Goal: Task Accomplishment & Management: Manage account settings

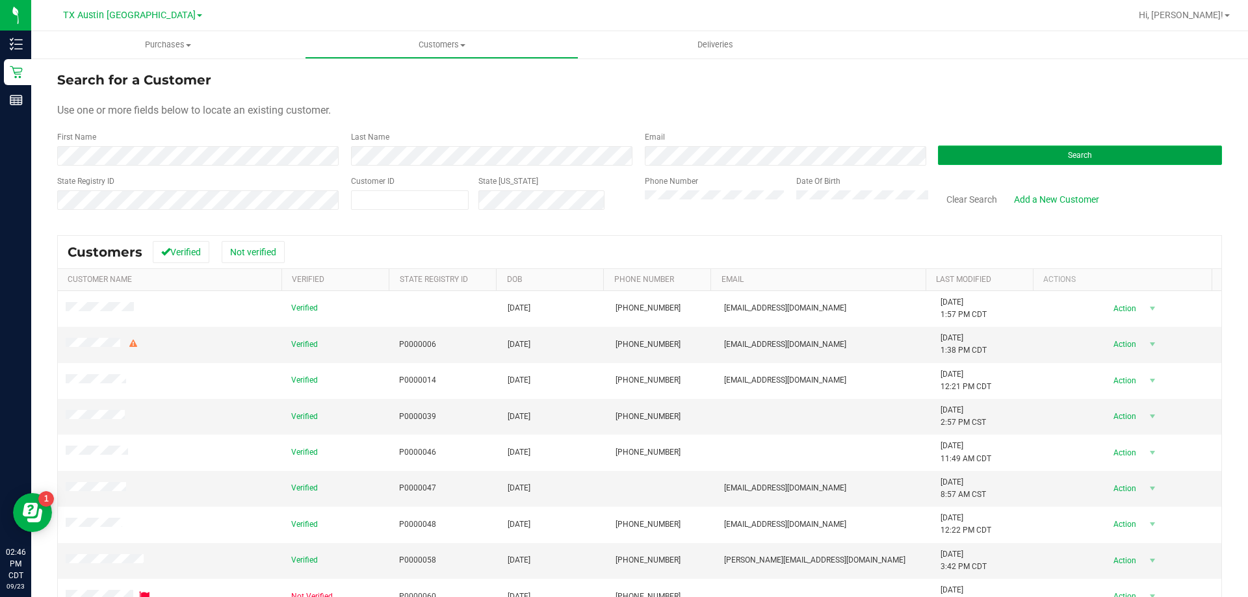
click at [1031, 147] on button "Search" at bounding box center [1080, 156] width 284 height 20
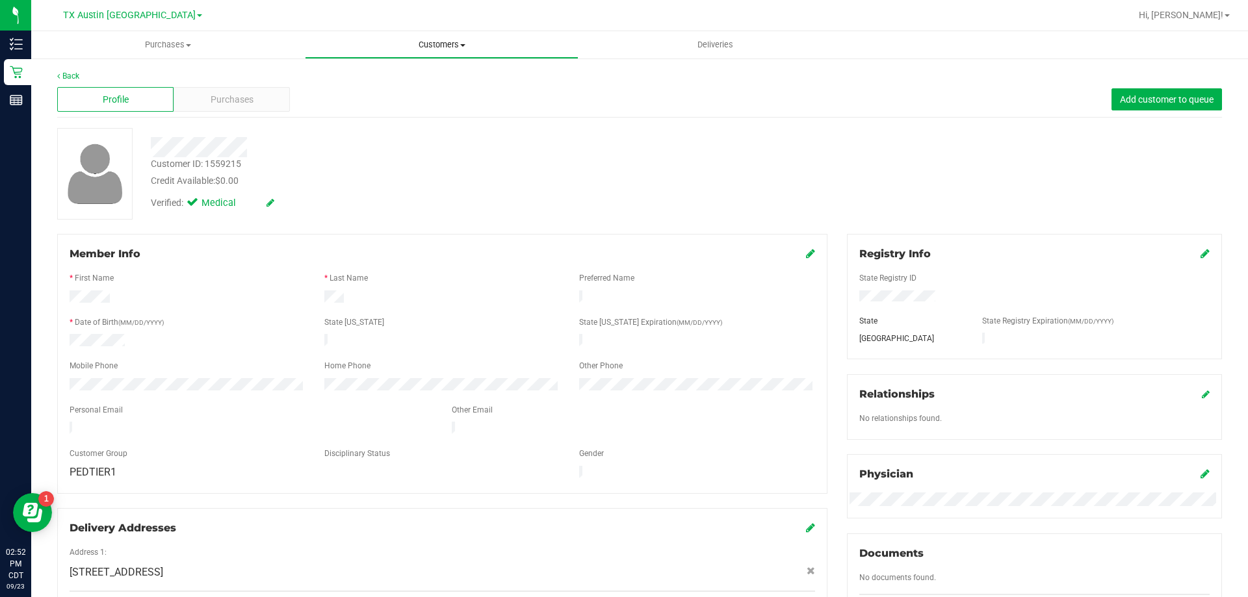
click at [424, 41] on span "Customers" at bounding box center [442, 45] width 272 height 12
click at [436, 78] on li "All customers" at bounding box center [442, 79] width 274 height 16
click at [250, 94] on span "Purchases" at bounding box center [232, 100] width 43 height 14
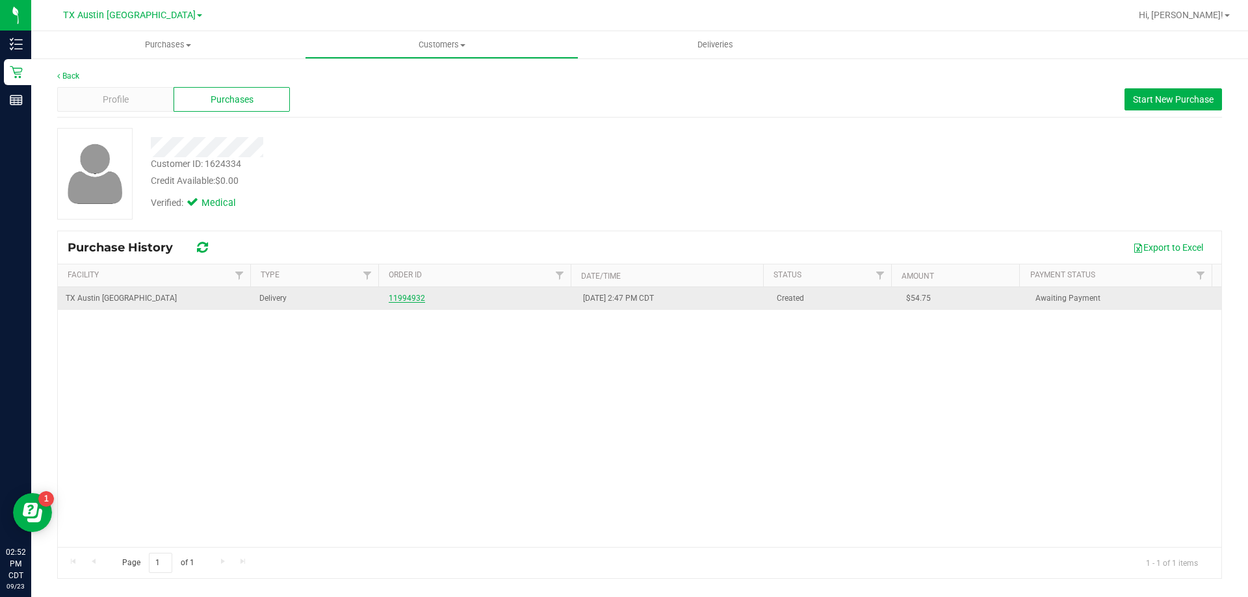
click at [402, 297] on link "11994932" at bounding box center [407, 298] width 36 height 9
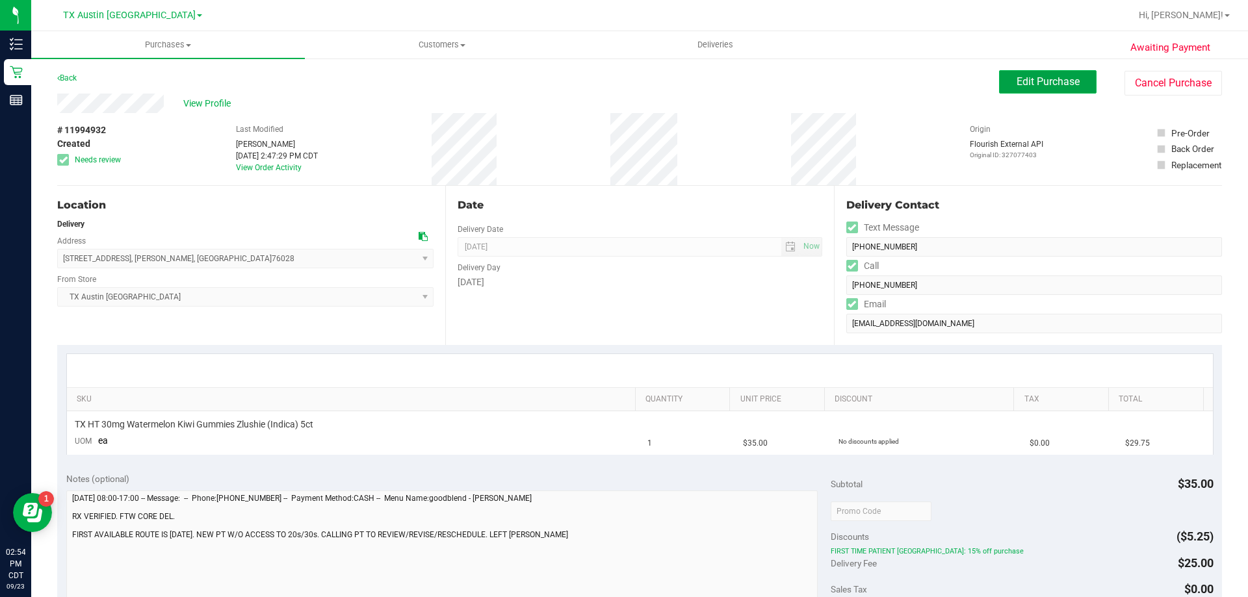
click at [1052, 78] on span "Edit Purchase" at bounding box center [1048, 81] width 63 height 12
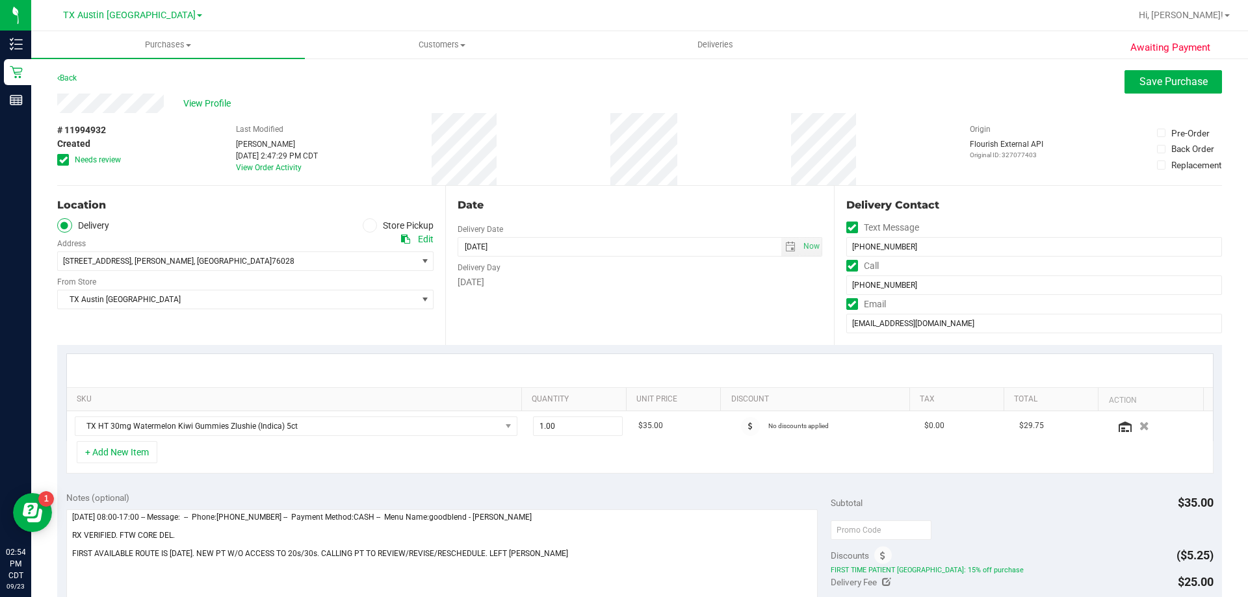
click at [59, 161] on span at bounding box center [63, 160] width 12 height 12
click at [0, 0] on input "Needs review" at bounding box center [0, 0] width 0 height 0
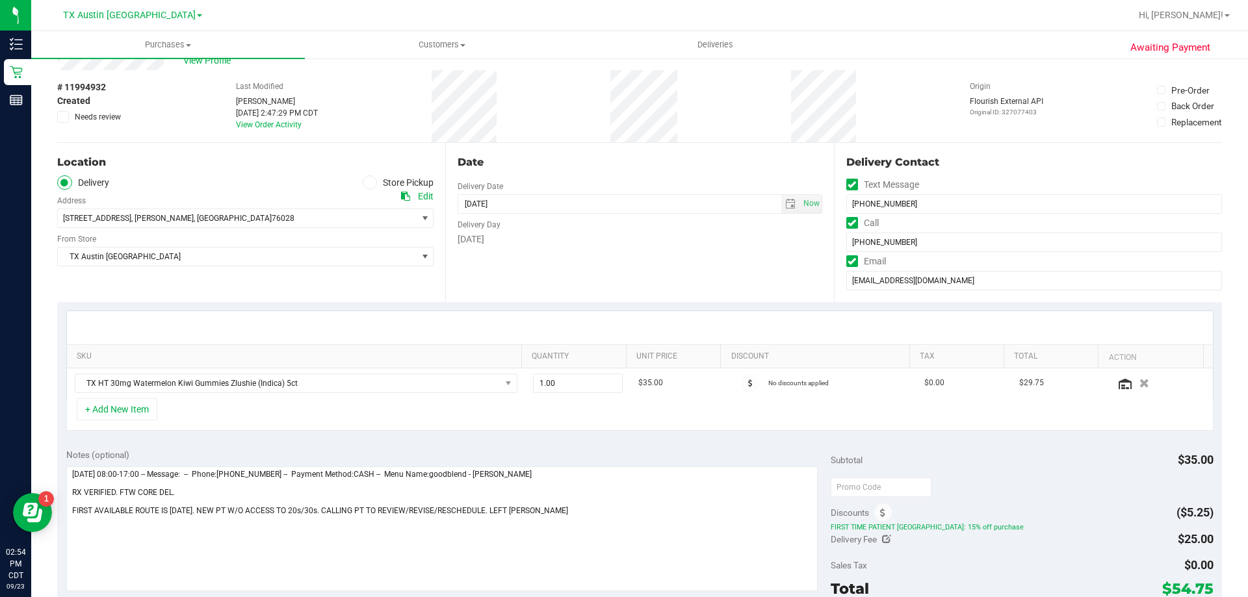
scroll to position [65, 0]
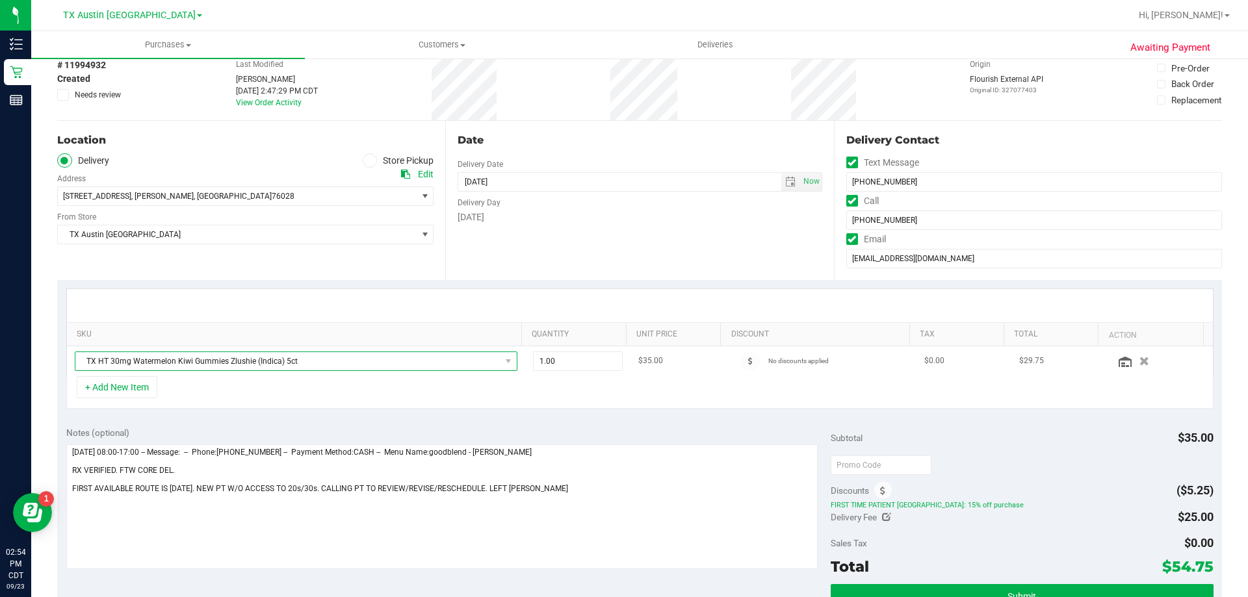
click at [312, 356] on span "TX HT 30mg Watermelon Kiwi Gummies Zlushie (Indica) 5ct" at bounding box center [287, 361] width 425 height 18
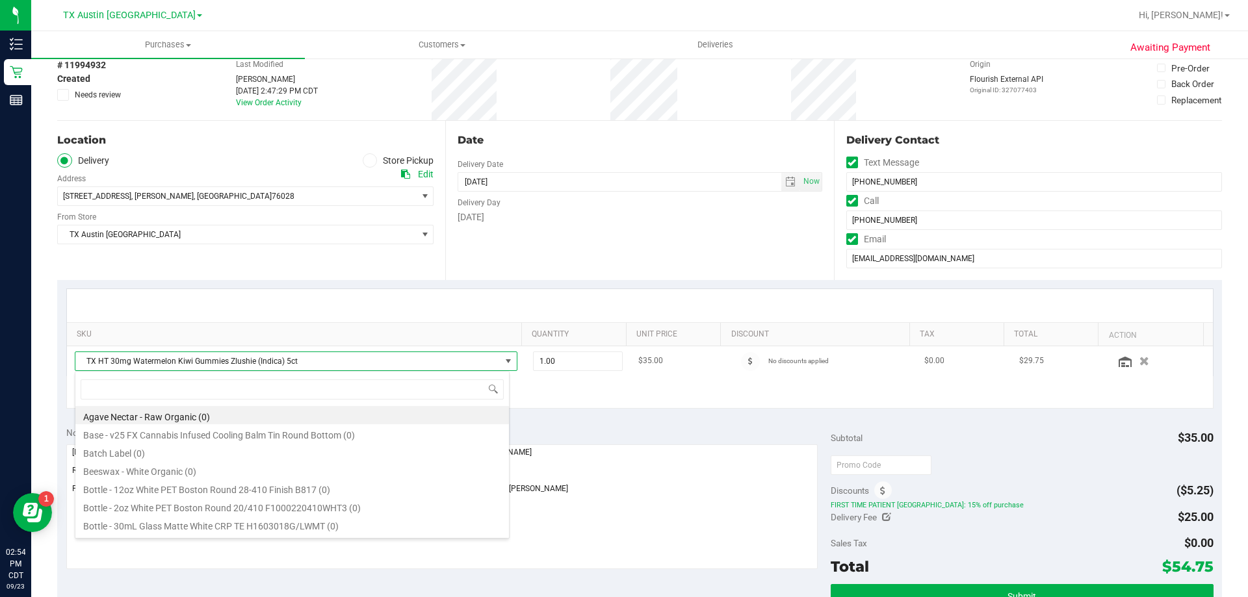
scroll to position [20, 431]
type input "tropical pa"
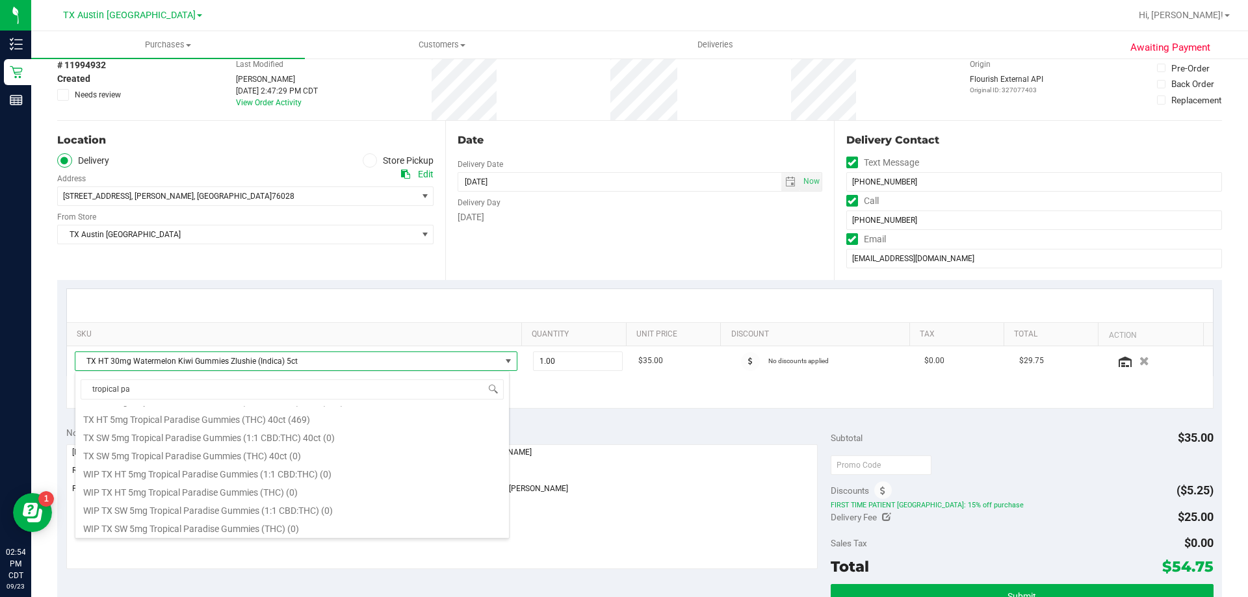
scroll to position [169, 0]
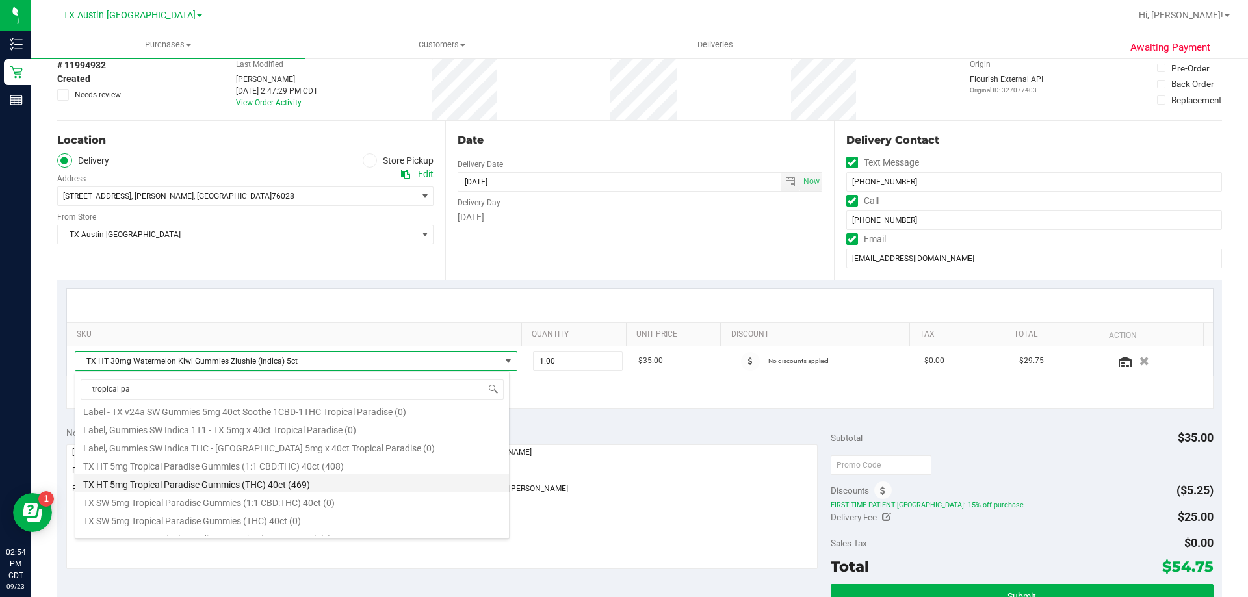
click at [202, 483] on li "TX HT 5mg Tropical Paradise Gummies (THC) 40ct (469)" at bounding box center [292, 483] width 434 height 18
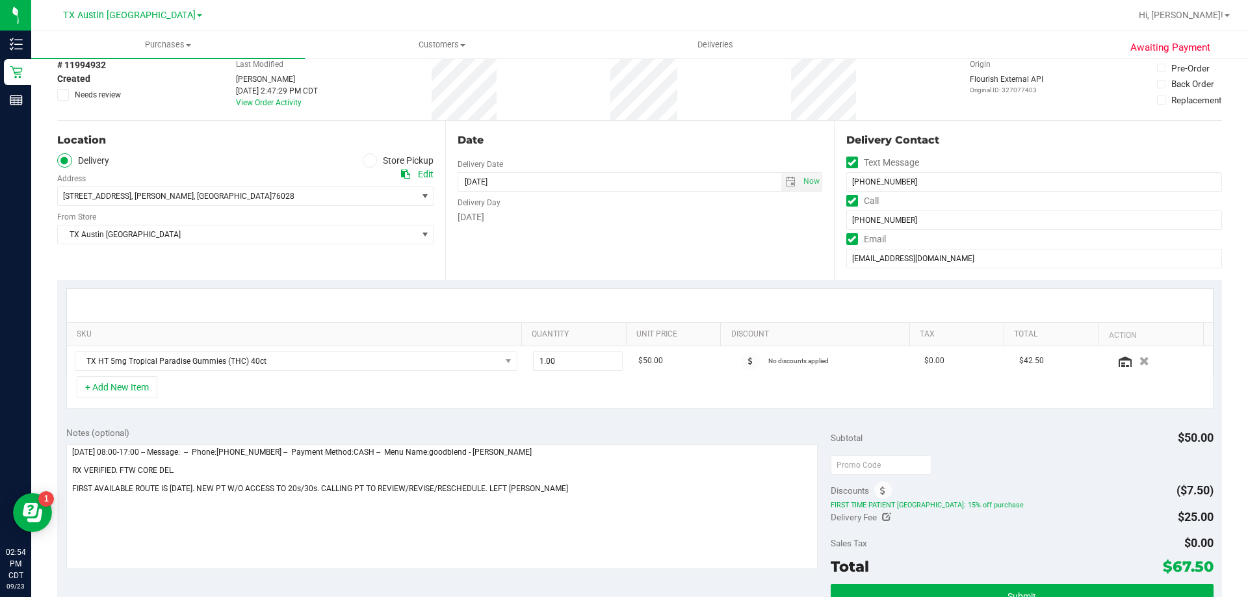
drag, startPoint x: 1164, startPoint y: 568, endPoint x: 1199, endPoint y: 564, distance: 36.0
click at [1199, 564] on span "$67.50" at bounding box center [1188, 567] width 51 height 18
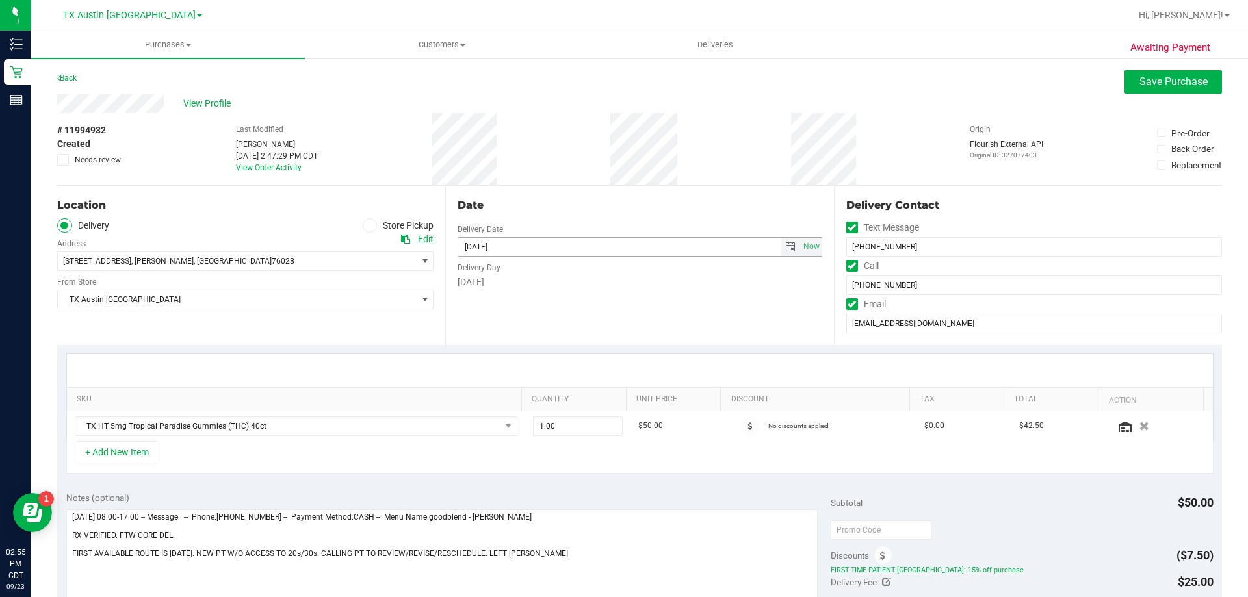
click at [785, 244] on span "select" at bounding box center [790, 247] width 10 height 10
click at [545, 402] on link "2" at bounding box center [542, 399] width 19 height 20
type input "[DATE]"
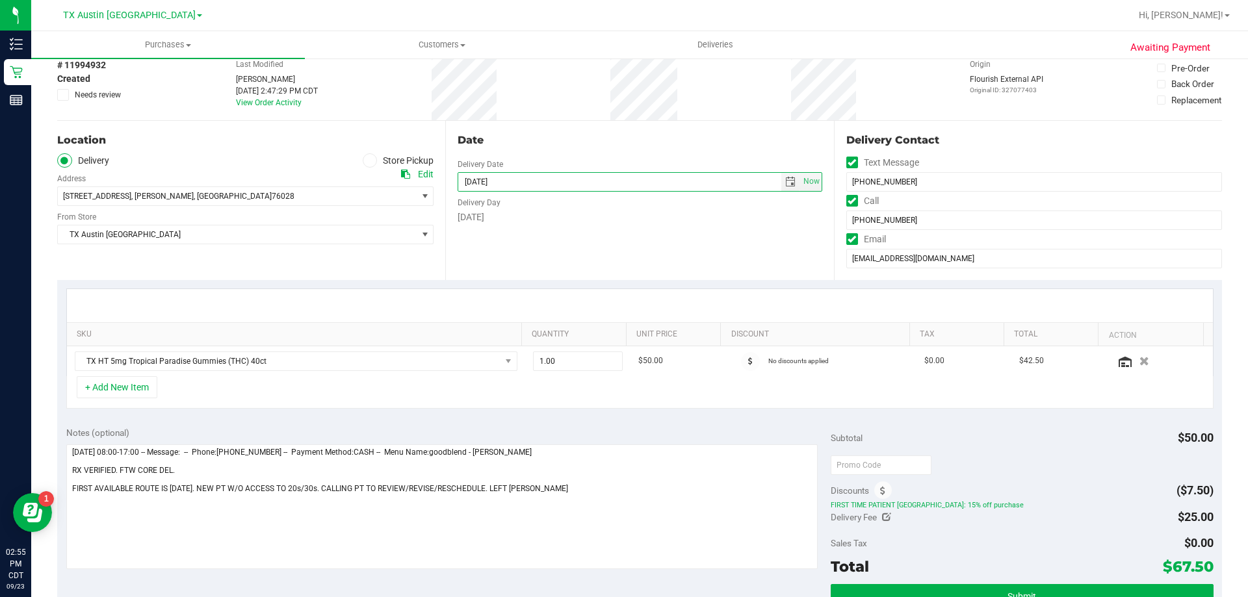
scroll to position [130, 0]
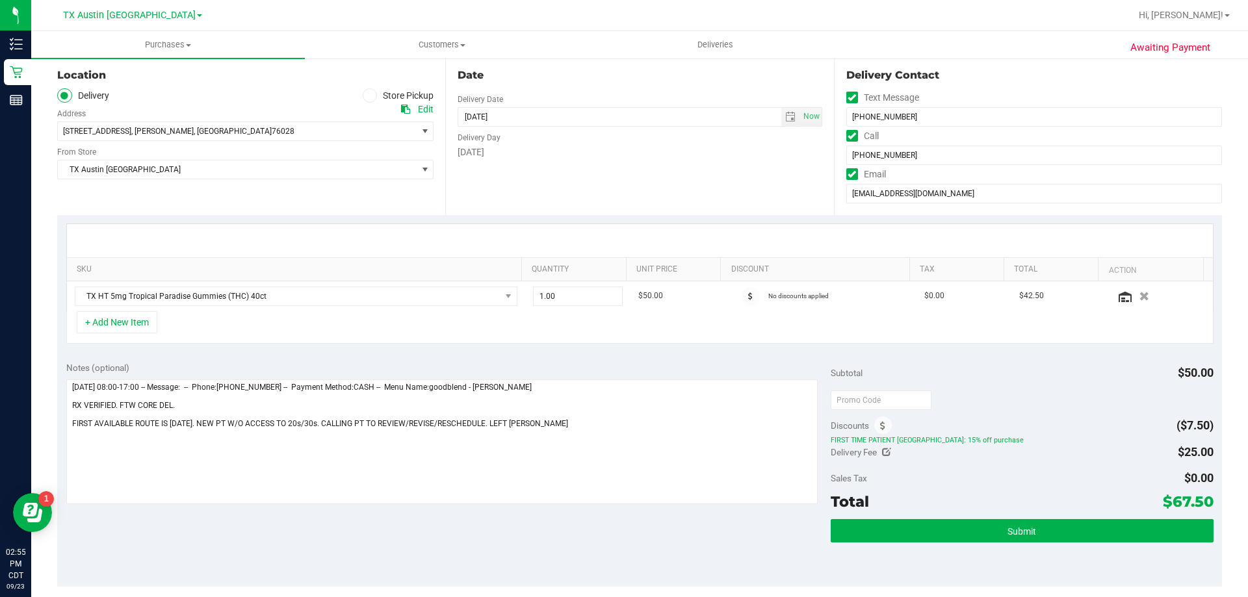
drag, startPoint x: 1164, startPoint y: 501, endPoint x: 1203, endPoint y: 504, distance: 39.1
click at [1203, 504] on span "$67.50" at bounding box center [1188, 502] width 51 height 18
click at [564, 422] on textarea at bounding box center [442, 442] width 752 height 125
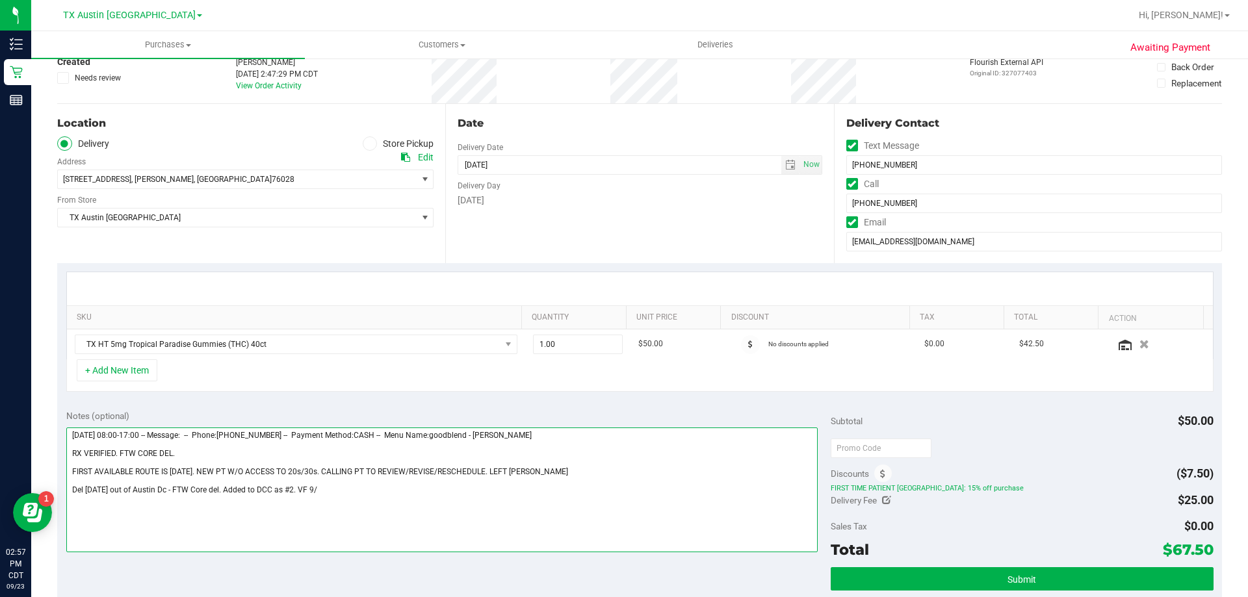
scroll to position [0, 0]
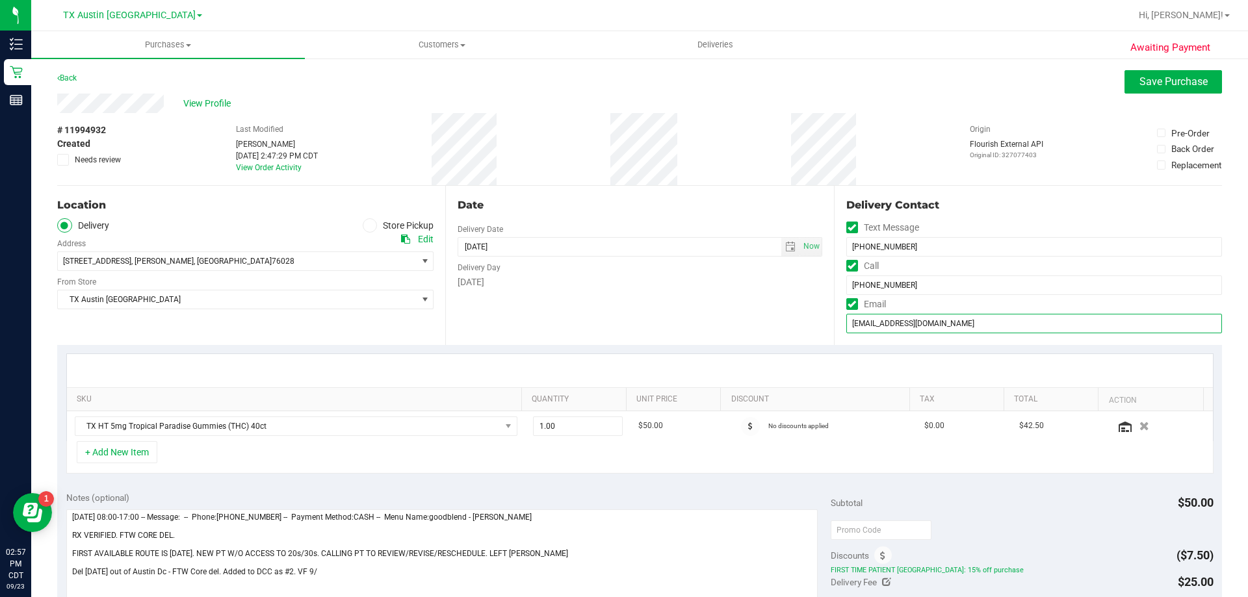
click at [900, 327] on input "[EMAIL_ADDRESS][DOMAIN_NAME]" at bounding box center [1034, 324] width 376 height 20
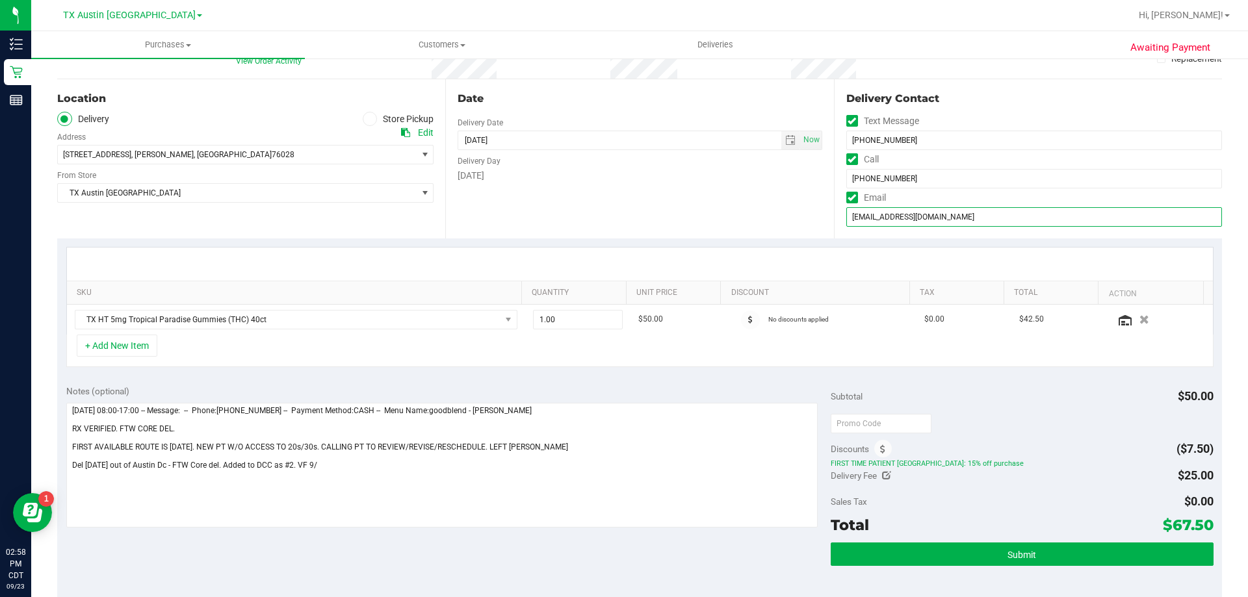
scroll to position [130, 0]
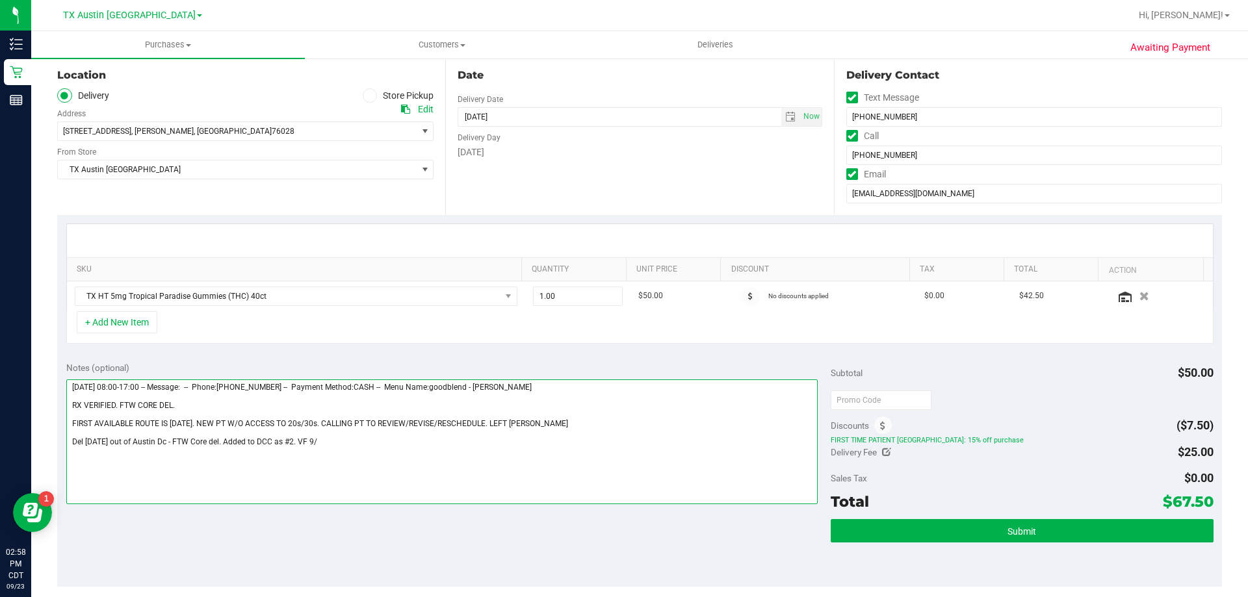
click at [339, 442] on textarea at bounding box center [442, 442] width 752 height 125
type textarea "[DATE] 08:00-17:00 -- Message: -- Phone:[PHONE_NUMBER] -- Payment Method:CASH -…"
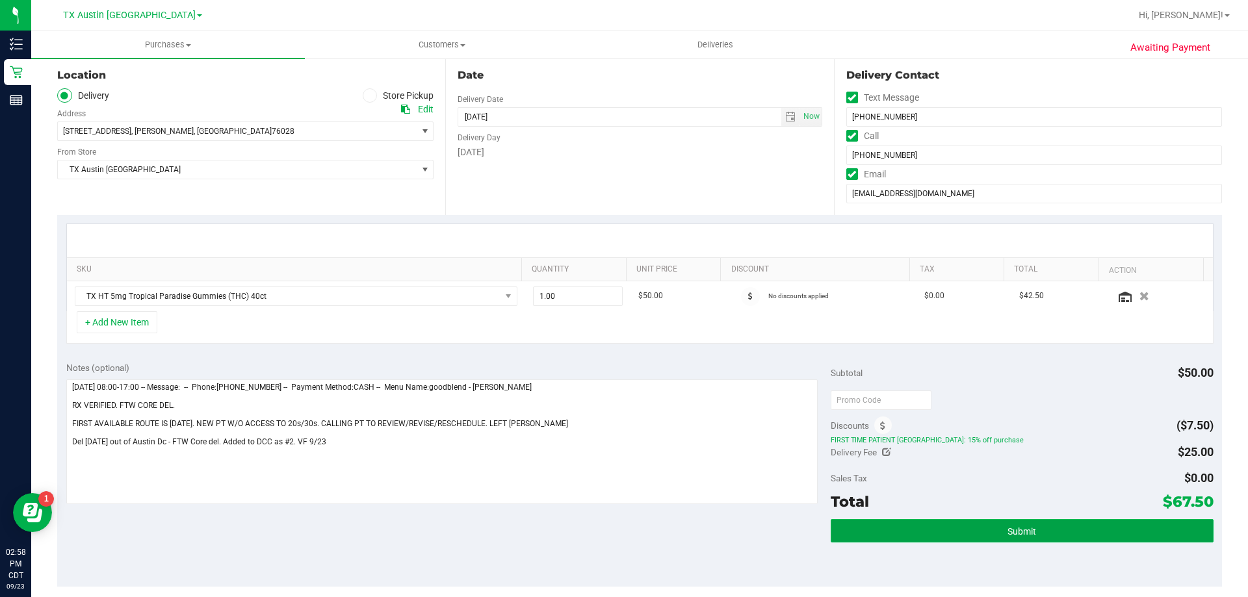
click at [876, 528] on button "Submit" at bounding box center [1022, 530] width 382 height 23
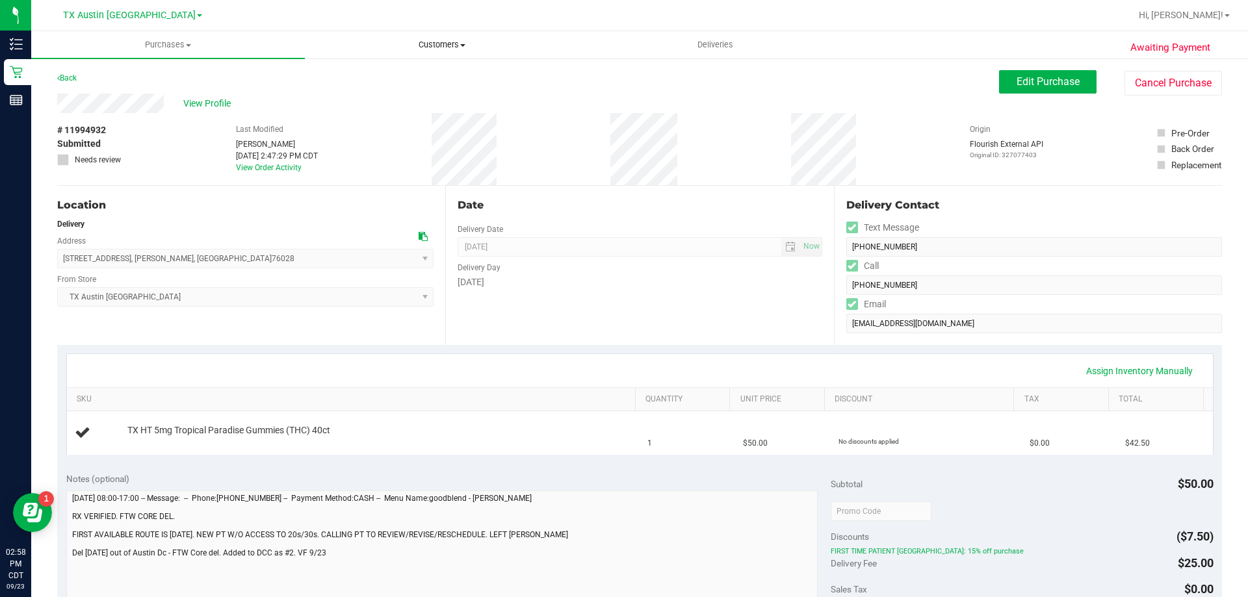
click at [439, 46] on span "Customers" at bounding box center [442, 45] width 272 height 12
click at [427, 83] on li "All customers" at bounding box center [442, 79] width 274 height 16
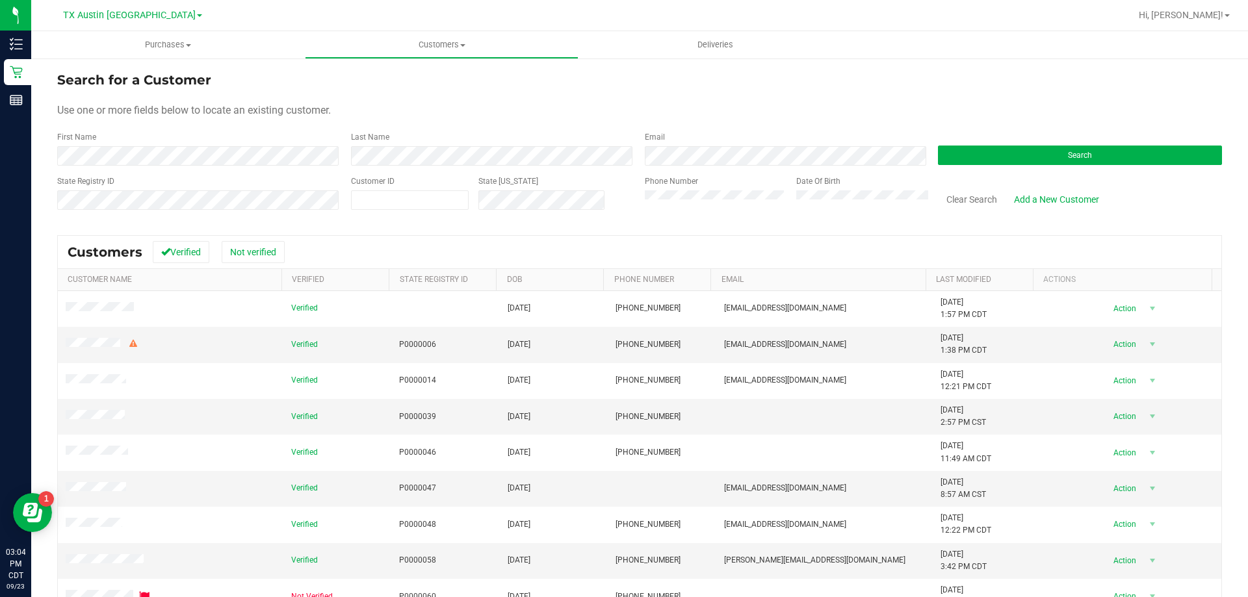
click at [1000, 166] on form "Search for a Customer Use one or more fields below to locate an existing custom…" at bounding box center [639, 145] width 1165 height 151
click at [1000, 157] on button "Search" at bounding box center [1080, 156] width 284 height 20
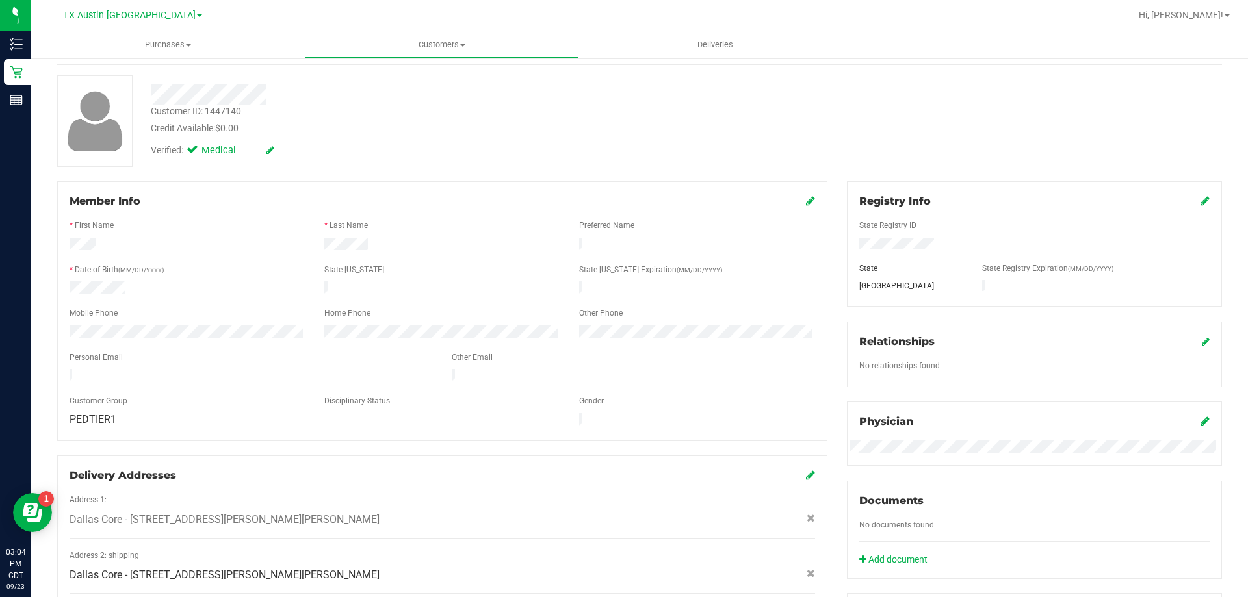
scroll to position [183, 0]
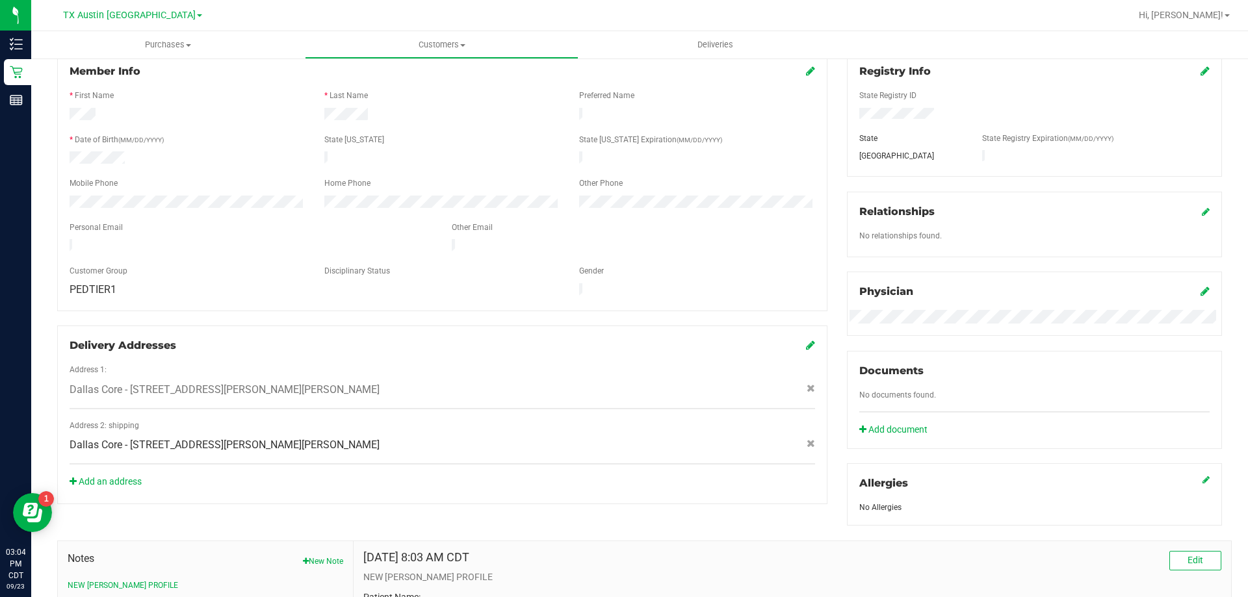
drag, startPoint x: 129, startPoint y: 434, endPoint x: 263, endPoint y: 431, distance: 134.0
click at [263, 437] on span "Dallas Core - [STREET_ADDRESS][PERSON_NAME][PERSON_NAME]" at bounding box center [225, 445] width 310 height 16
copy span "[STREET_ADDRESS][PERSON_NAME][PERSON_NAME]"
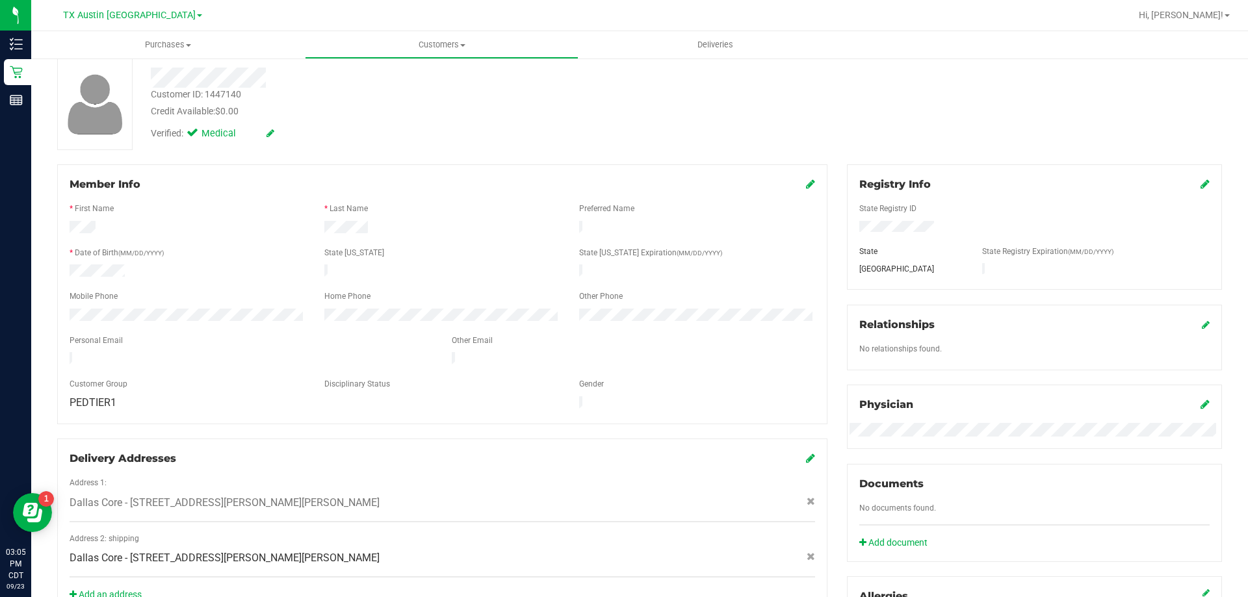
scroll to position [0, 0]
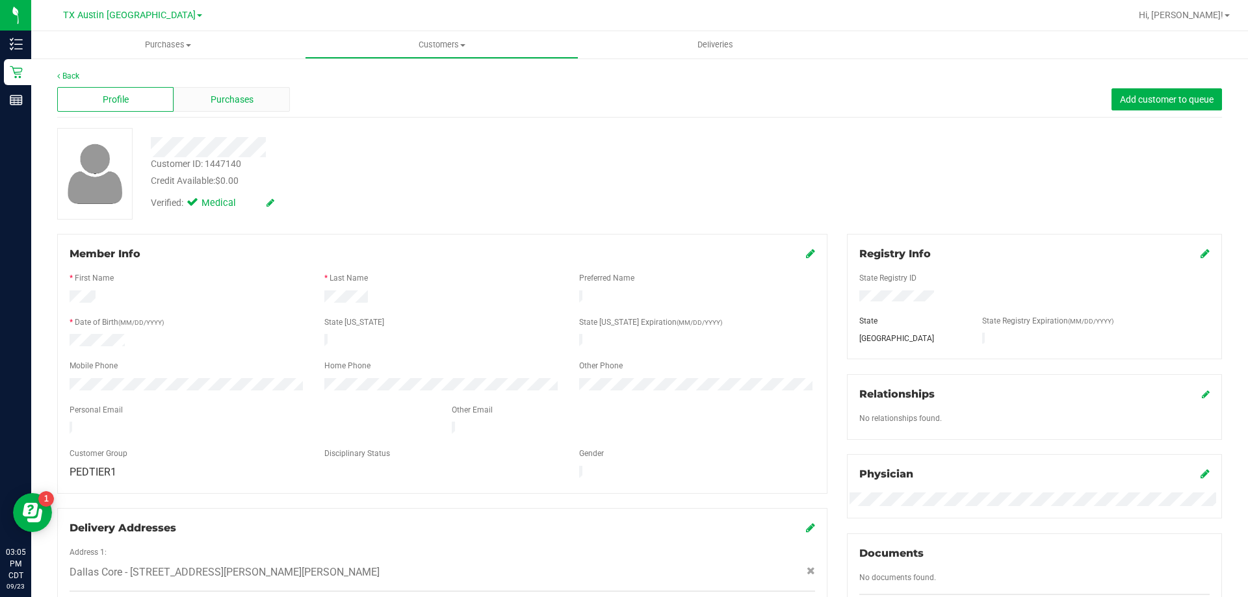
click at [263, 95] on div "Purchases" at bounding box center [232, 99] width 116 height 25
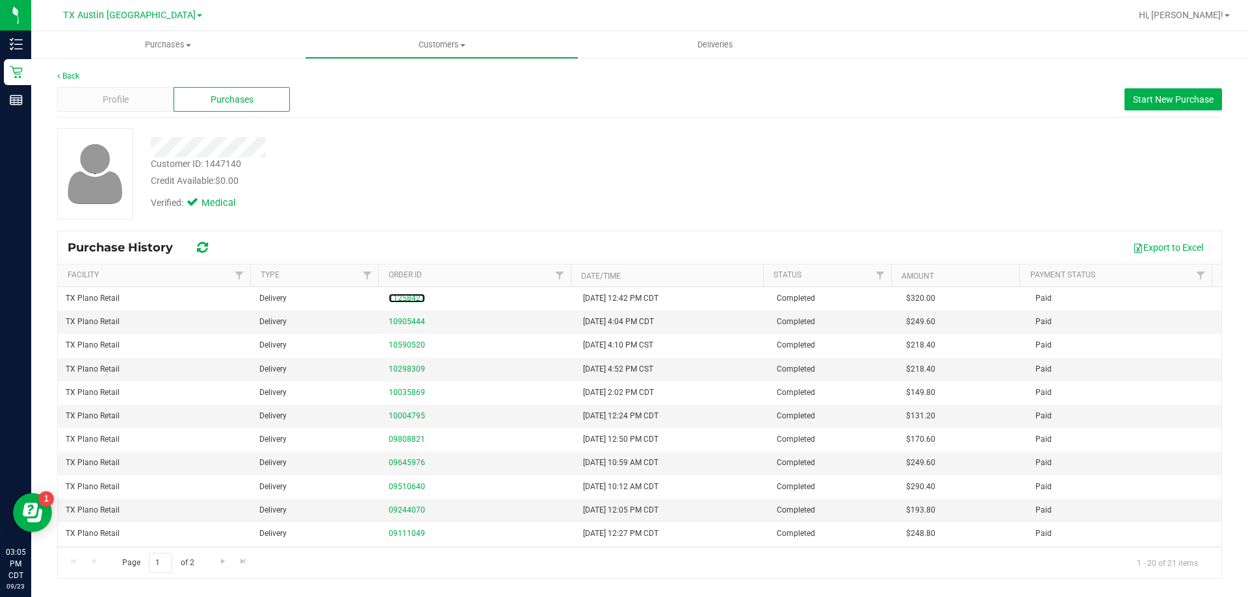
click at [412, 297] on link "11258421" at bounding box center [407, 298] width 36 height 9
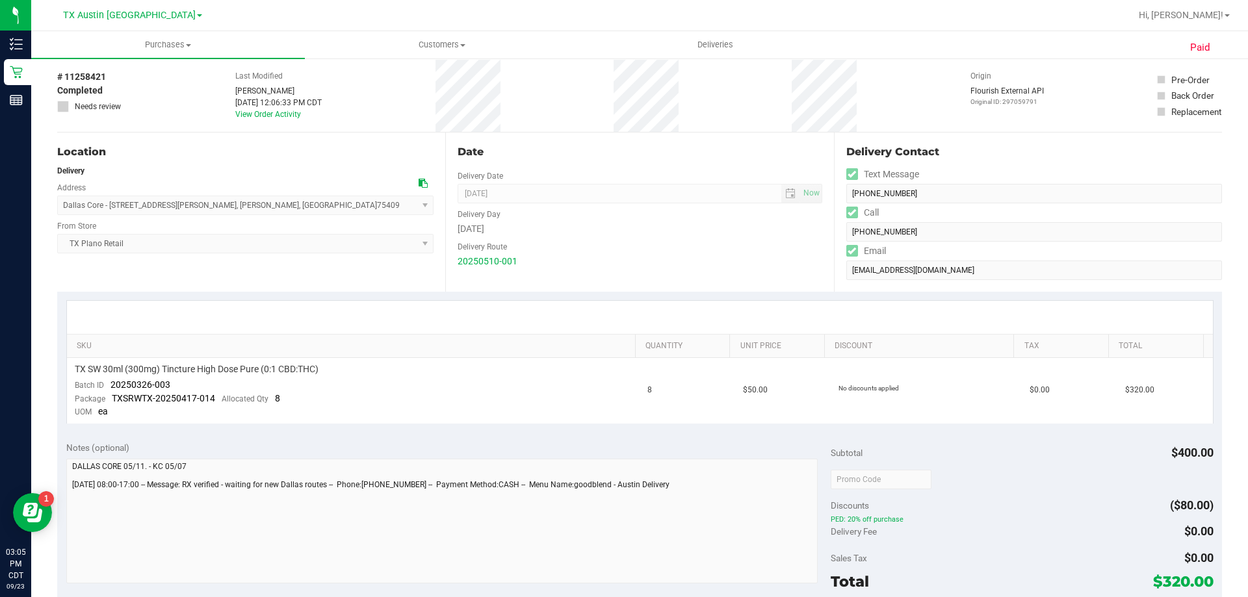
scroll to position [130, 0]
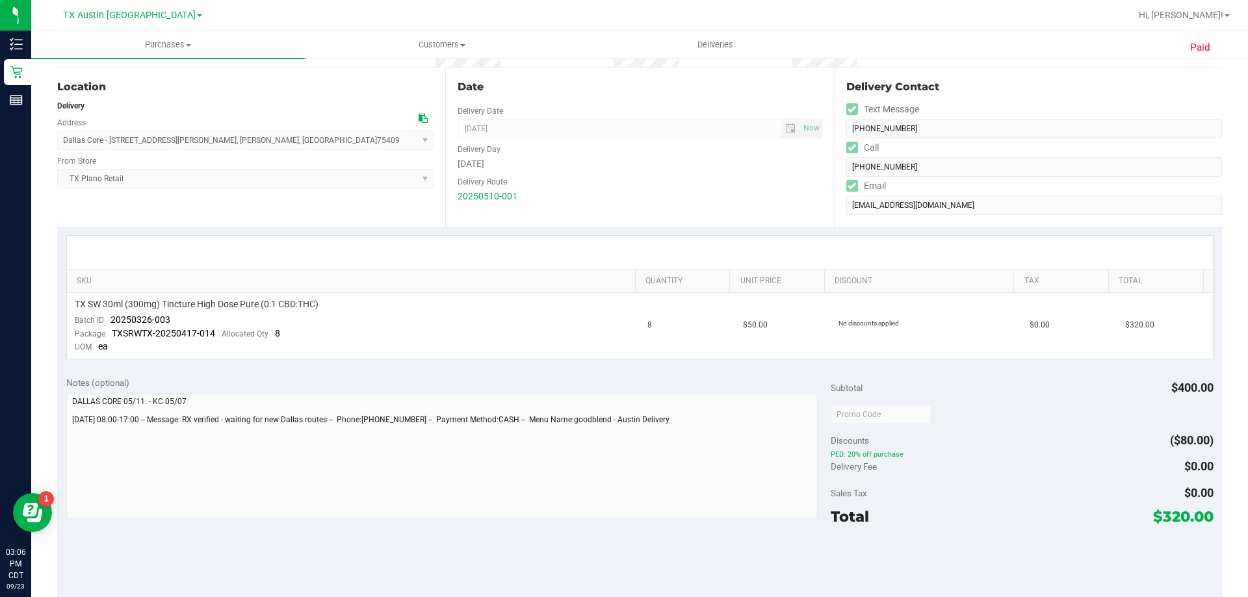
click at [419, 121] on icon at bounding box center [423, 118] width 9 height 9
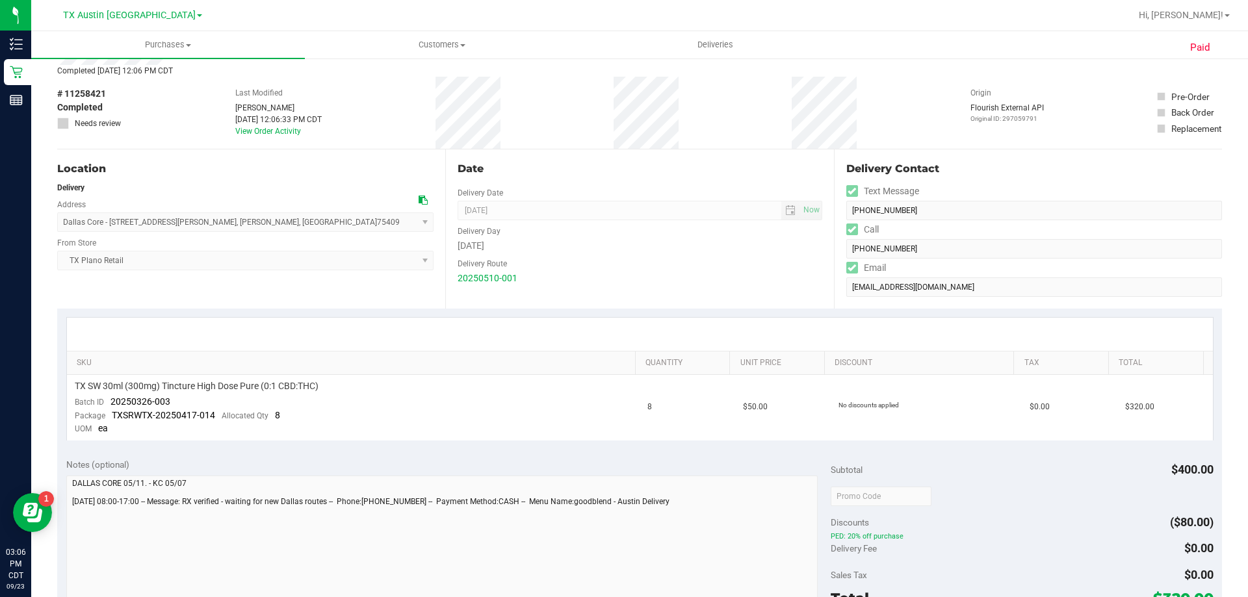
scroll to position [0, 0]
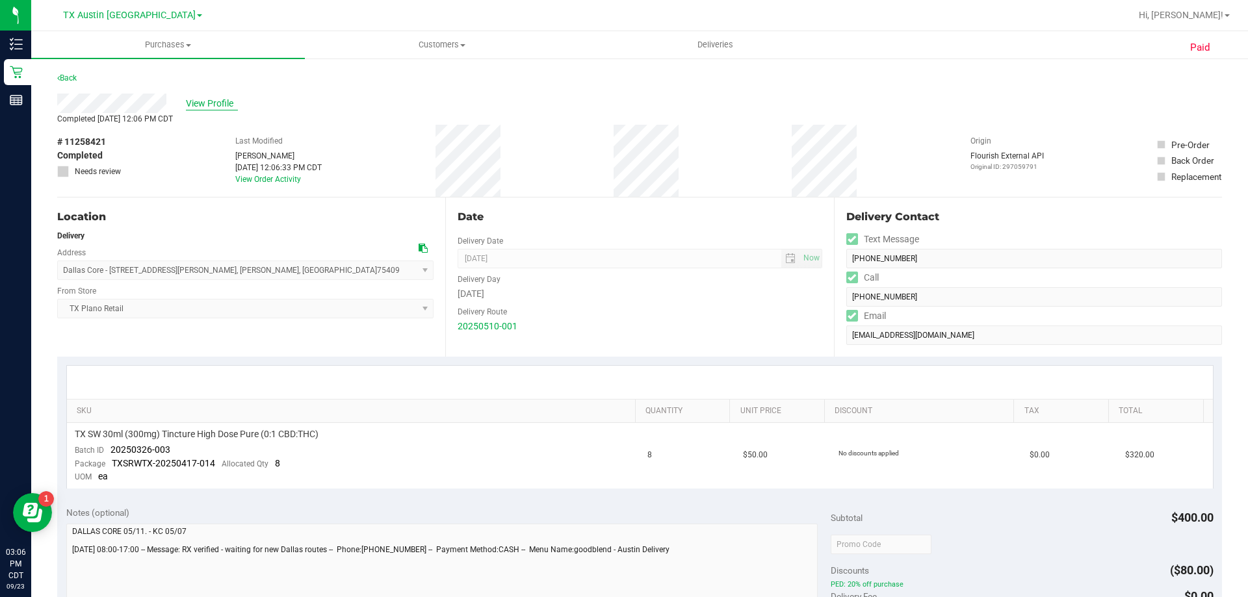
click at [212, 101] on span "View Profile" at bounding box center [212, 104] width 52 height 14
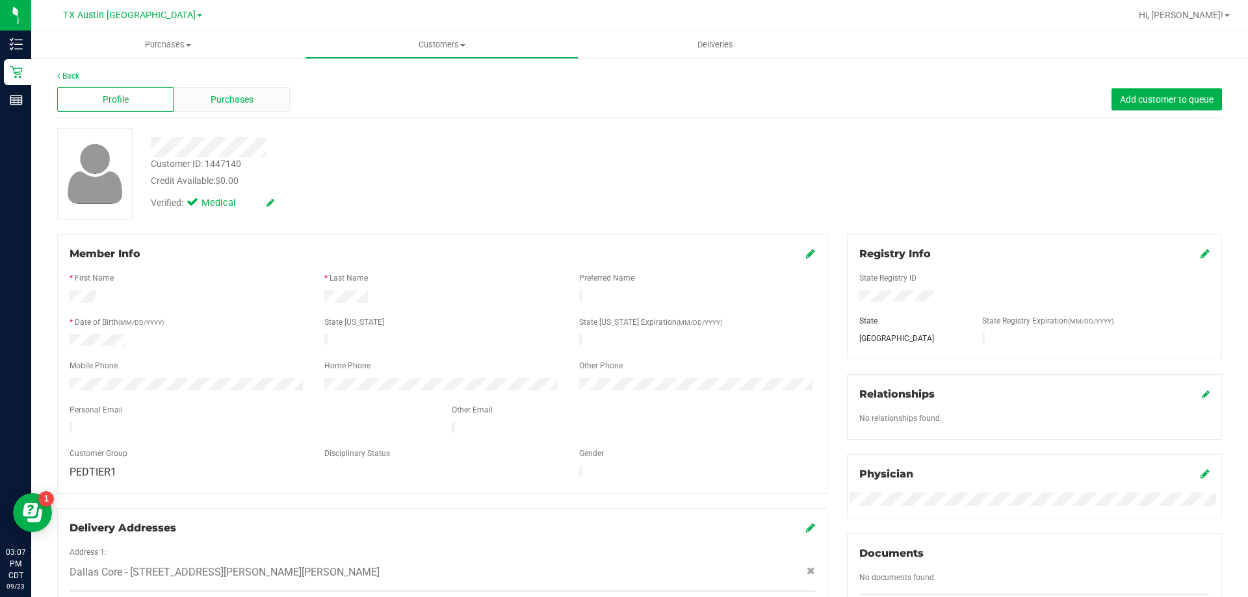
click at [259, 92] on div "Purchases" at bounding box center [232, 99] width 116 height 25
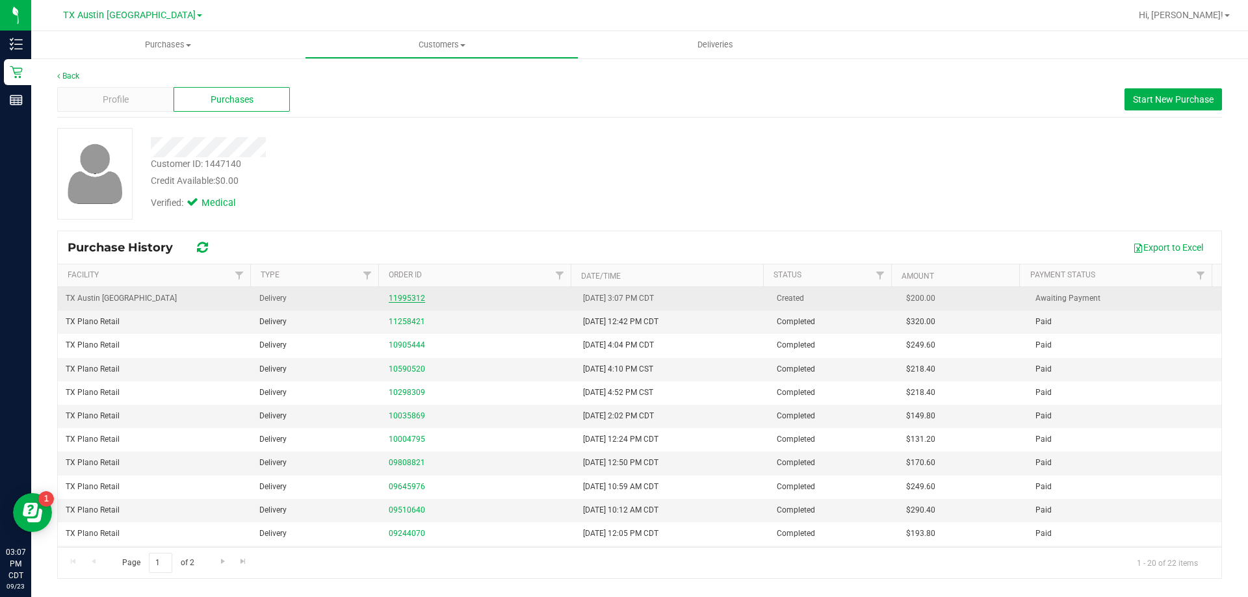
click at [417, 300] on link "11995312" at bounding box center [407, 298] width 36 height 9
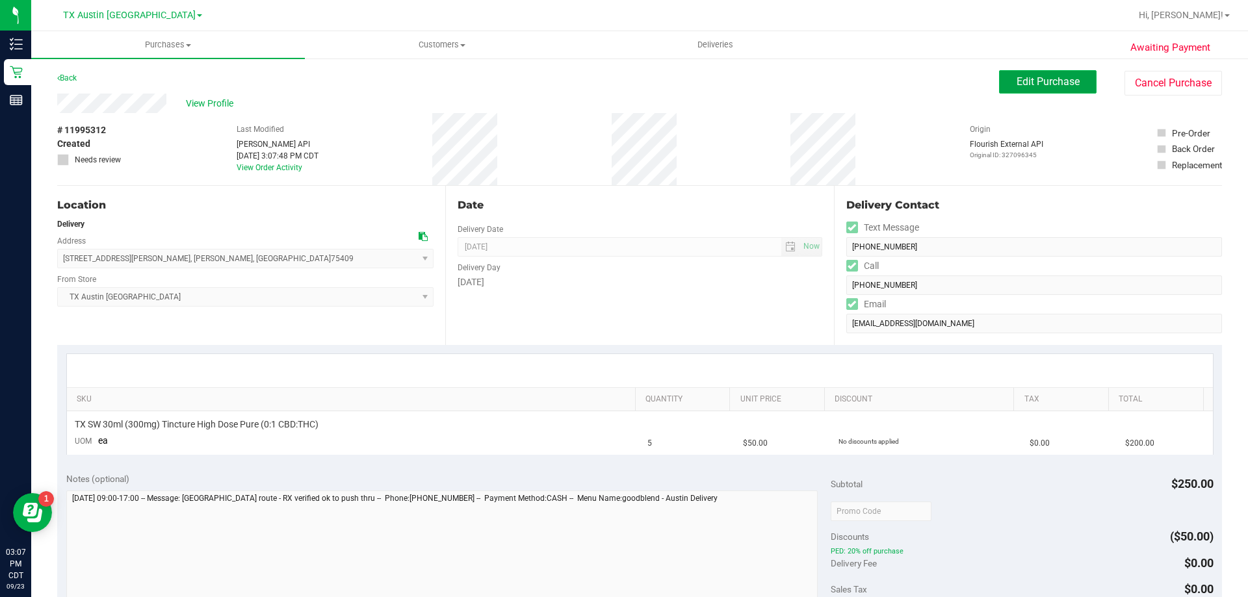
click at [1023, 86] on span "Edit Purchase" at bounding box center [1048, 81] width 63 height 12
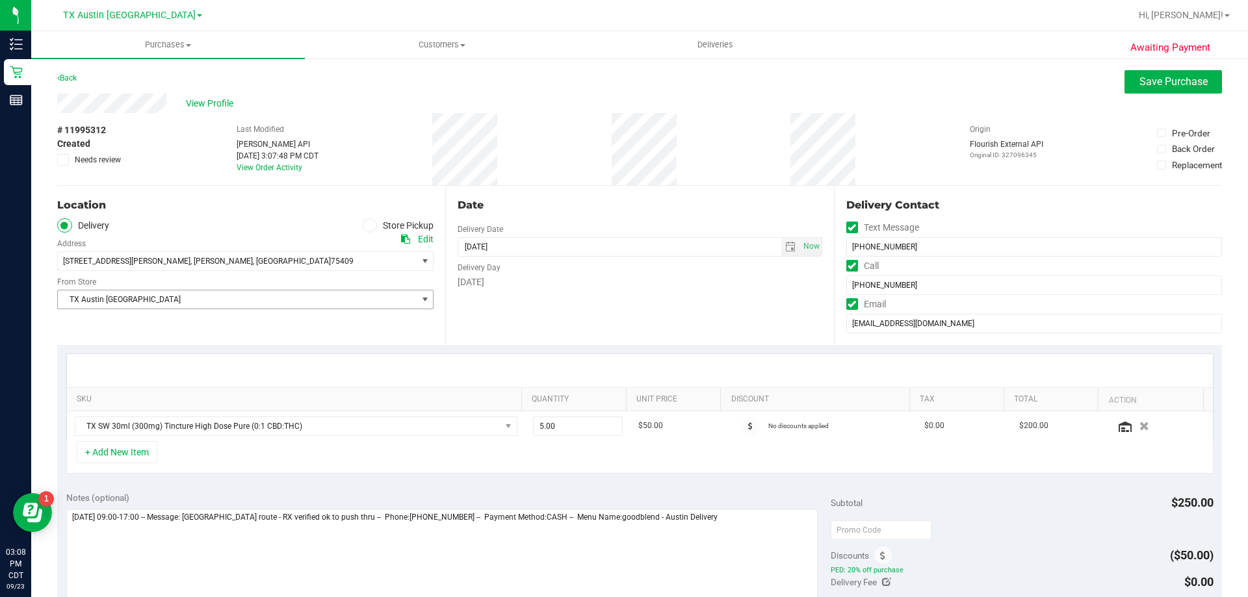
click at [210, 303] on span "TX Austin [GEOGRAPHIC_DATA]" at bounding box center [237, 300] width 359 height 18
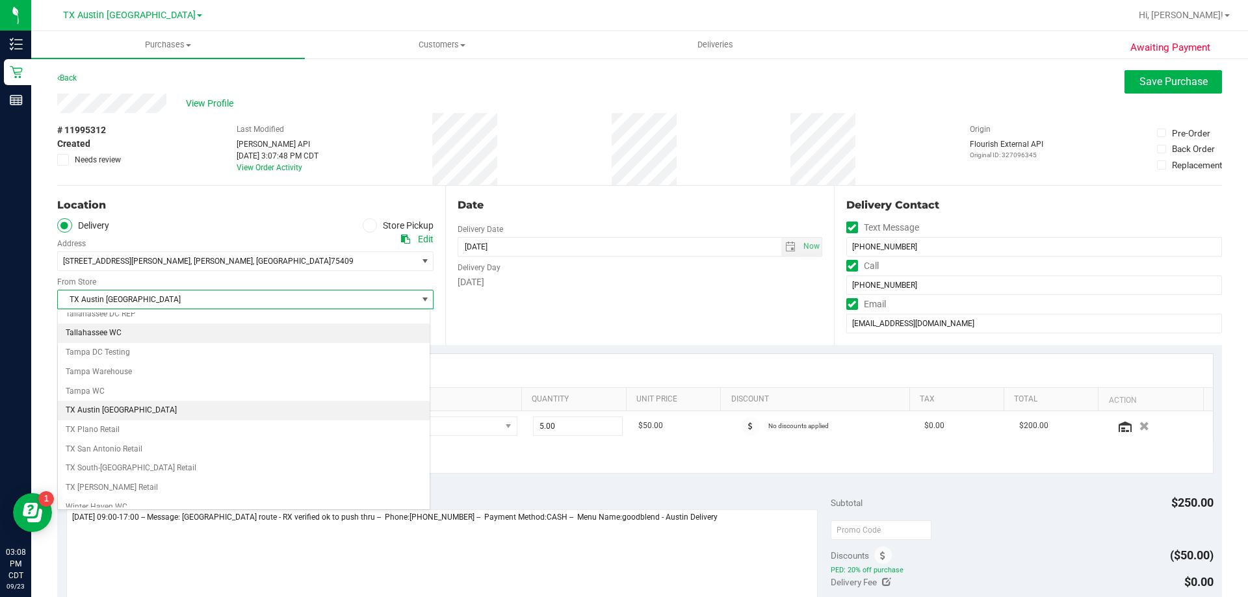
scroll to position [945, 0]
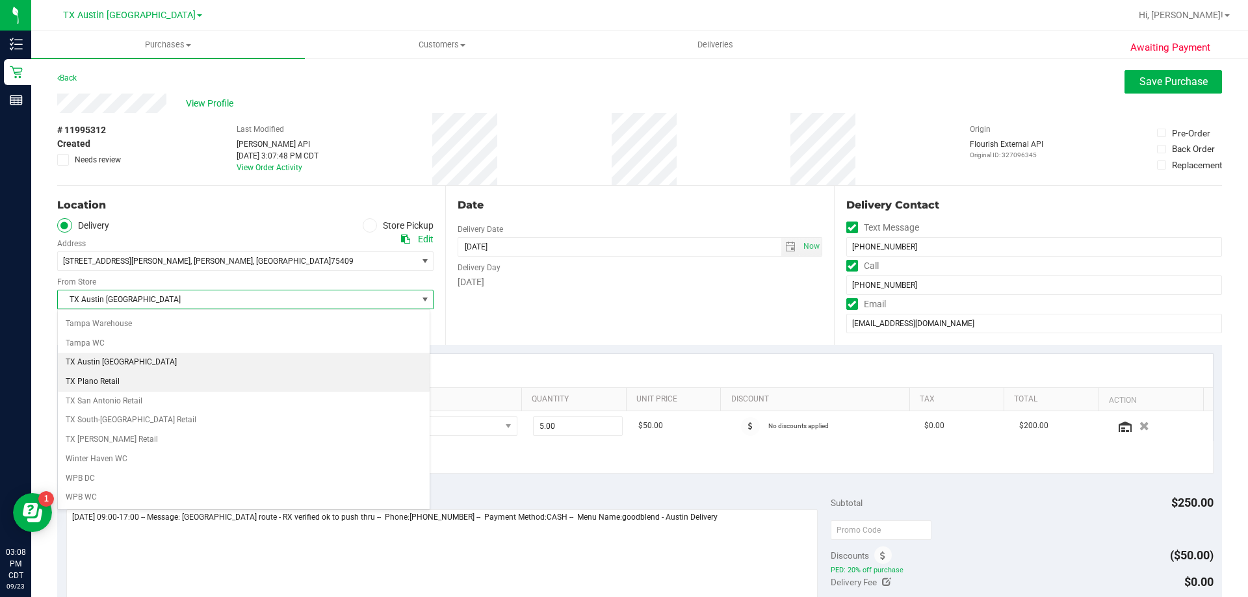
click at [131, 386] on li "TX Plano Retail" at bounding box center [244, 382] width 372 height 20
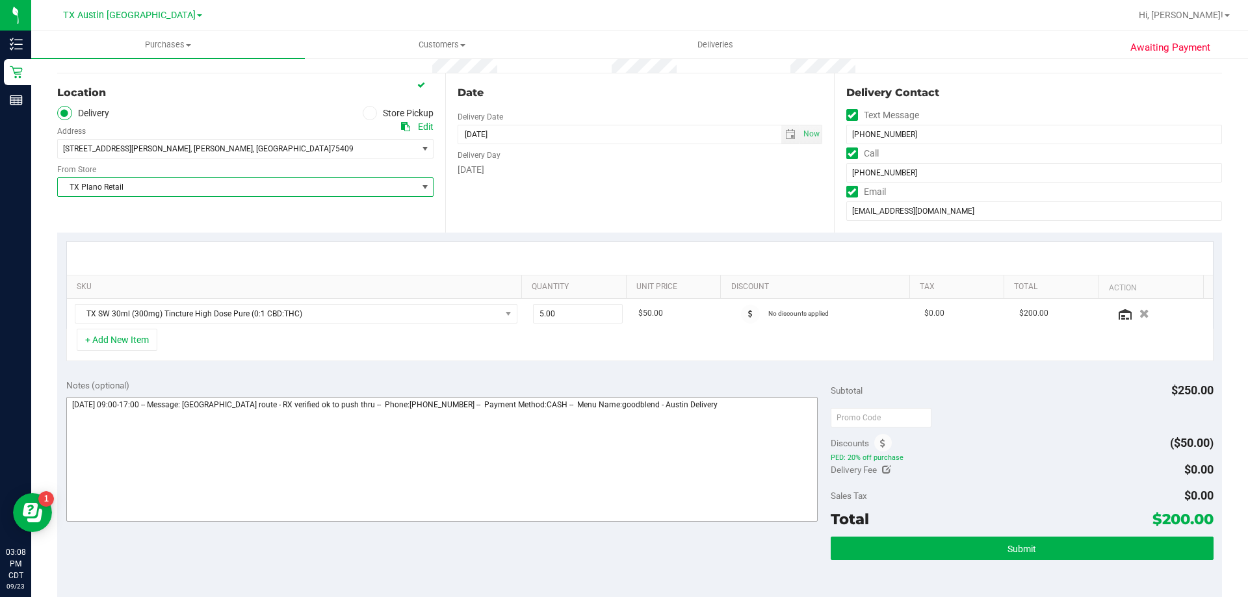
scroll to position [130, 0]
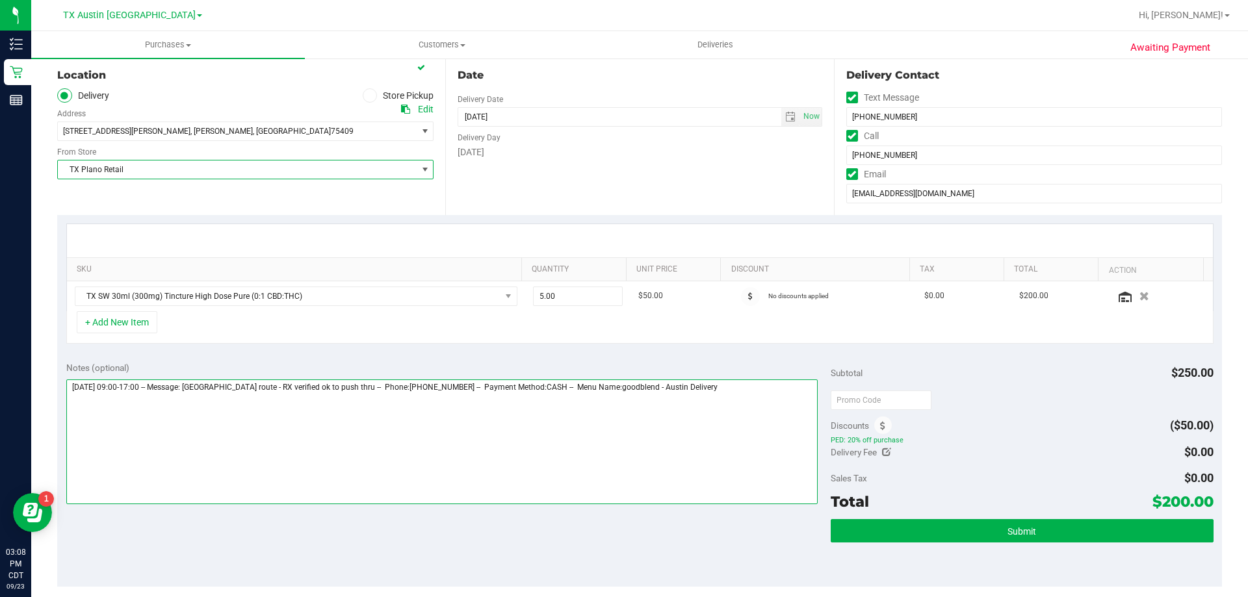
click at [712, 384] on textarea at bounding box center [442, 442] width 752 height 125
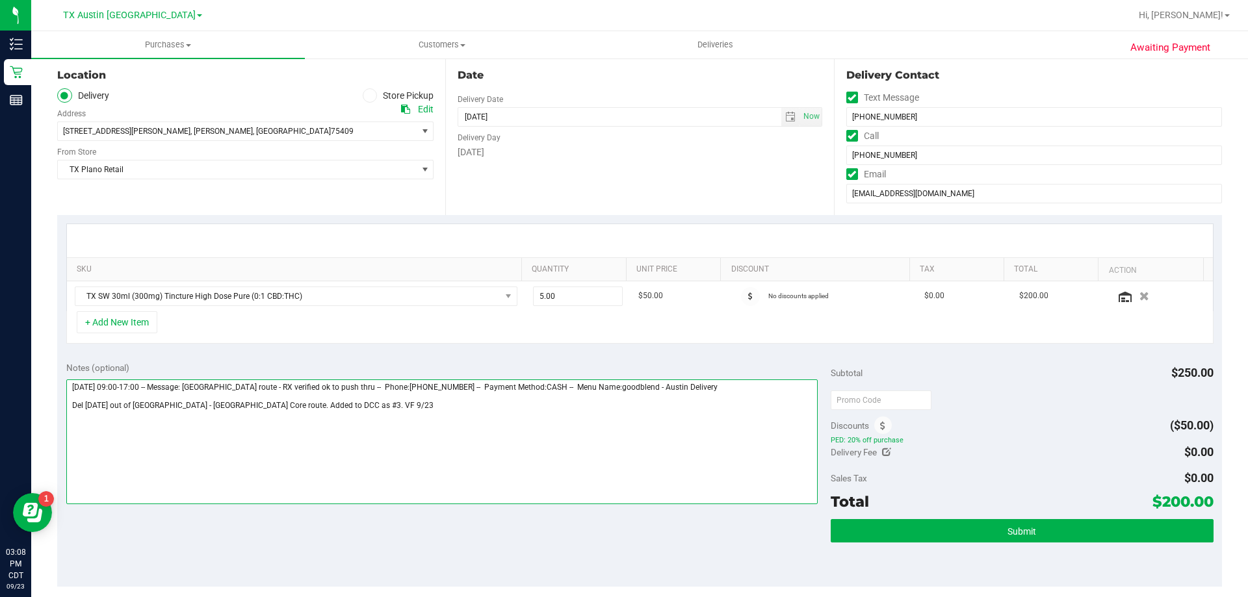
type textarea "[DATE] 09:00-17:00 -- Message: [GEOGRAPHIC_DATA] route - RX verified ok to push…"
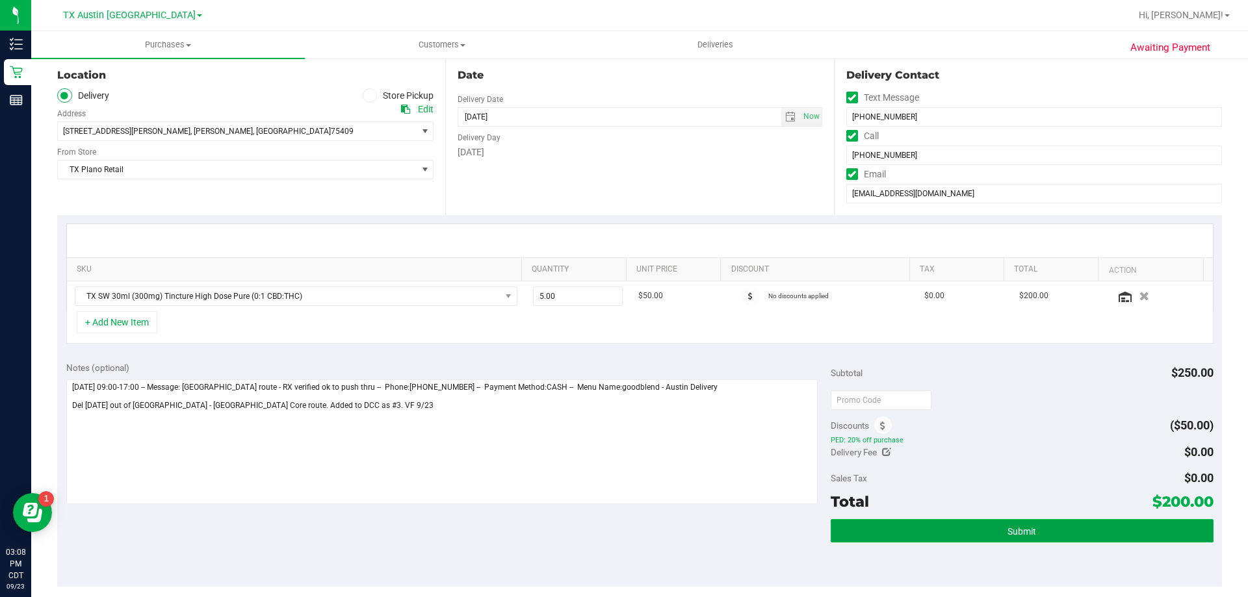
click at [948, 534] on button "Submit" at bounding box center [1022, 530] width 382 height 23
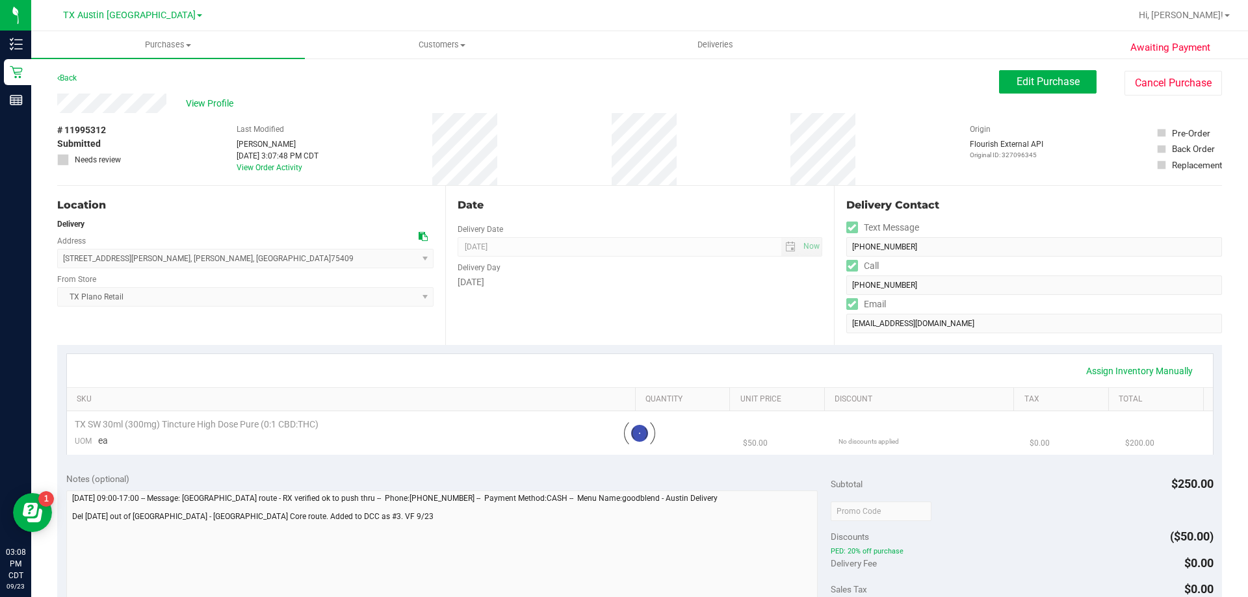
scroll to position [65, 0]
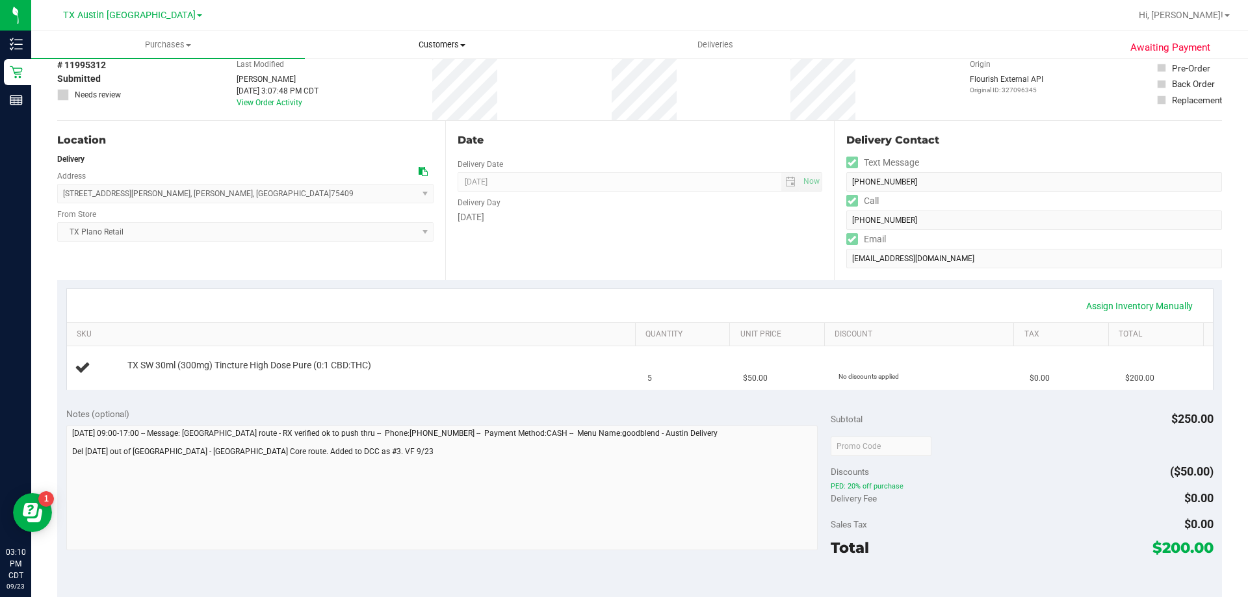
click at [423, 44] on span "Customers" at bounding box center [442, 45] width 272 height 12
click at [423, 77] on li "All customers" at bounding box center [442, 79] width 274 height 16
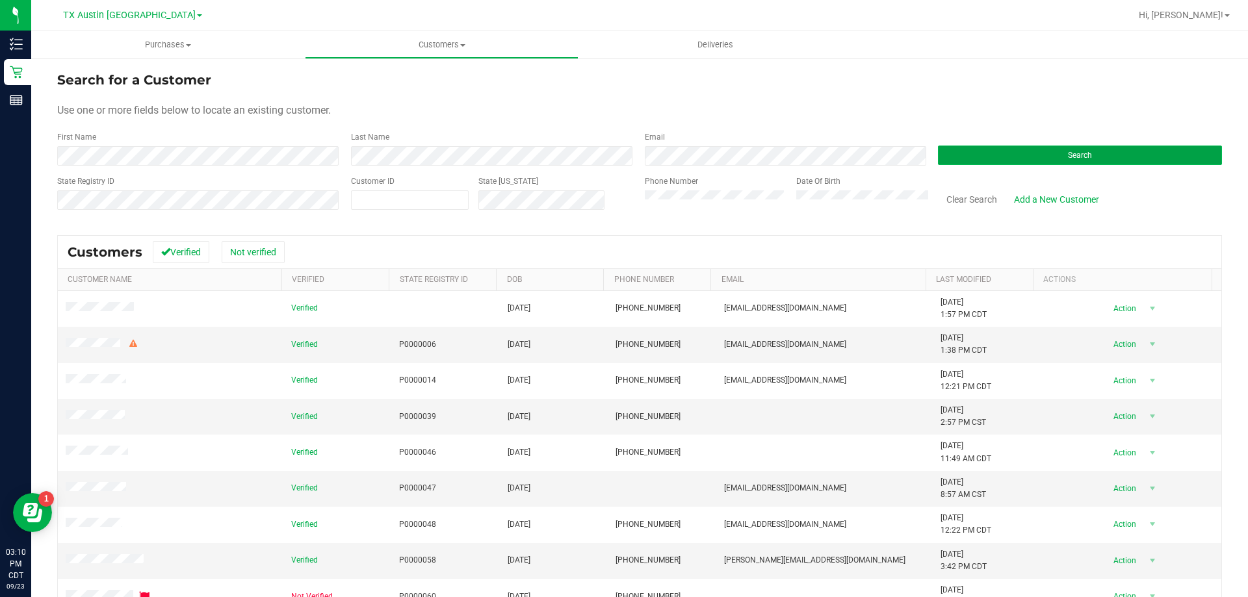
click at [951, 151] on button "Search" at bounding box center [1080, 156] width 284 height 20
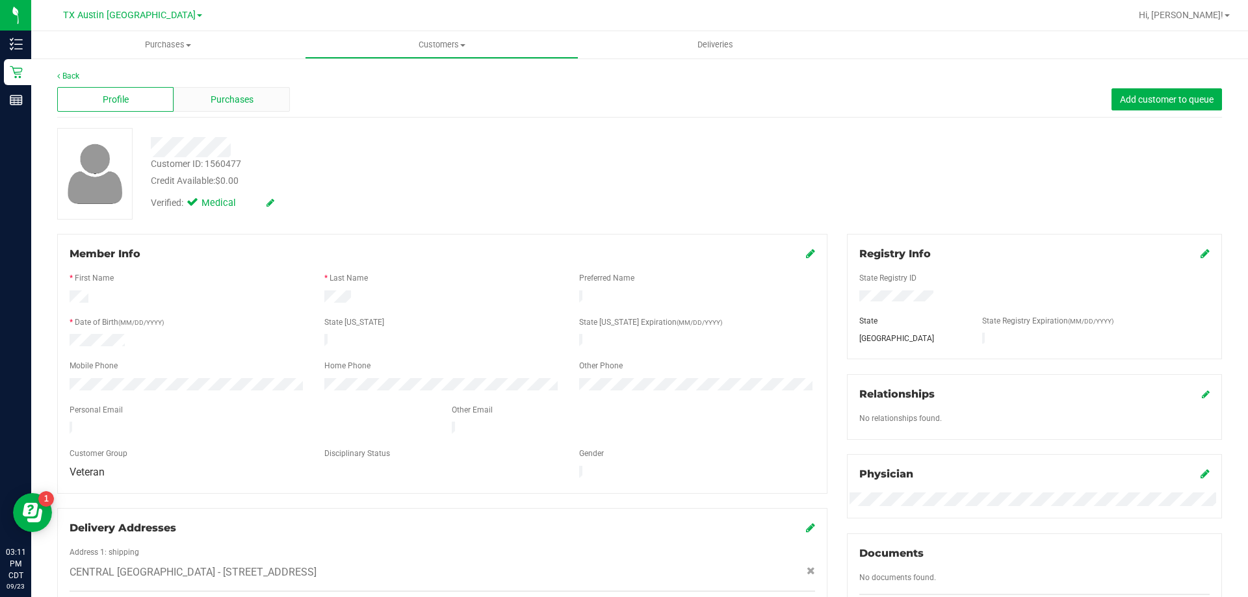
click at [257, 102] on div "Purchases" at bounding box center [232, 99] width 116 height 25
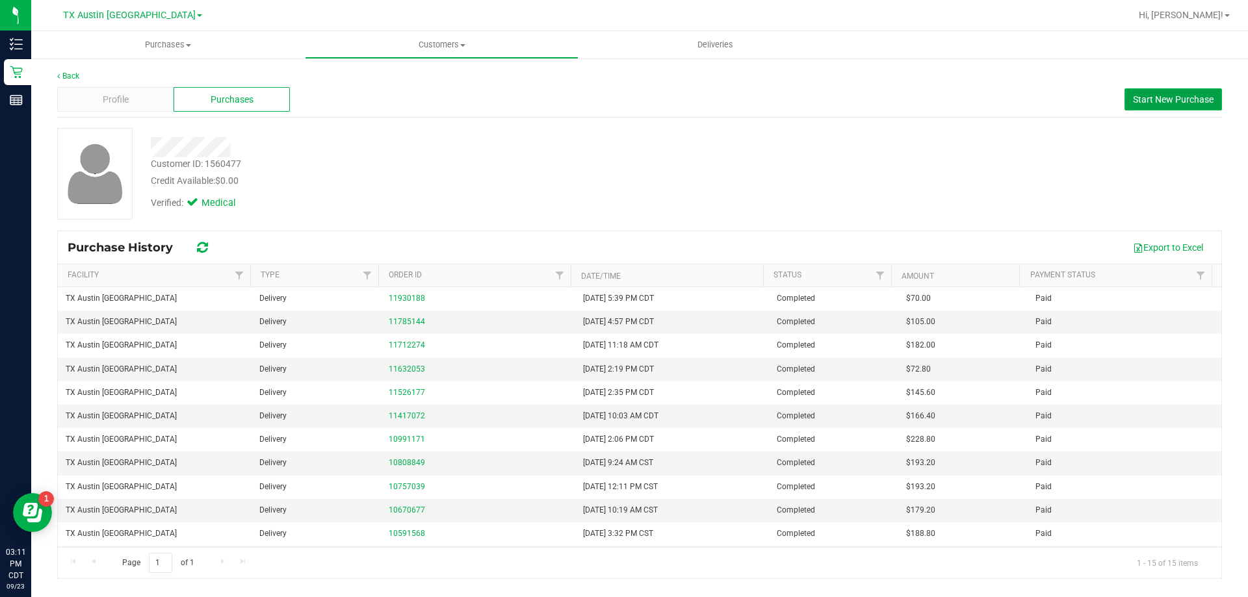
click at [1168, 99] on span "Start New Purchase" at bounding box center [1173, 99] width 81 height 10
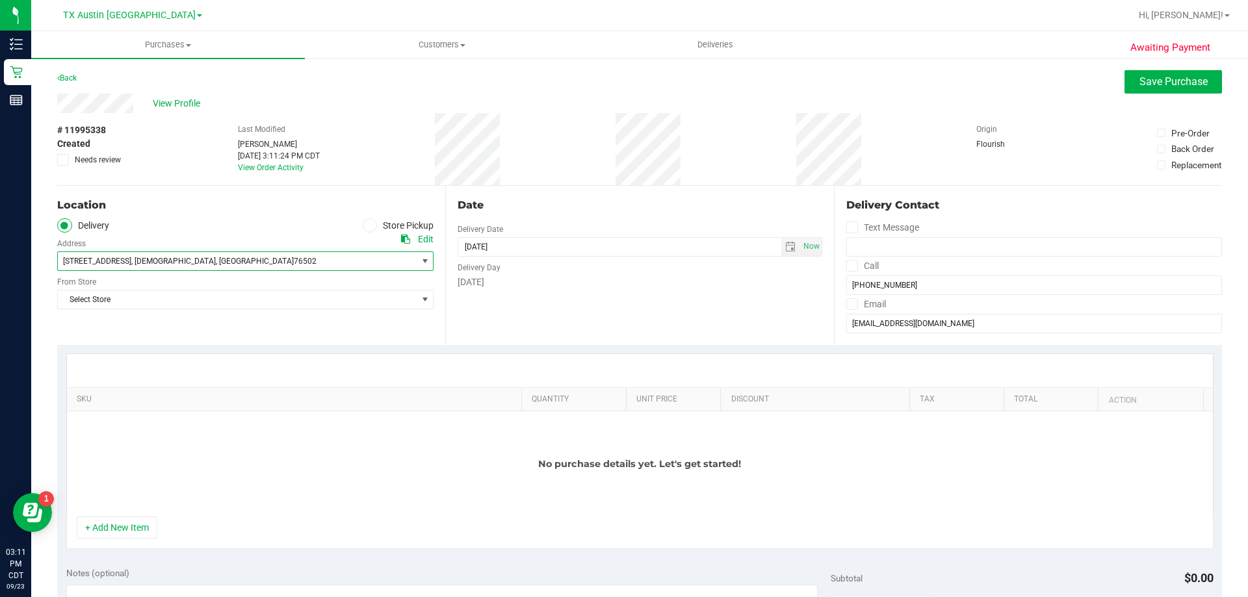
click at [227, 261] on span "[STREET_ADDRESS] , [DEMOGRAPHIC_DATA] , [GEOGRAPHIC_DATA] 76502" at bounding box center [228, 261] width 341 height 18
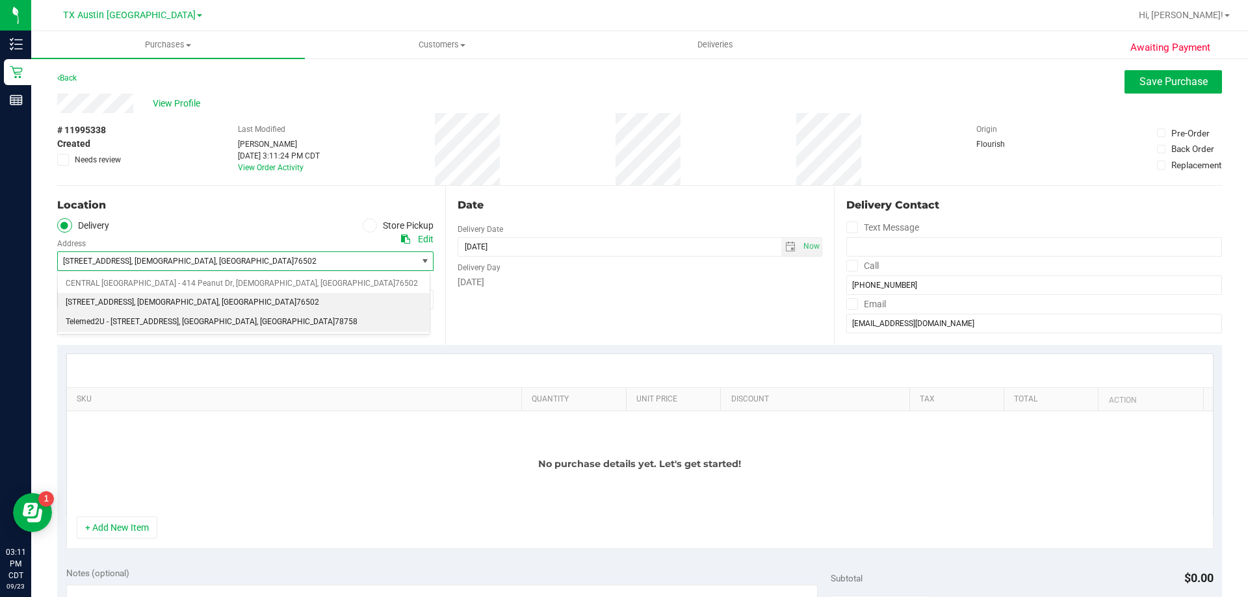
click at [217, 319] on span ", [GEOGRAPHIC_DATA]" at bounding box center [218, 322] width 78 height 17
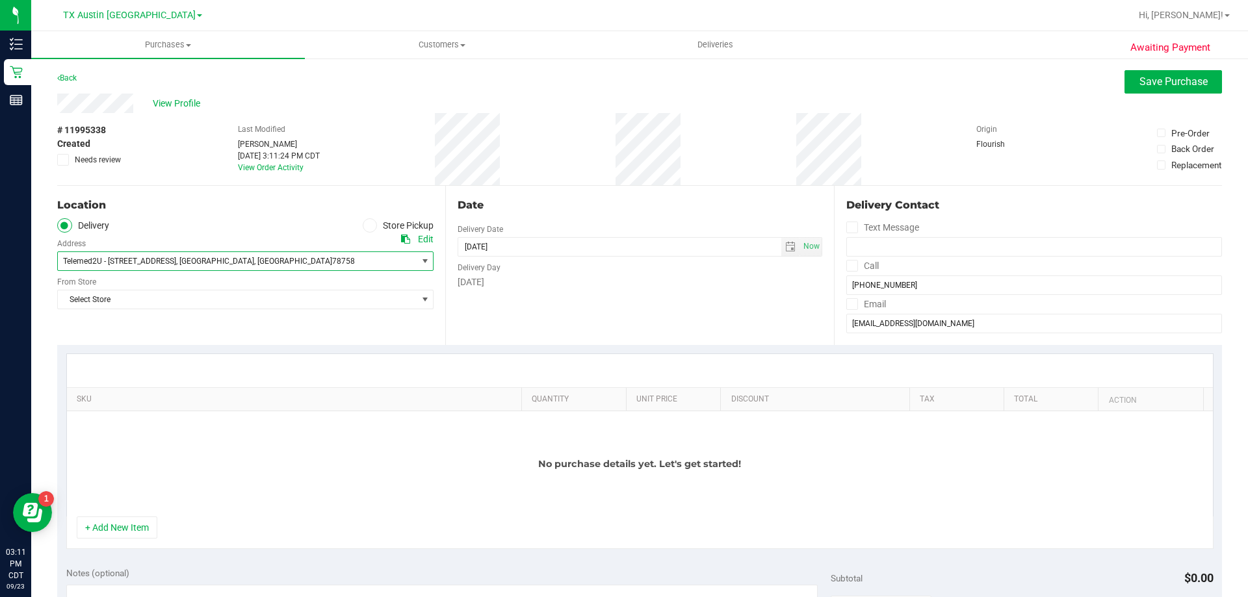
click at [226, 311] on div "Location Delivery Store Pickup Address Edit Telemed2U - [STREET_ADDRESS] , [GEO…" at bounding box center [251, 265] width 388 height 159
click at [226, 302] on span "Select Store" at bounding box center [237, 300] width 359 height 18
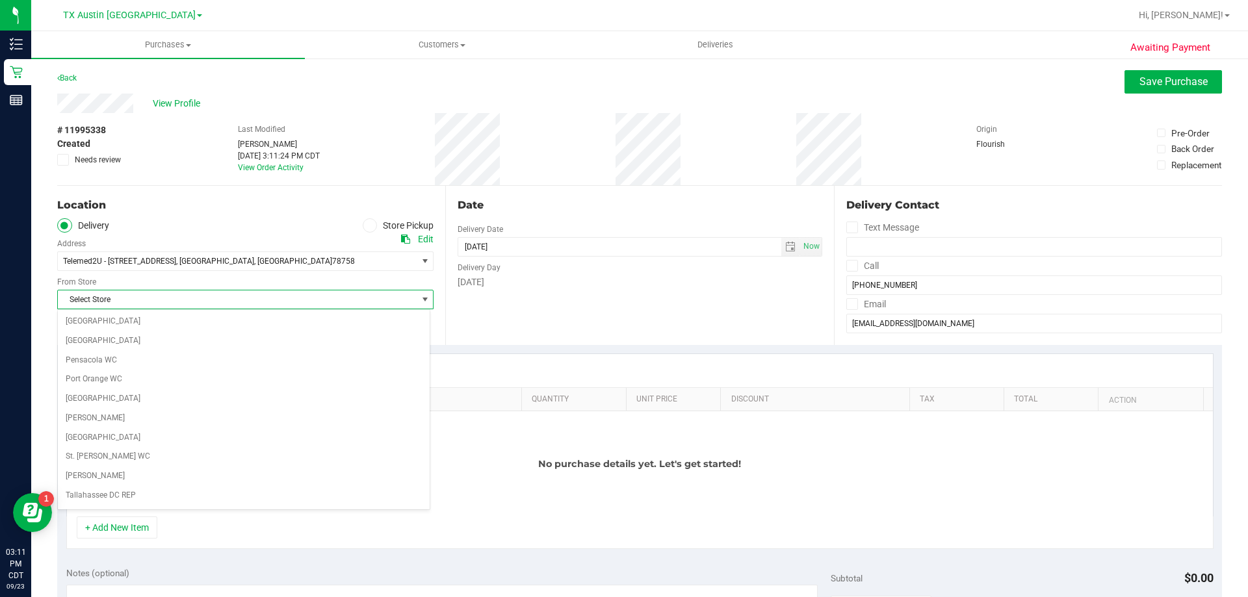
scroll to position [945, 0]
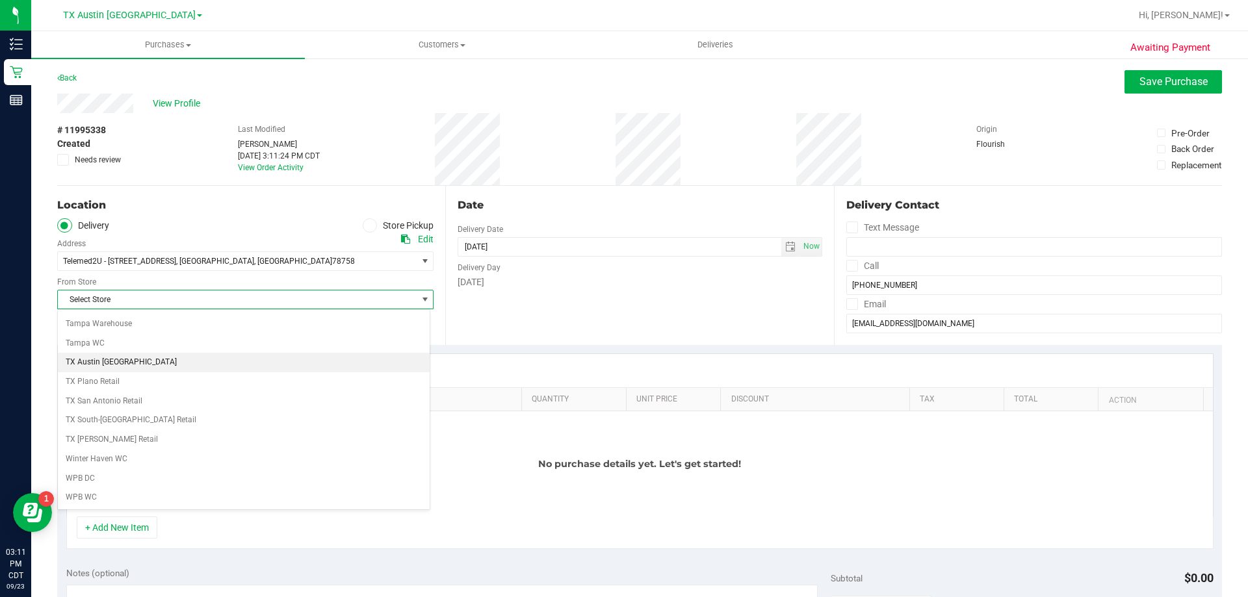
click at [161, 366] on li "TX Austin [GEOGRAPHIC_DATA]" at bounding box center [244, 363] width 372 height 20
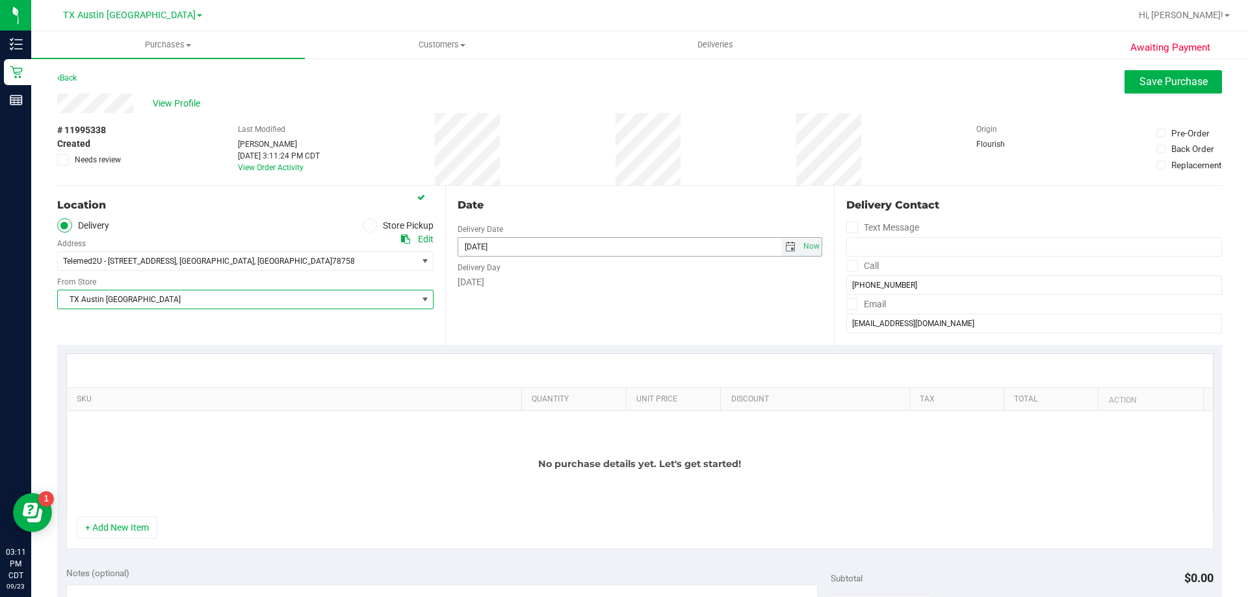
click at [781, 254] on span "select" at bounding box center [790, 247] width 19 height 18
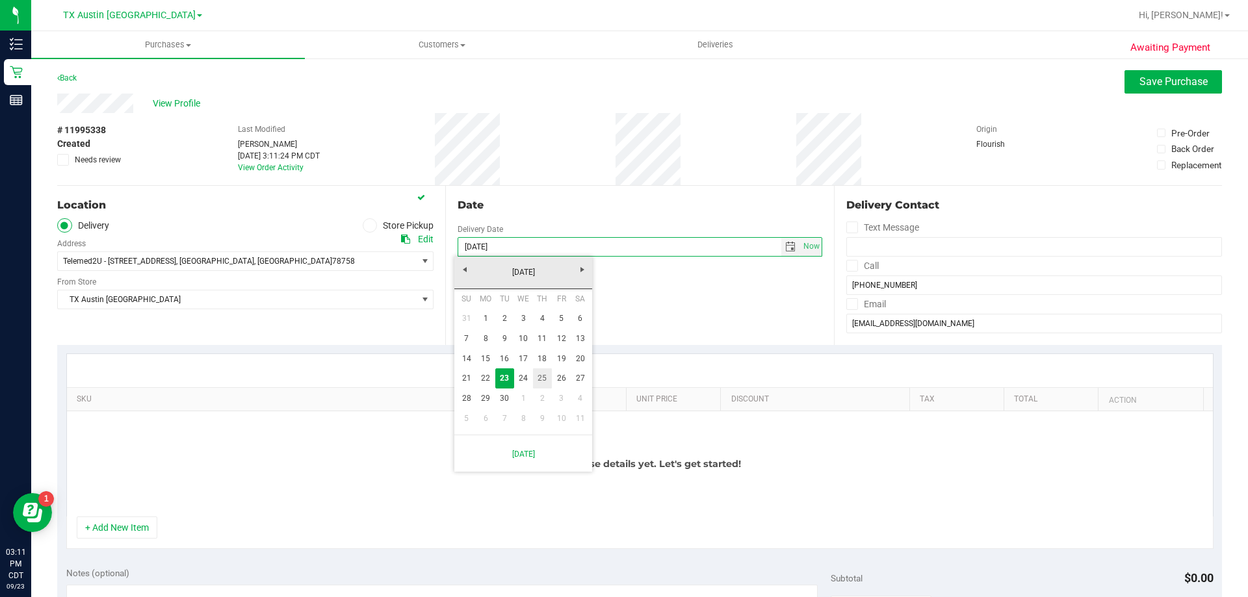
click at [541, 378] on link "25" at bounding box center [542, 379] width 19 height 20
type input "[DATE]"
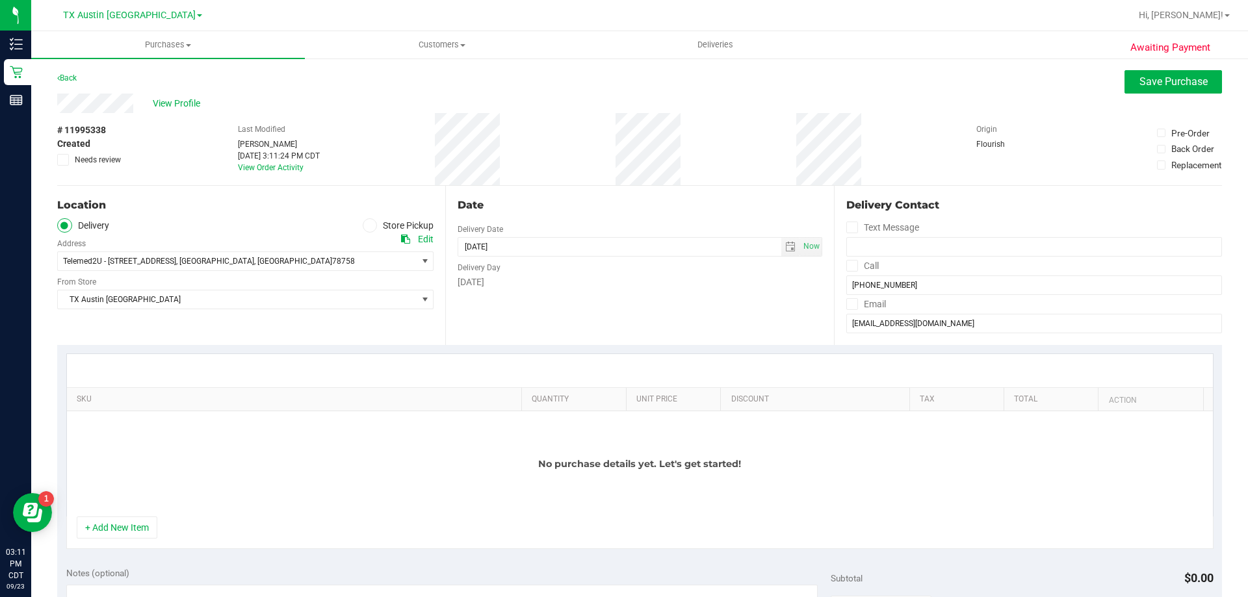
click at [848, 266] on icon at bounding box center [852, 266] width 8 height 0
click at [0, 0] on input "Call" at bounding box center [0, 0] width 0 height 0
click at [848, 304] on icon at bounding box center [852, 304] width 8 height 0
click at [0, 0] on input "Email" at bounding box center [0, 0] width 0 height 0
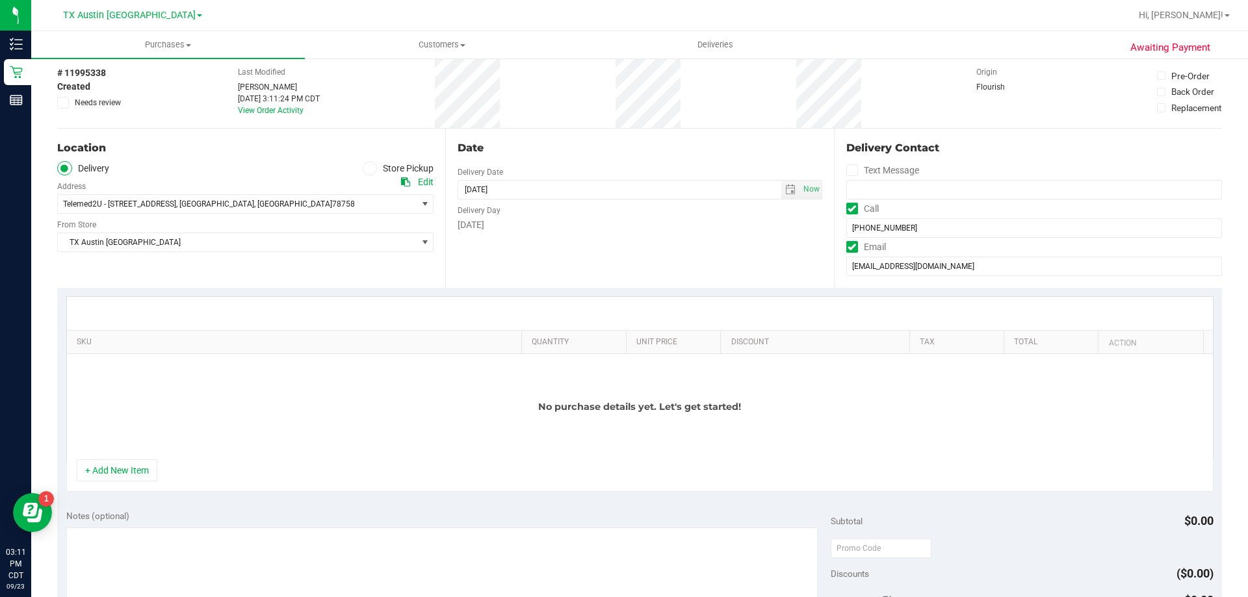
scroll to position [130, 0]
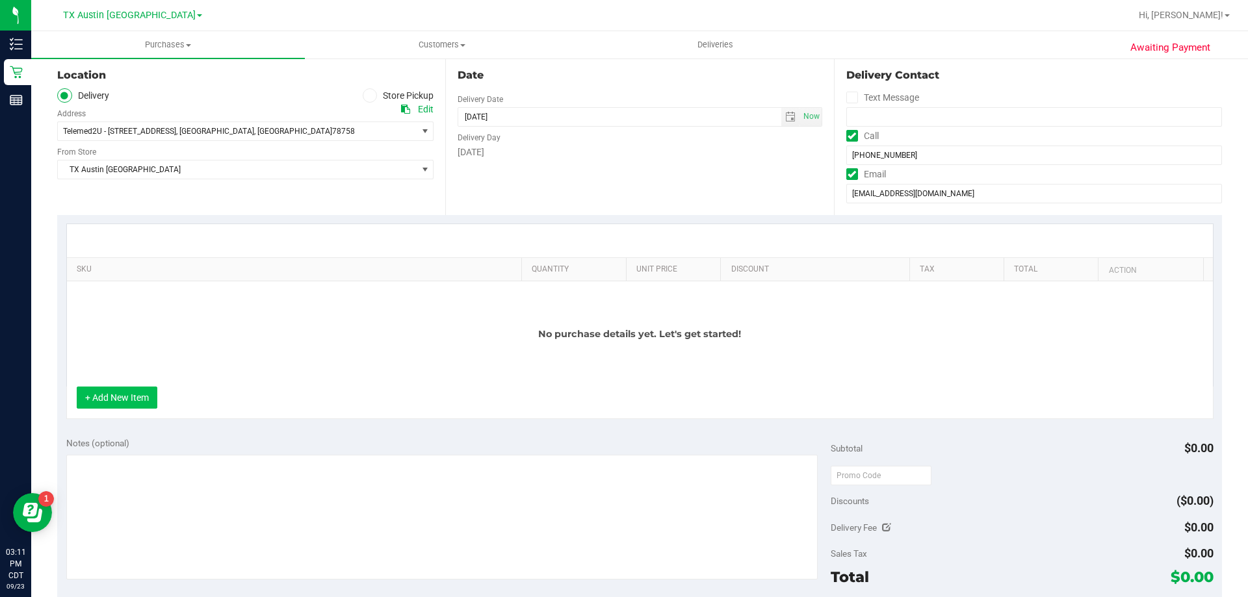
click at [138, 393] on button "+ Add New Item" at bounding box center [117, 398] width 81 height 22
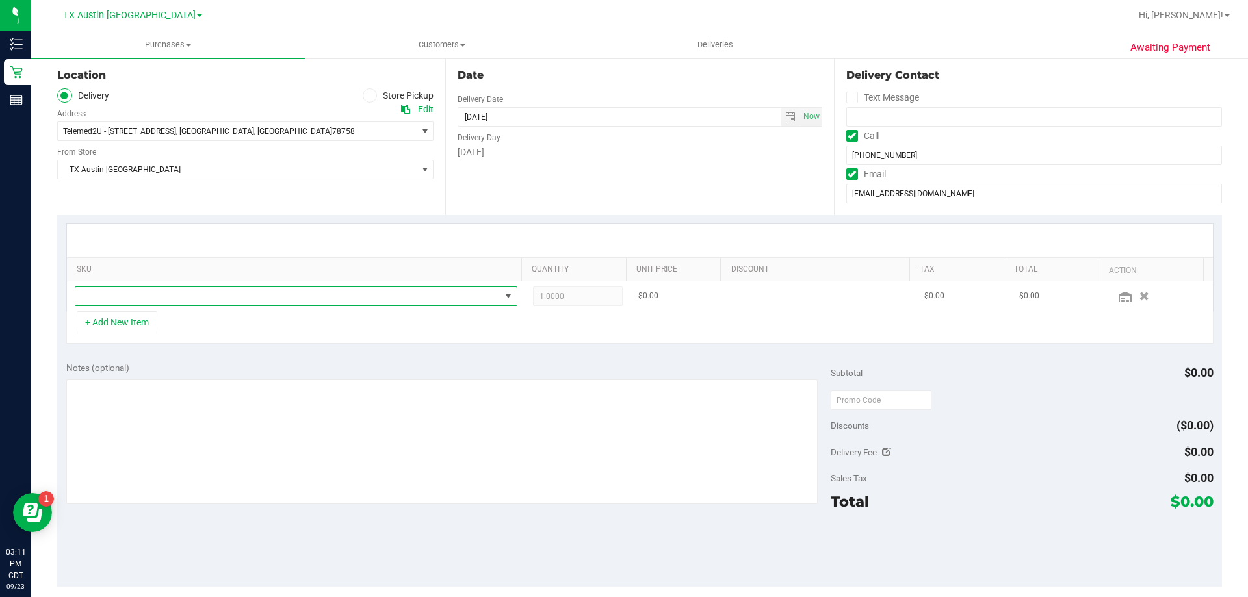
click at [195, 287] on span "NO DATA FOUND" at bounding box center [287, 296] width 425 height 18
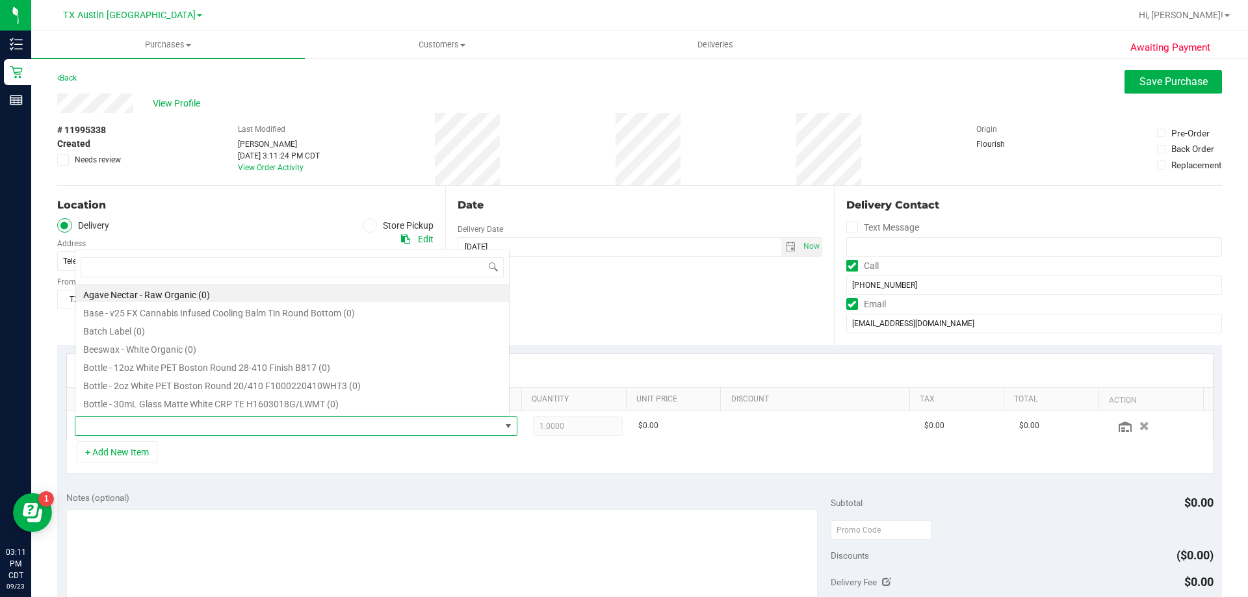
scroll to position [20, 431]
click at [1158, 69] on div "Awaiting Payment Back Save Purchase View Profile # 11995338 Created Needs revie…" at bounding box center [639, 538] width 1217 height 963
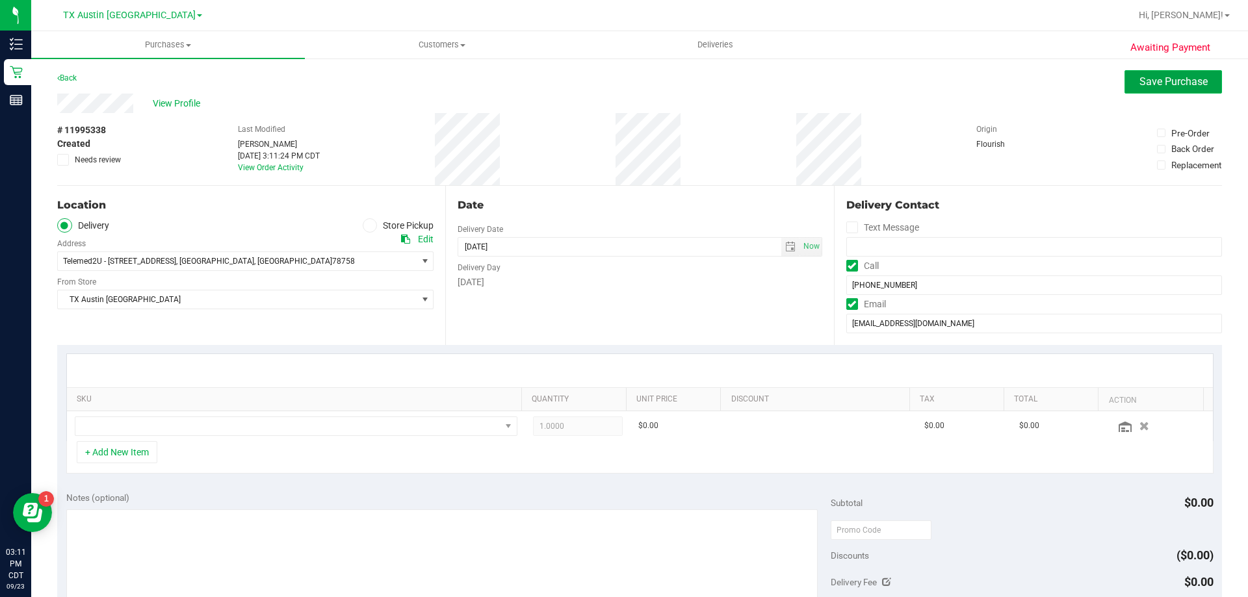
click at [1148, 93] on button "Save Purchase" at bounding box center [1174, 81] width 98 height 23
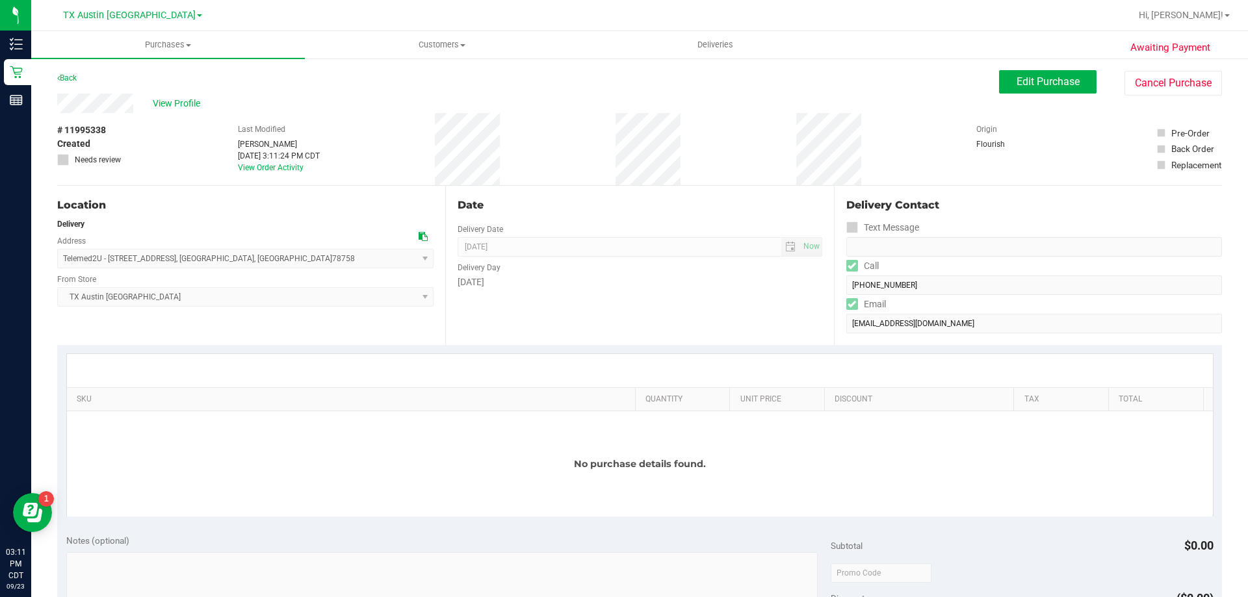
click at [1001, 68] on div "Awaiting Payment Back Edit Purchase Cancel Purchase View Profile # 11995338 Cre…" at bounding box center [639, 560] width 1217 height 1006
click at [1032, 82] on span "Edit Purchase" at bounding box center [1048, 81] width 63 height 12
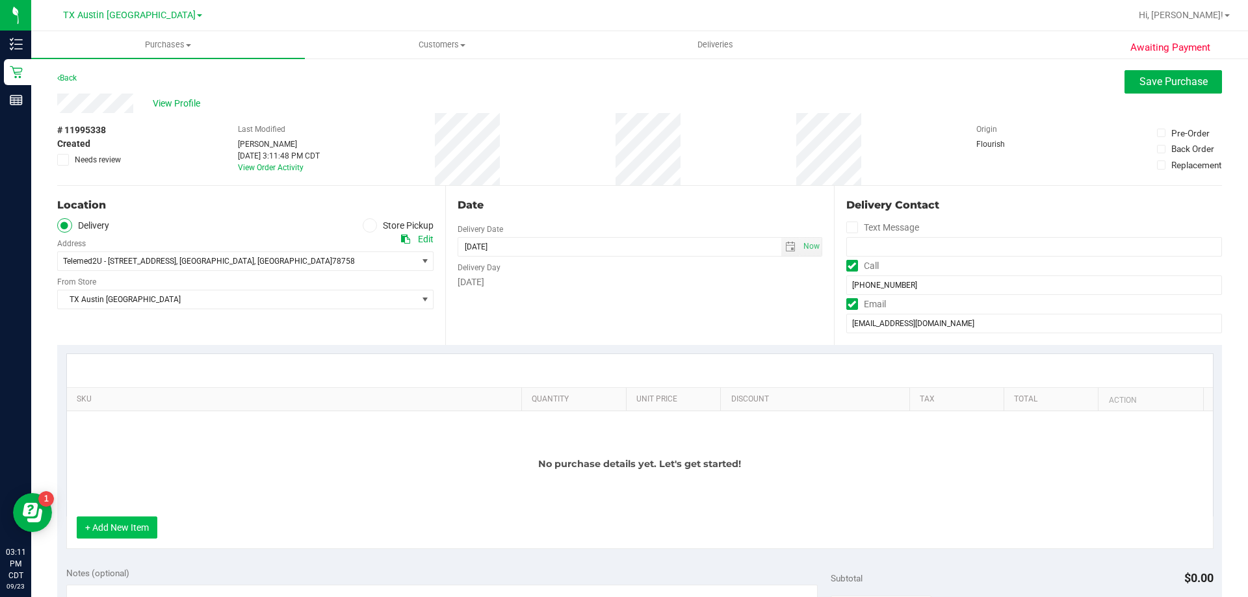
click at [144, 528] on button "+ Add New Item" at bounding box center [117, 528] width 81 height 22
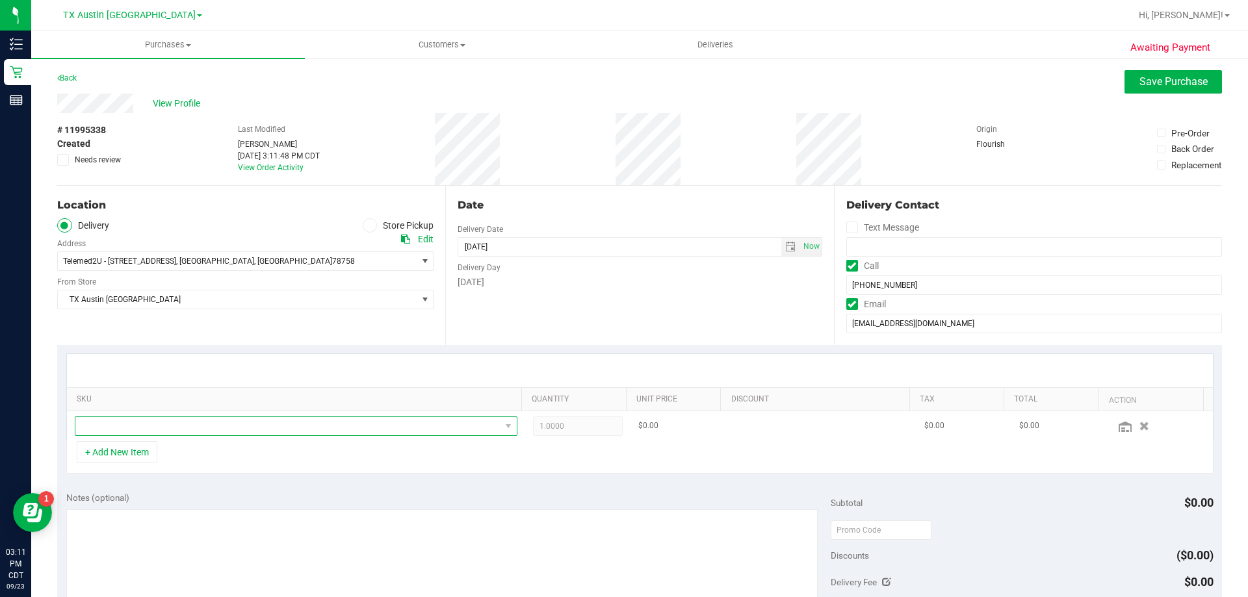
click at [212, 432] on span "NO DATA FOUND" at bounding box center [287, 426] width 425 height 18
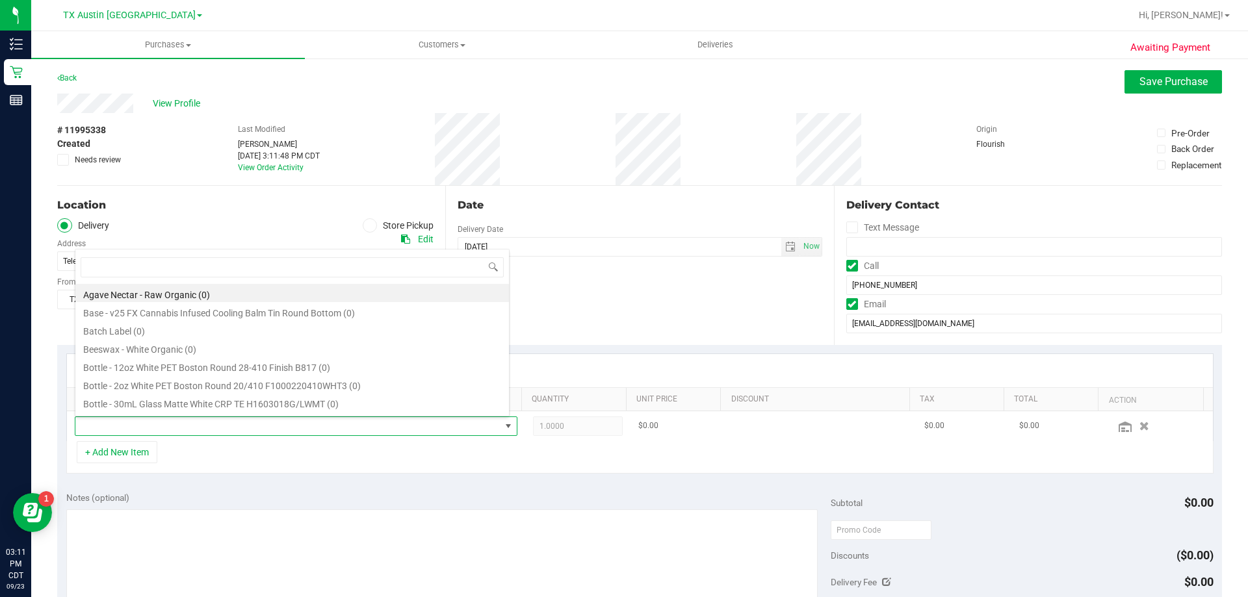
scroll to position [20, 431]
type input "tropical pa"
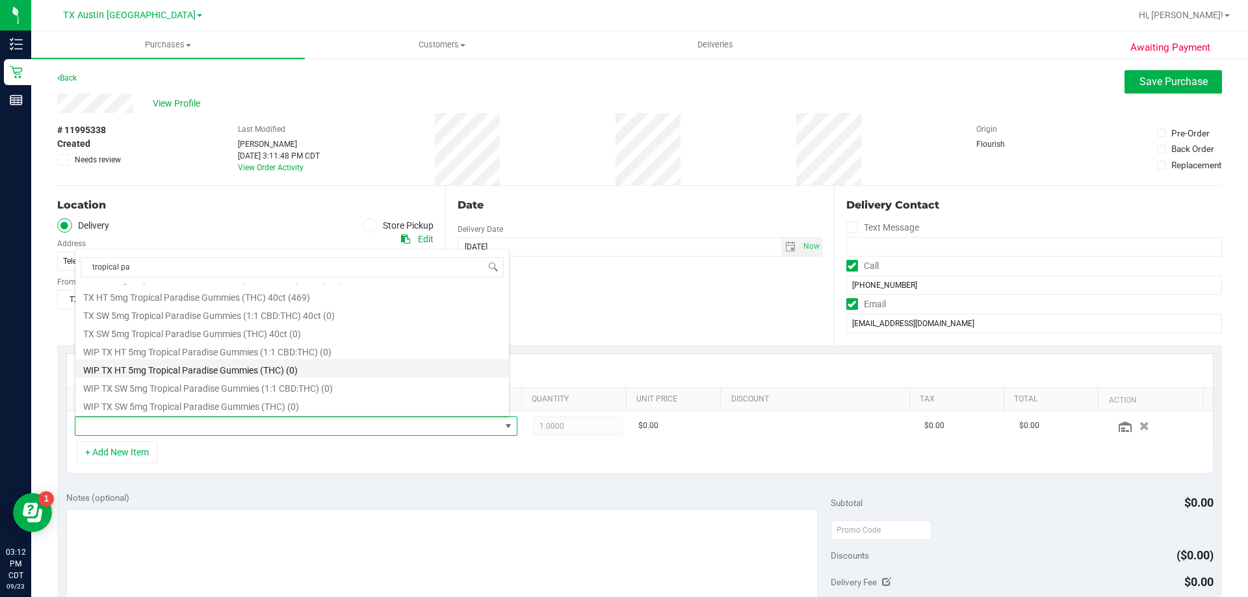
scroll to position [169, 0]
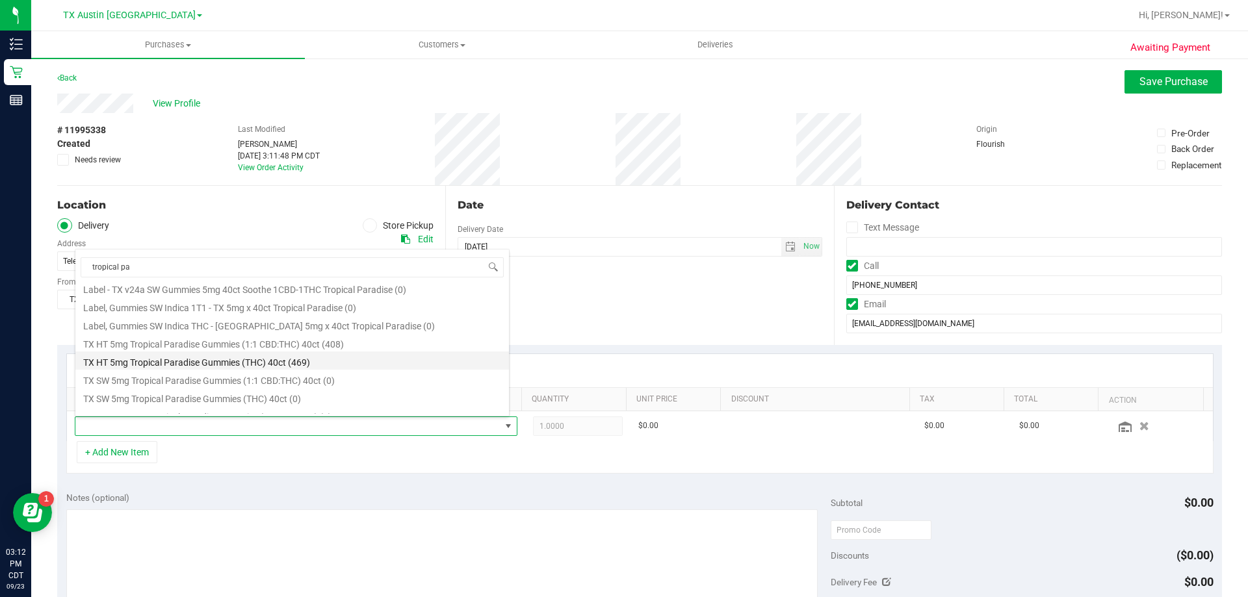
click at [245, 362] on li "TX HT 5mg Tropical Paradise Gummies (THC) 40ct (469)" at bounding box center [292, 361] width 434 height 18
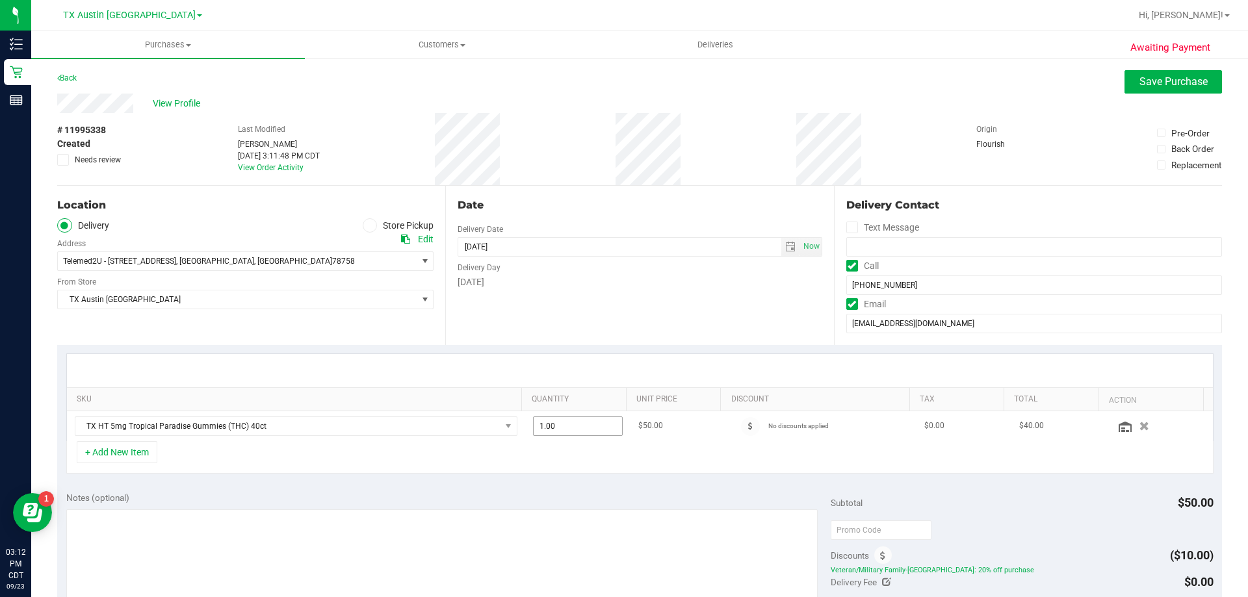
click at [566, 428] on span "1.00 1" at bounding box center [578, 427] width 90 height 20
type input "3"
type input "3.00"
click at [569, 341] on div "Date Delivery Date [DATE] Now [DATE] 08:00 AM Now Delivery Day [DATE]" at bounding box center [639, 265] width 388 height 159
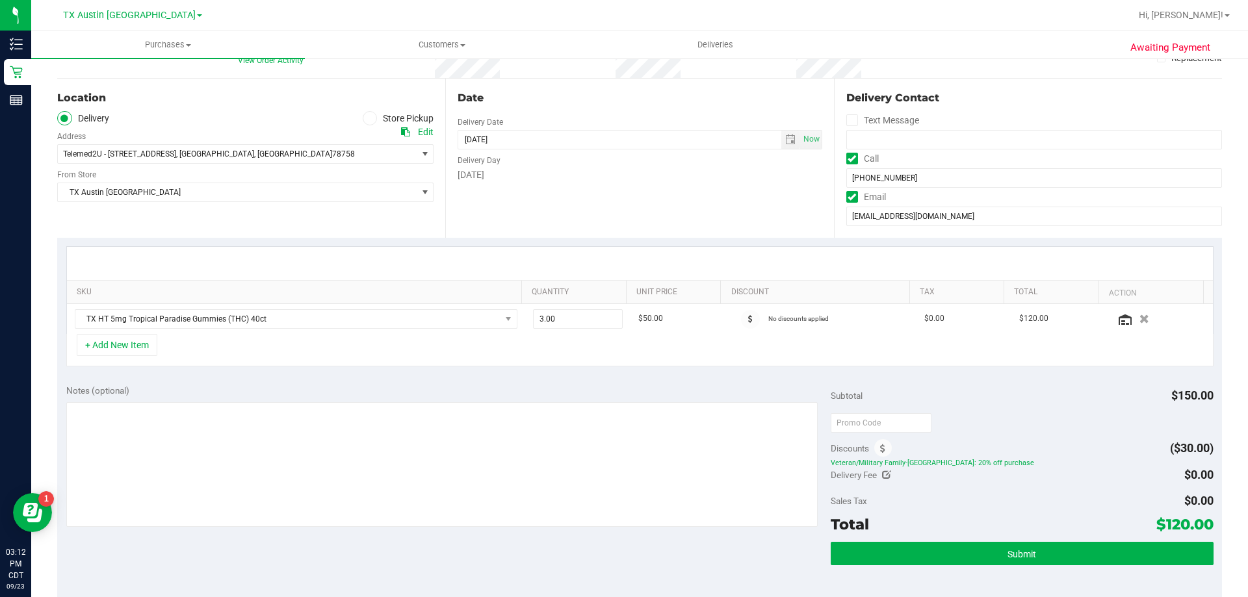
scroll to position [130, 0]
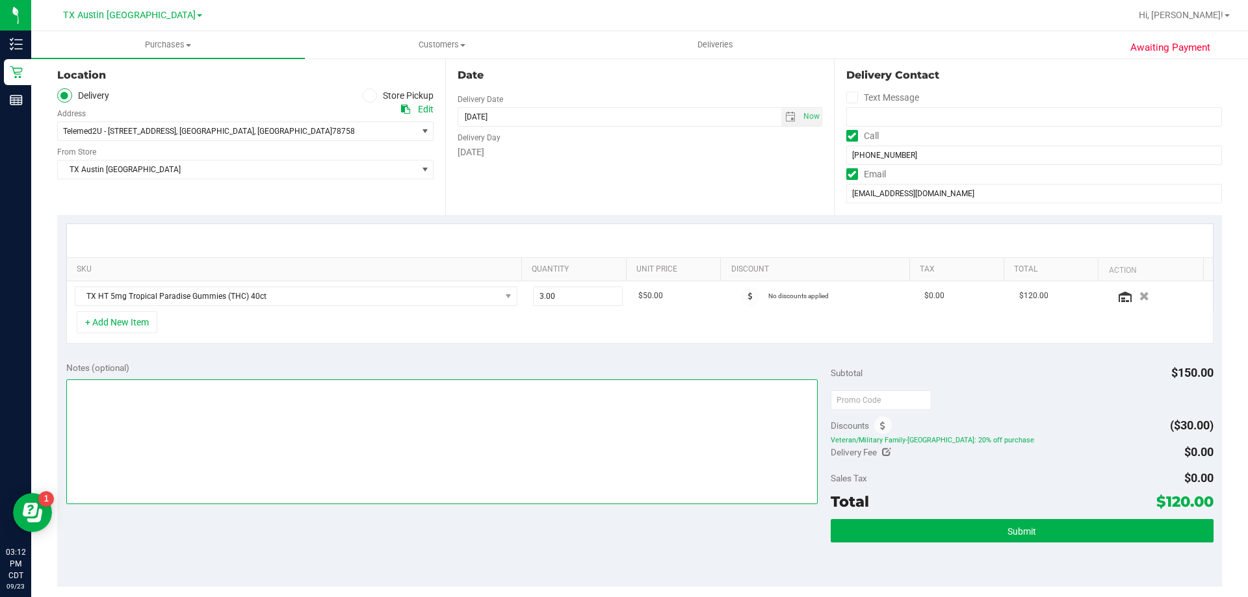
click at [356, 411] on textarea at bounding box center [442, 442] width 752 height 125
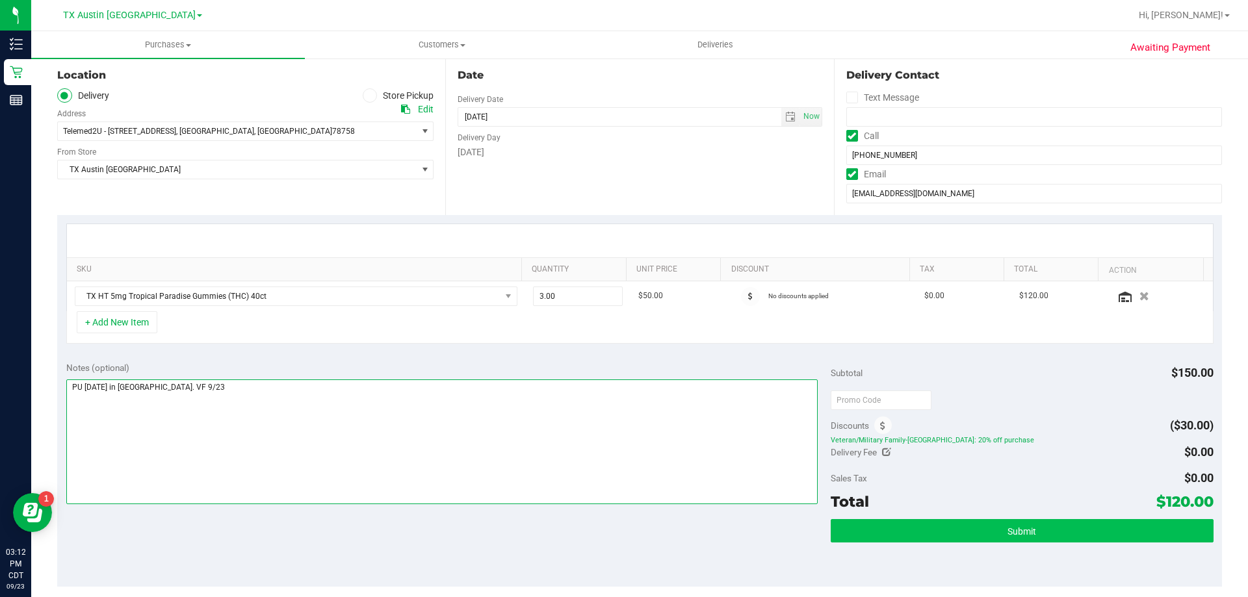
type textarea "PU [DATE] in [GEOGRAPHIC_DATA]. VF 9/23"
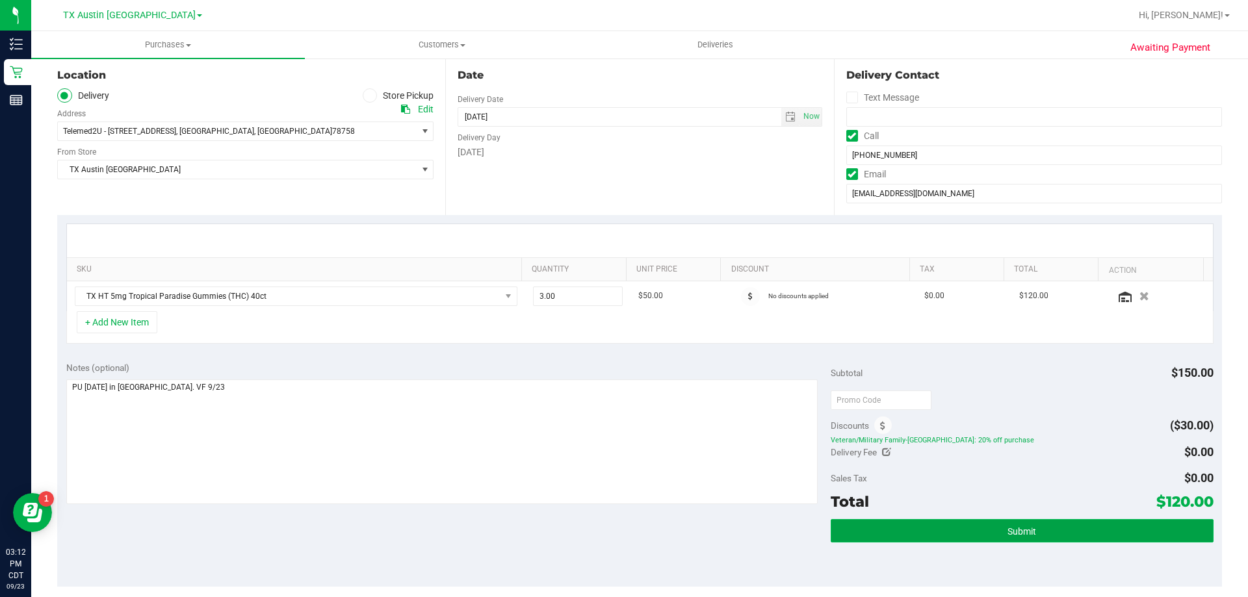
click at [943, 529] on button "Submit" at bounding box center [1022, 530] width 382 height 23
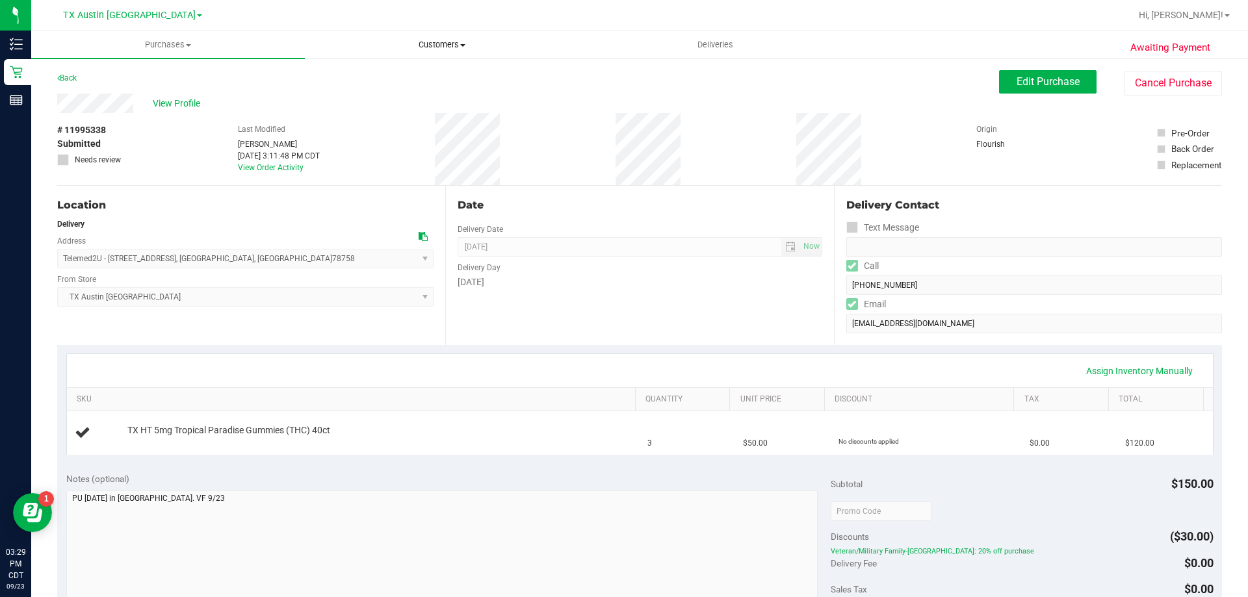
click at [433, 40] on span "Customers" at bounding box center [442, 45] width 272 height 12
click at [424, 77] on li "All customers" at bounding box center [442, 79] width 274 height 16
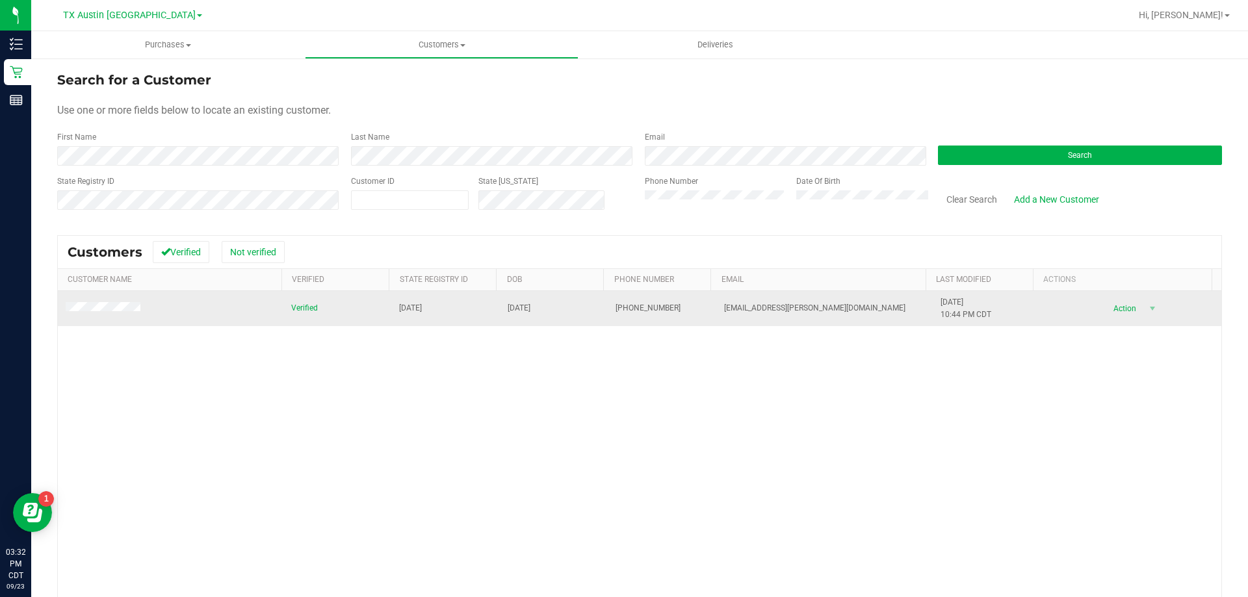
click at [127, 303] on span at bounding box center [105, 308] width 79 height 13
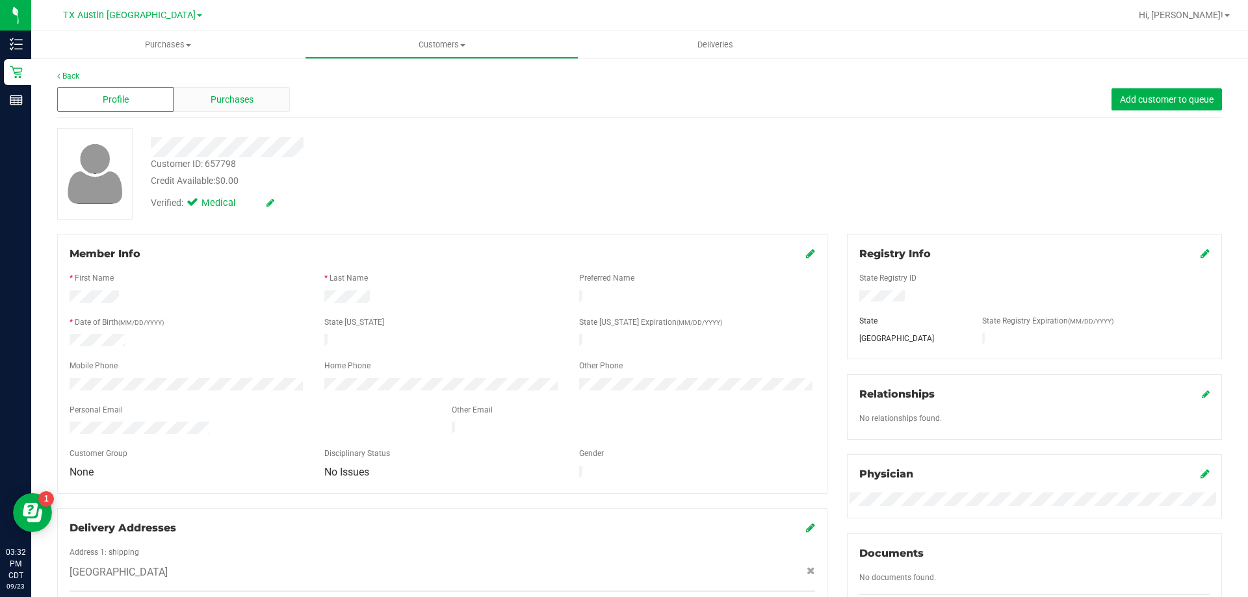
click at [266, 103] on div "Purchases" at bounding box center [232, 99] width 116 height 25
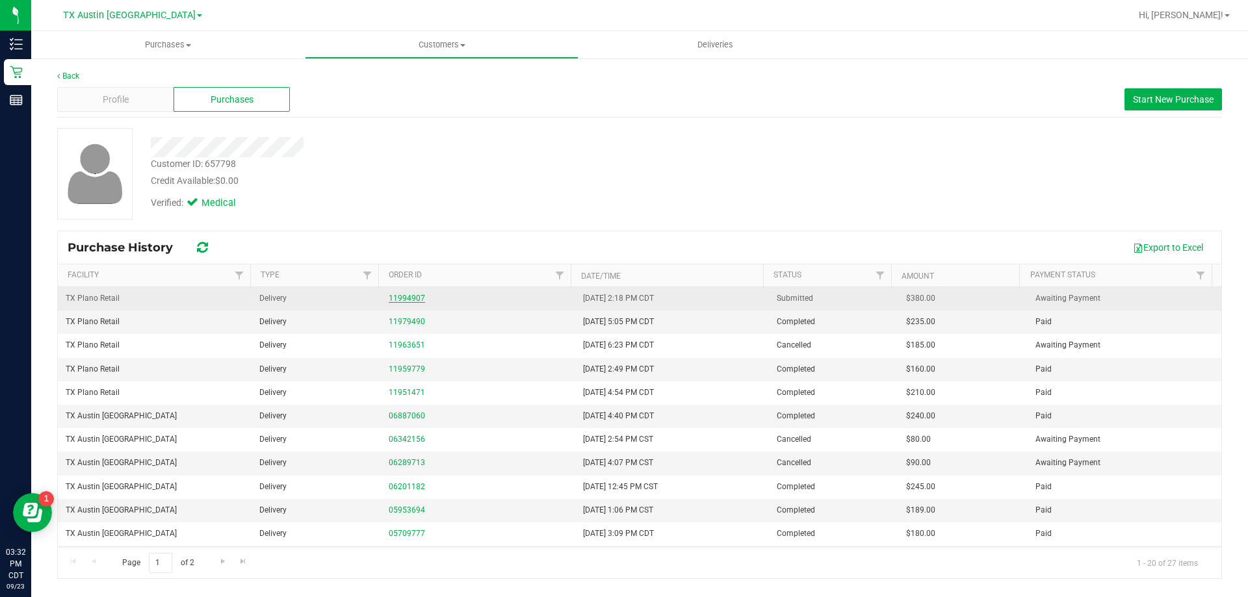
click at [406, 297] on link "11994907" at bounding box center [407, 298] width 36 height 9
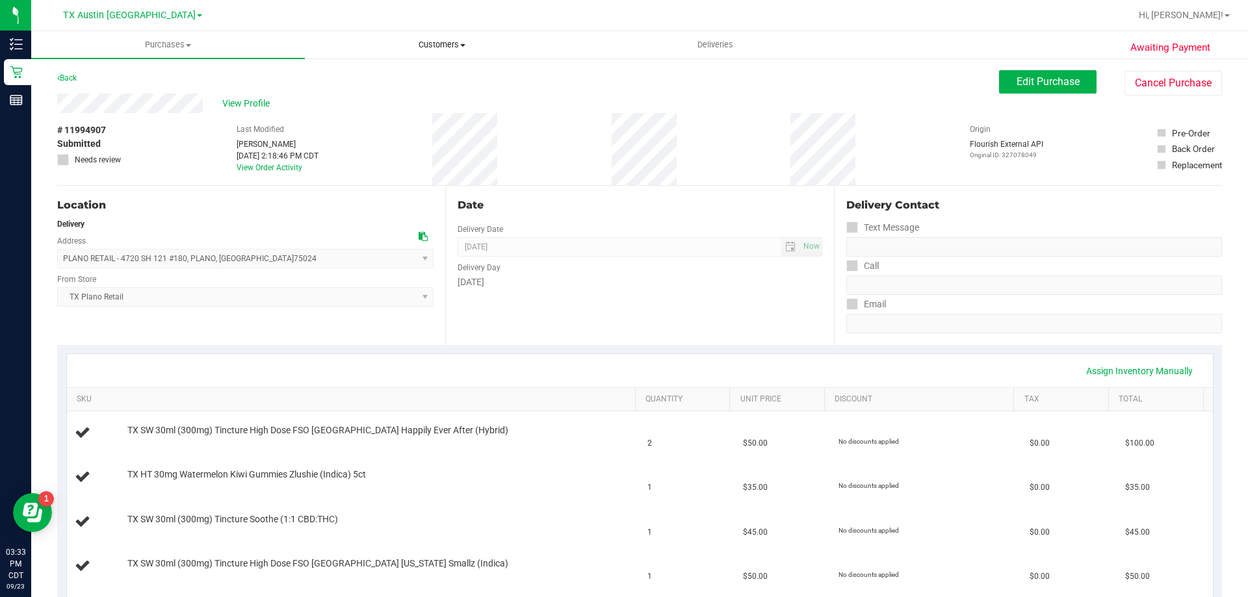
click at [446, 45] on span "Customers" at bounding box center [442, 45] width 272 height 12
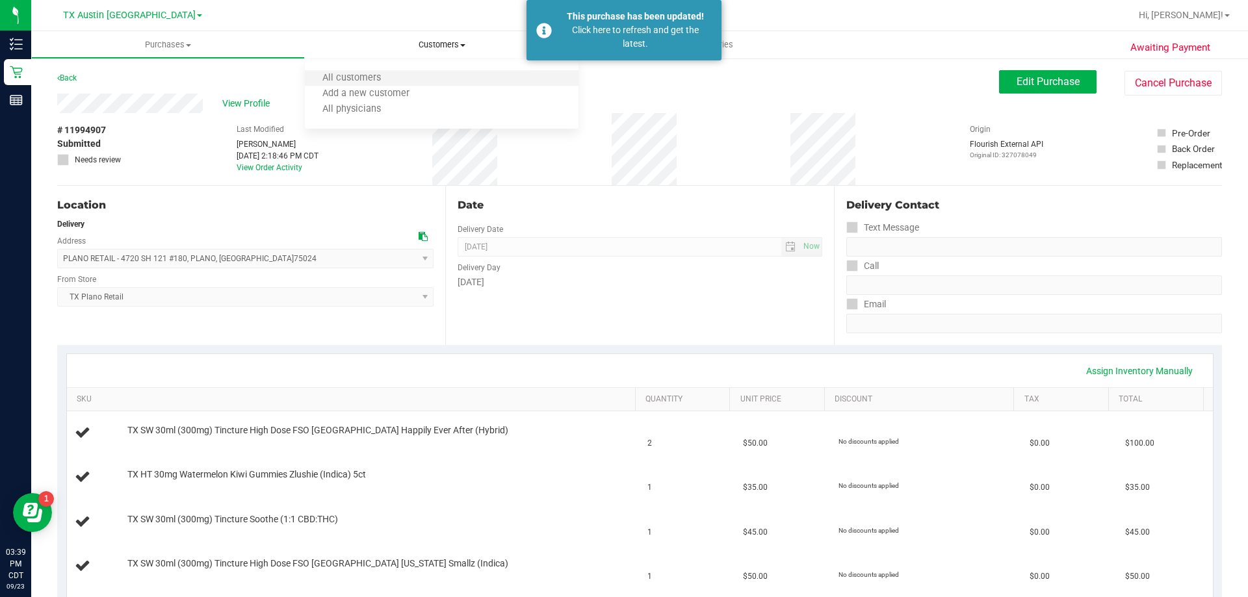
click at [407, 79] on li "All customers" at bounding box center [442, 79] width 274 height 16
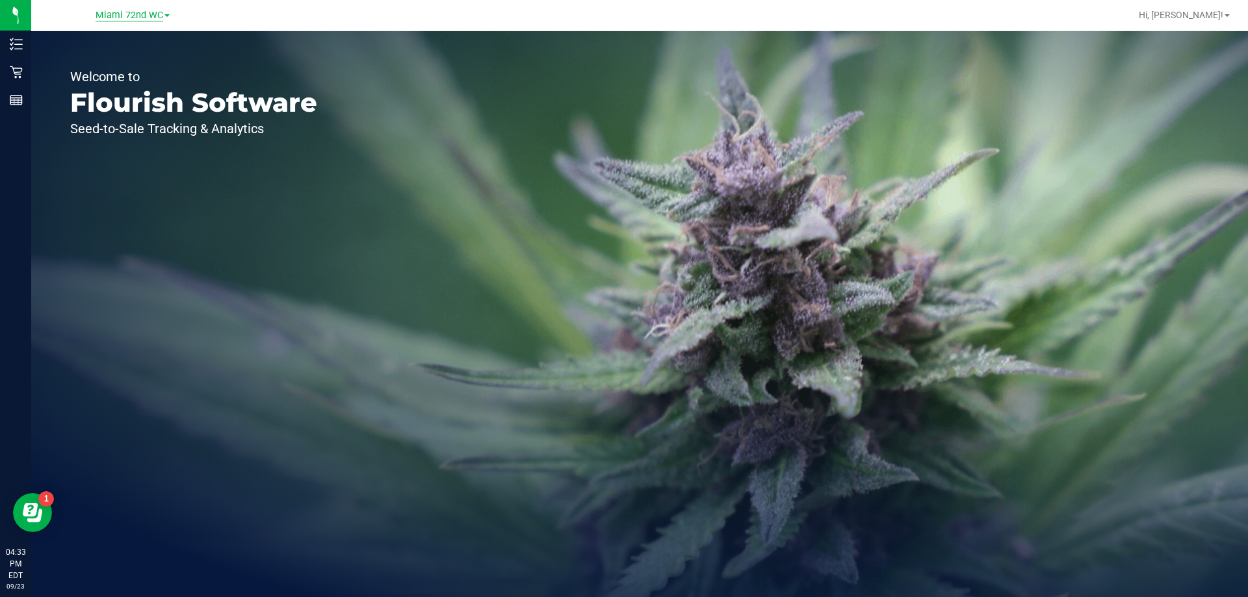
click at [116, 20] on span "Miami 72nd WC" at bounding box center [130, 16] width 68 height 12
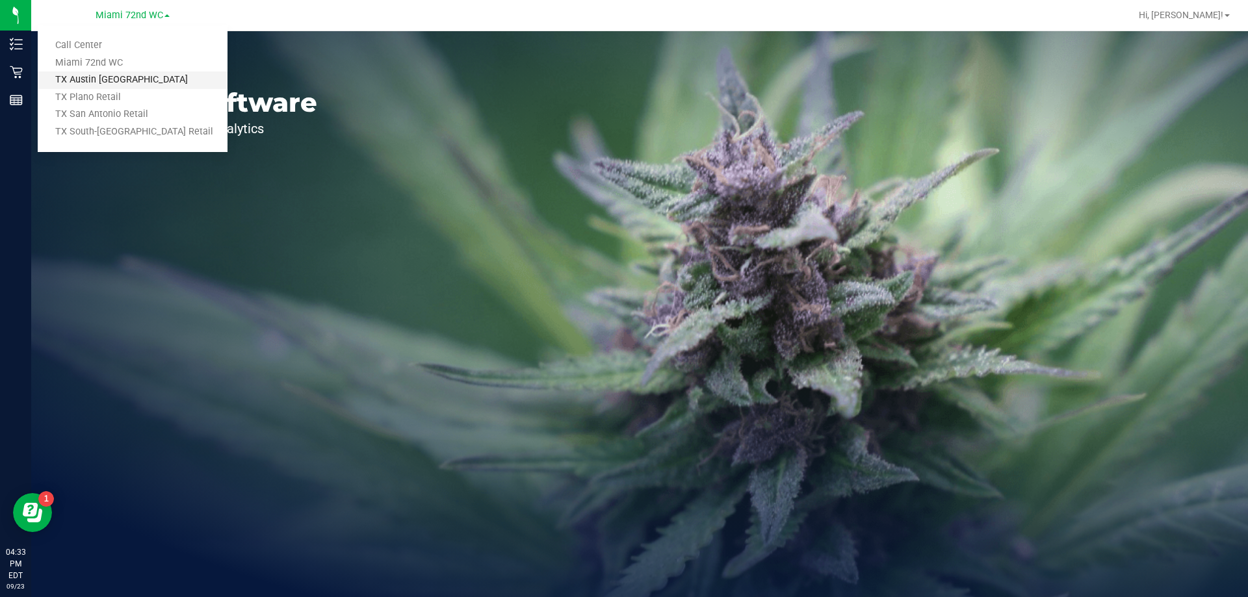
click at [122, 78] on link "TX Austin [GEOGRAPHIC_DATA]" at bounding box center [133, 81] width 190 height 18
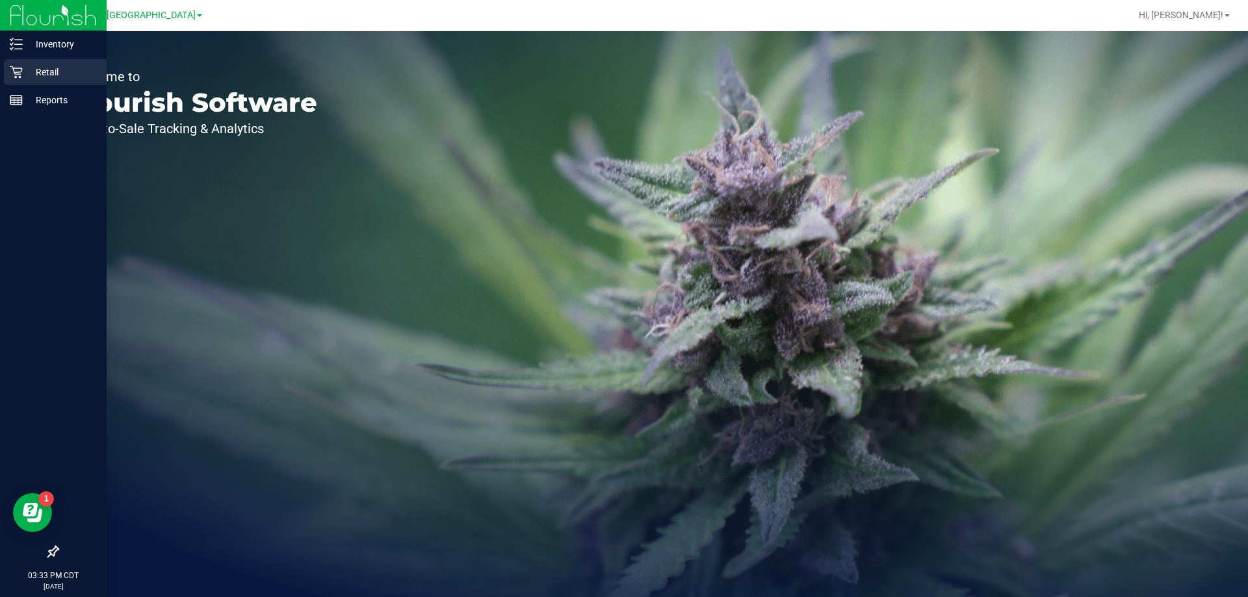
click at [25, 79] on p "Retail" at bounding box center [62, 72] width 78 height 16
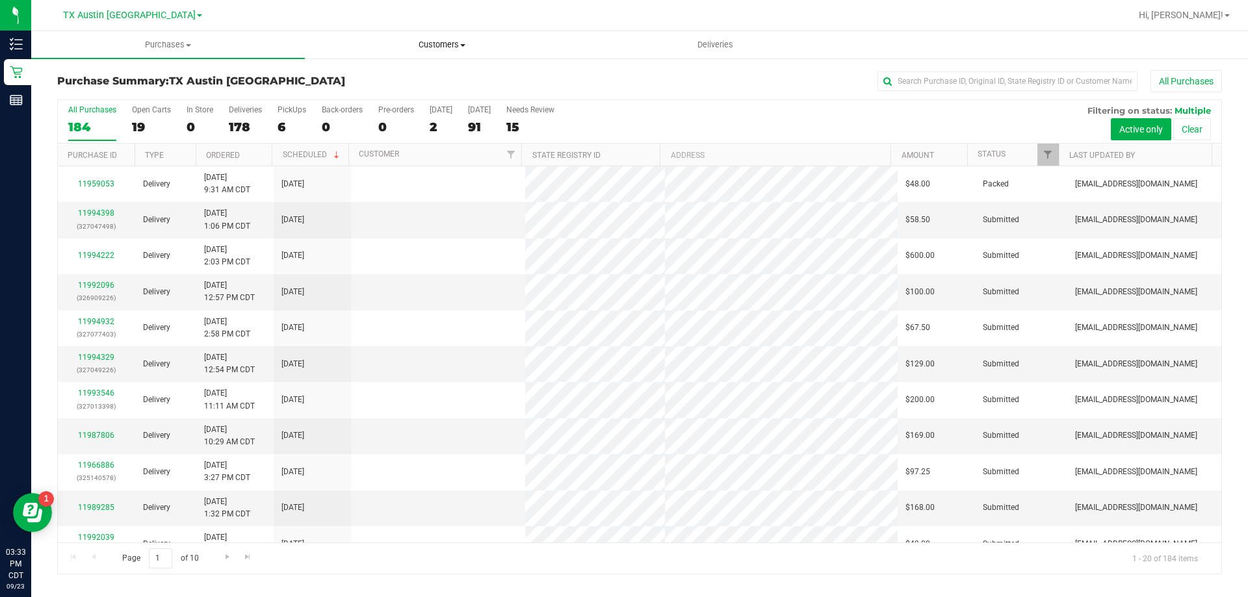
click at [451, 42] on span "Customers" at bounding box center [442, 45] width 272 height 12
click at [452, 68] on ul "All customers Add a new customer All physicians" at bounding box center [442, 94] width 274 height 70
click at [449, 47] on span "Customers" at bounding box center [442, 45] width 274 height 12
click at [437, 77] on li "All customers" at bounding box center [442, 79] width 274 height 16
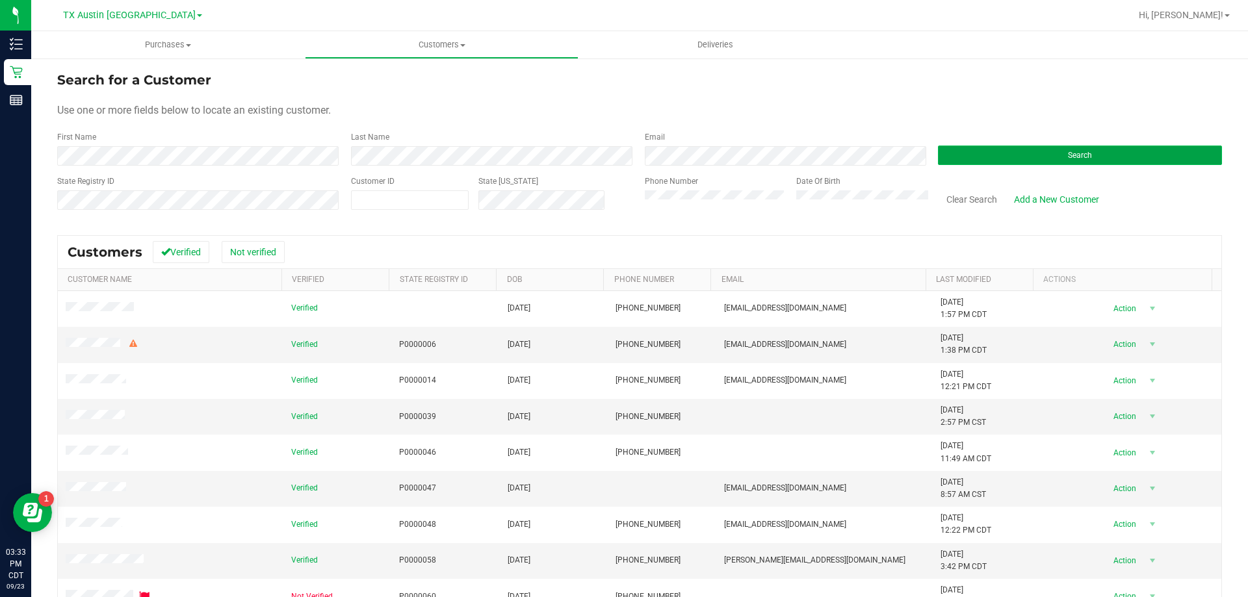
click at [995, 151] on button "Search" at bounding box center [1080, 156] width 284 height 20
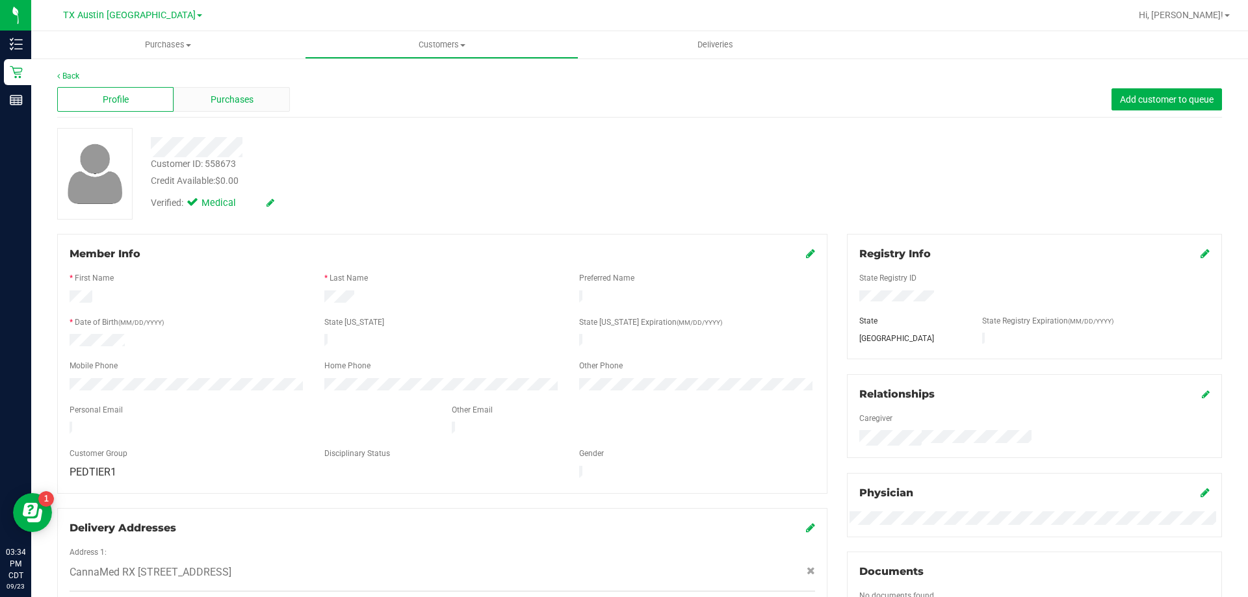
click at [231, 90] on div "Purchases" at bounding box center [232, 99] width 116 height 25
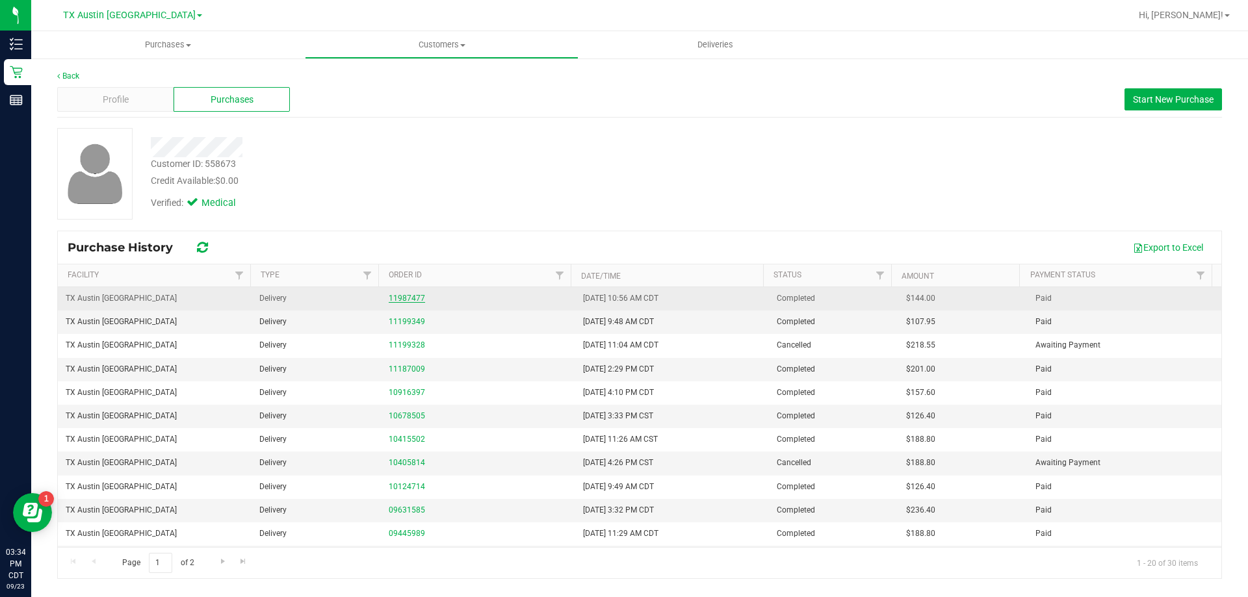
click at [418, 299] on link "11987477" at bounding box center [407, 298] width 36 height 9
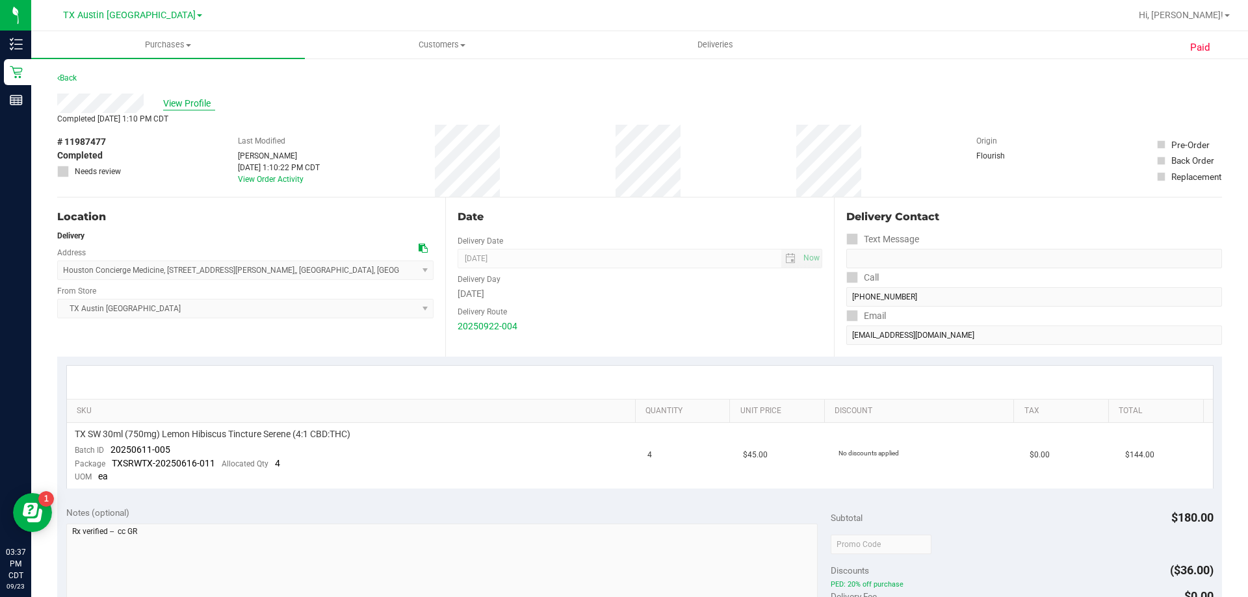
click at [202, 102] on span "View Profile" at bounding box center [189, 104] width 52 height 14
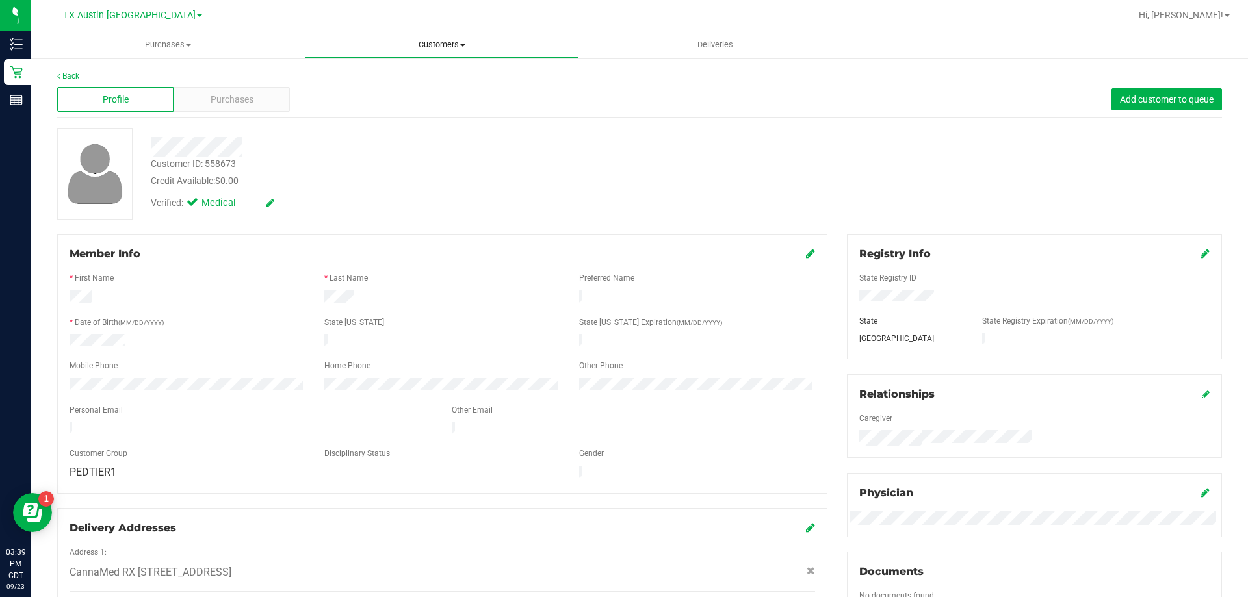
click at [449, 41] on span "Customers" at bounding box center [442, 45] width 272 height 12
click at [440, 75] on li "All customers" at bounding box center [442, 79] width 274 height 16
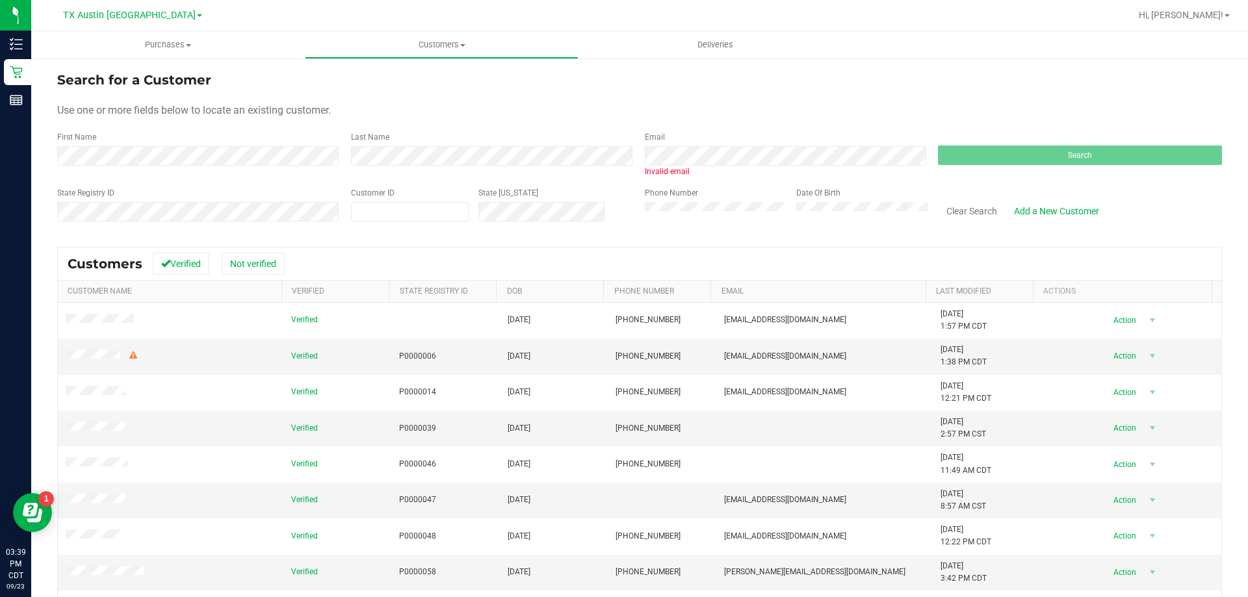
click at [692, 146] on div "Email Invalid email" at bounding box center [782, 154] width 294 height 46
click at [603, 153] on div "First Name Last Name Email Invalid email Search" at bounding box center [639, 154] width 1165 height 46
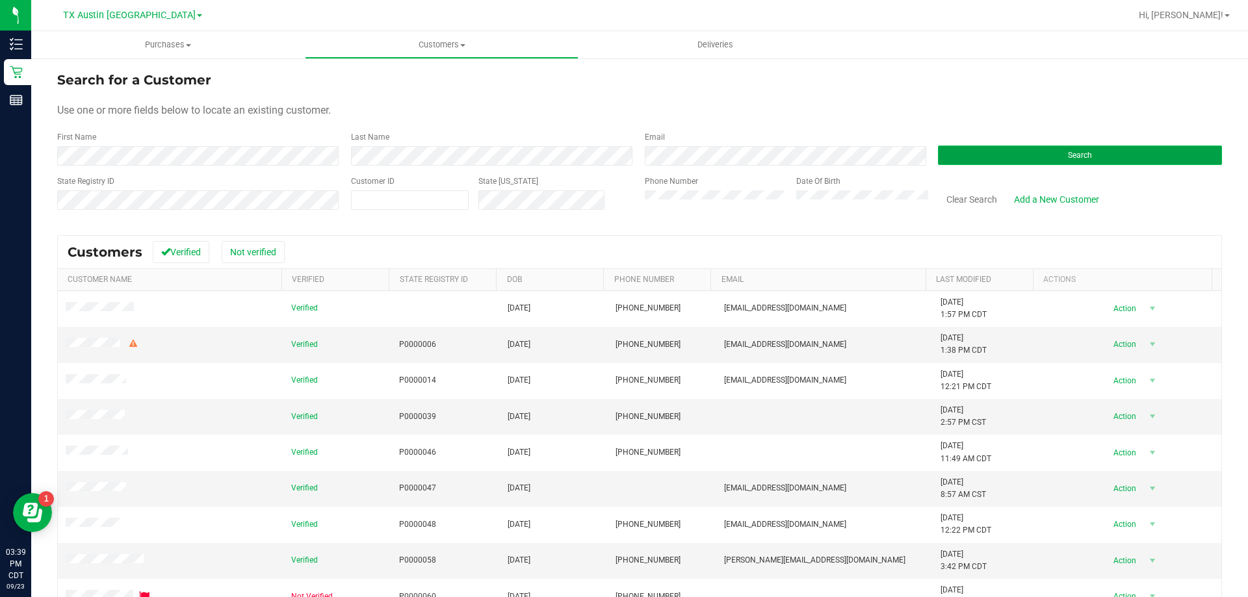
click at [1117, 153] on button "Search" at bounding box center [1080, 156] width 284 height 20
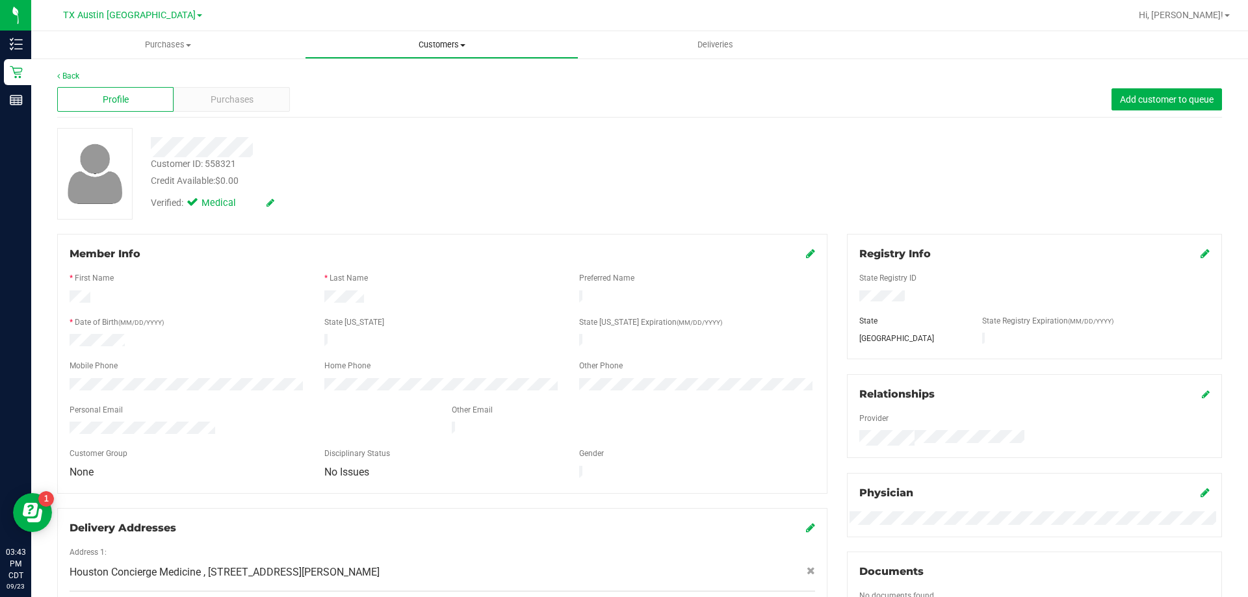
click at [446, 39] on span "Customers" at bounding box center [442, 45] width 272 height 12
click at [447, 77] on li "All customers" at bounding box center [442, 79] width 274 height 16
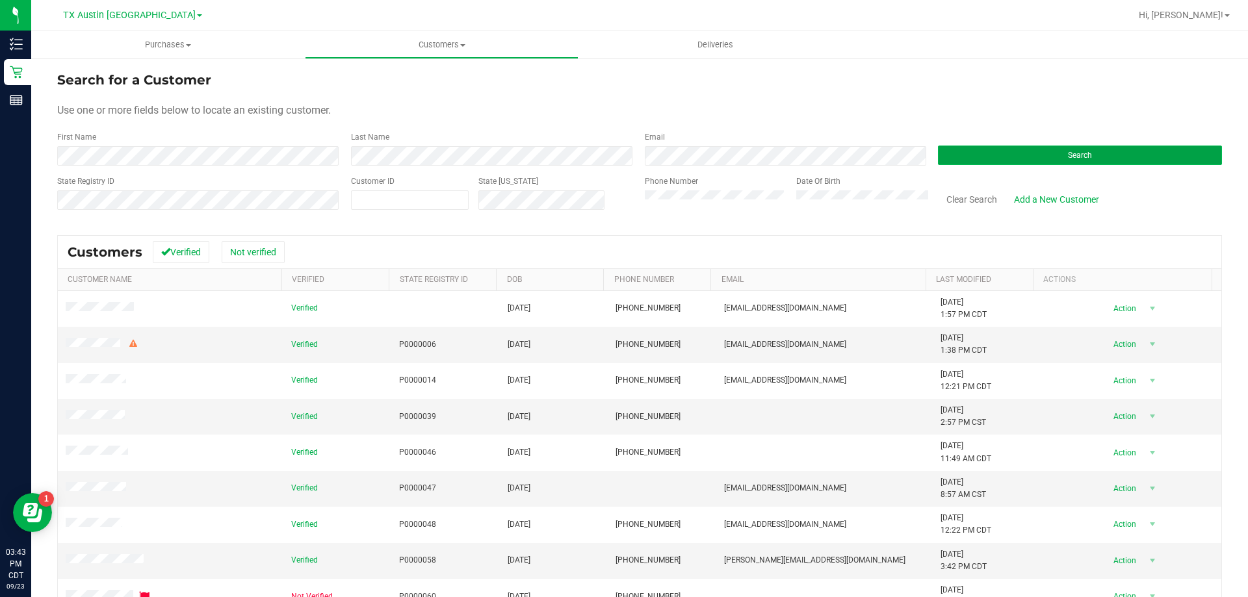
click at [991, 148] on button "Search" at bounding box center [1080, 156] width 284 height 20
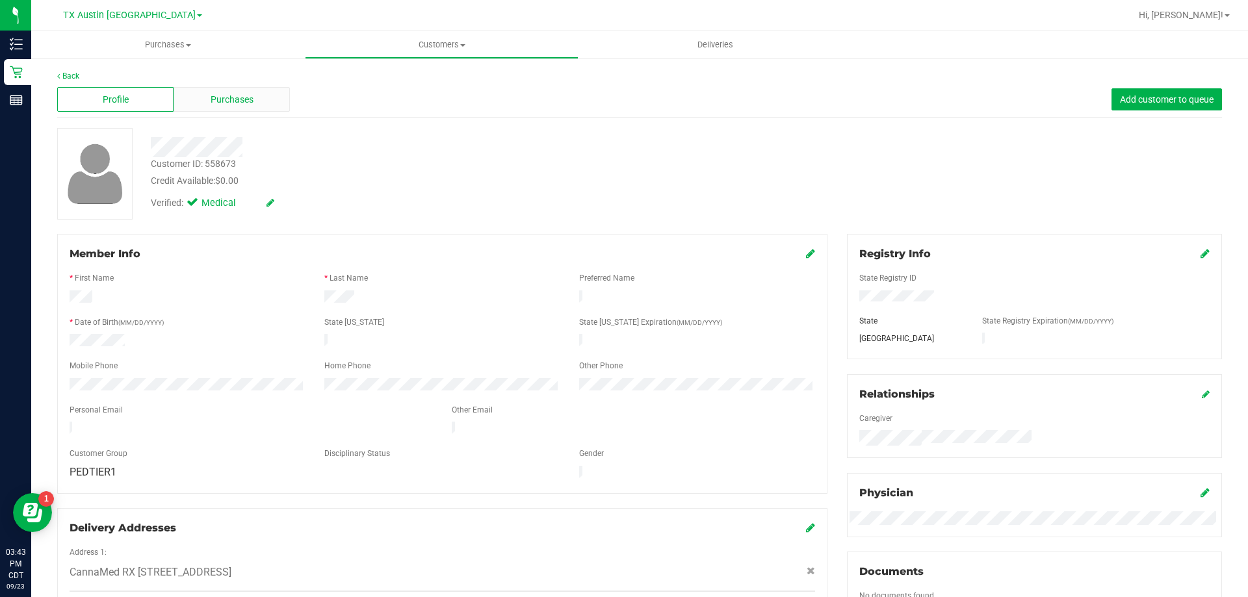
click at [236, 96] on span "Purchases" at bounding box center [232, 100] width 43 height 14
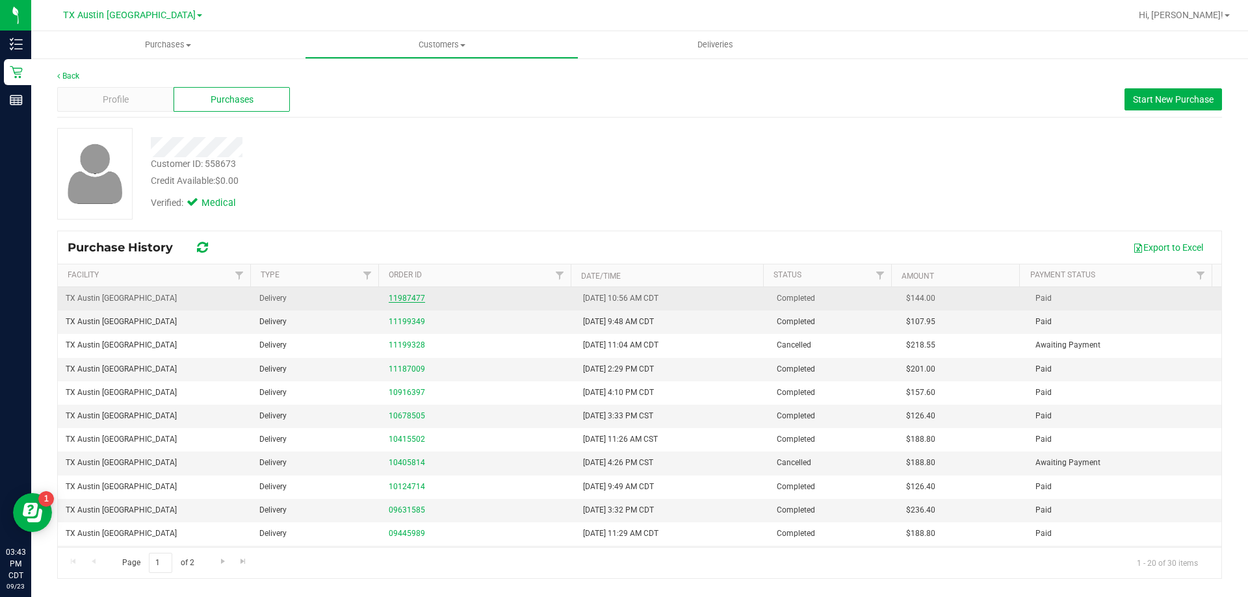
click at [412, 296] on link "11987477" at bounding box center [407, 298] width 36 height 9
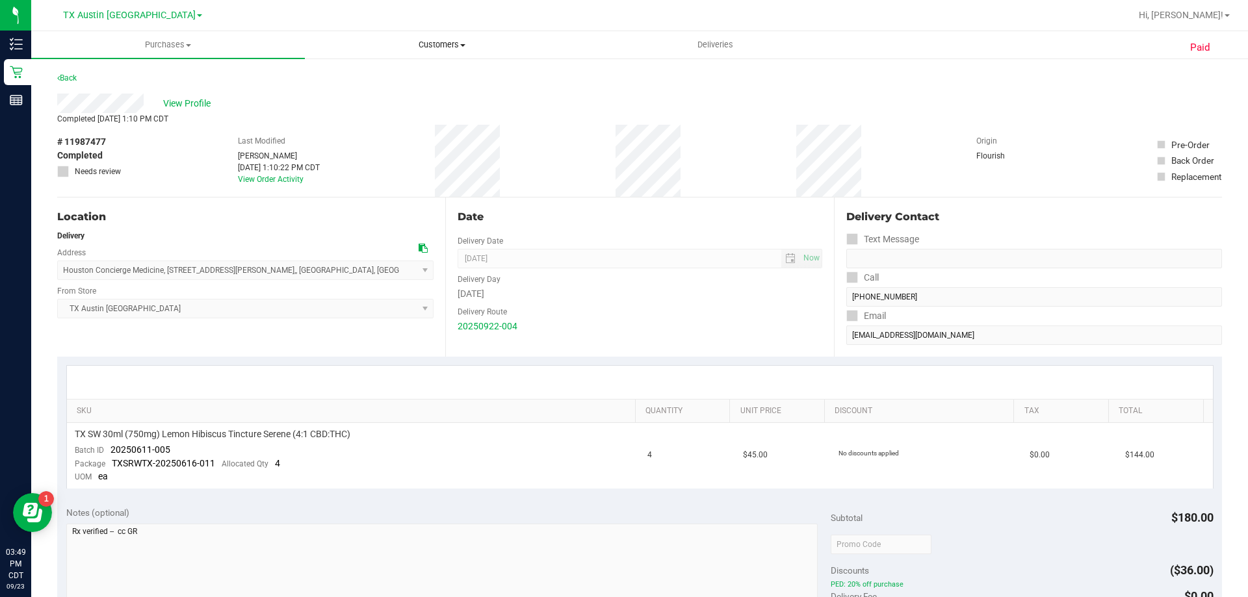
click at [439, 47] on span "Customers" at bounding box center [442, 45] width 272 height 12
click at [442, 77] on li "All customers" at bounding box center [442, 79] width 274 height 16
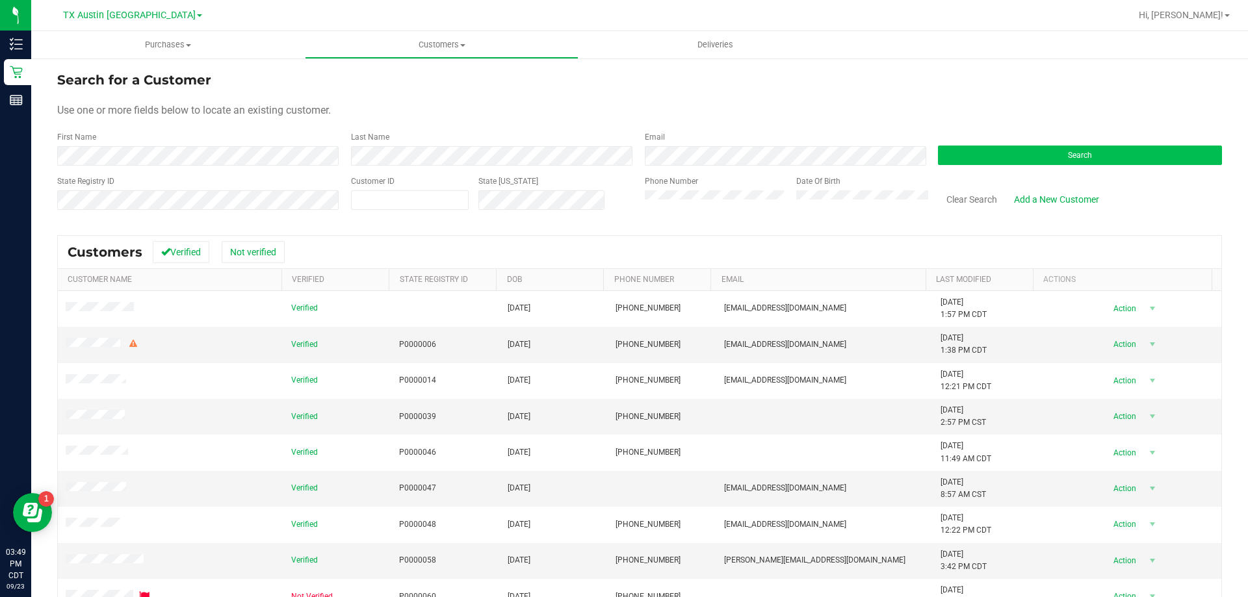
click at [1002, 144] on div "Search" at bounding box center [1075, 148] width 294 height 34
click at [995, 154] on button "Search" at bounding box center [1080, 156] width 284 height 20
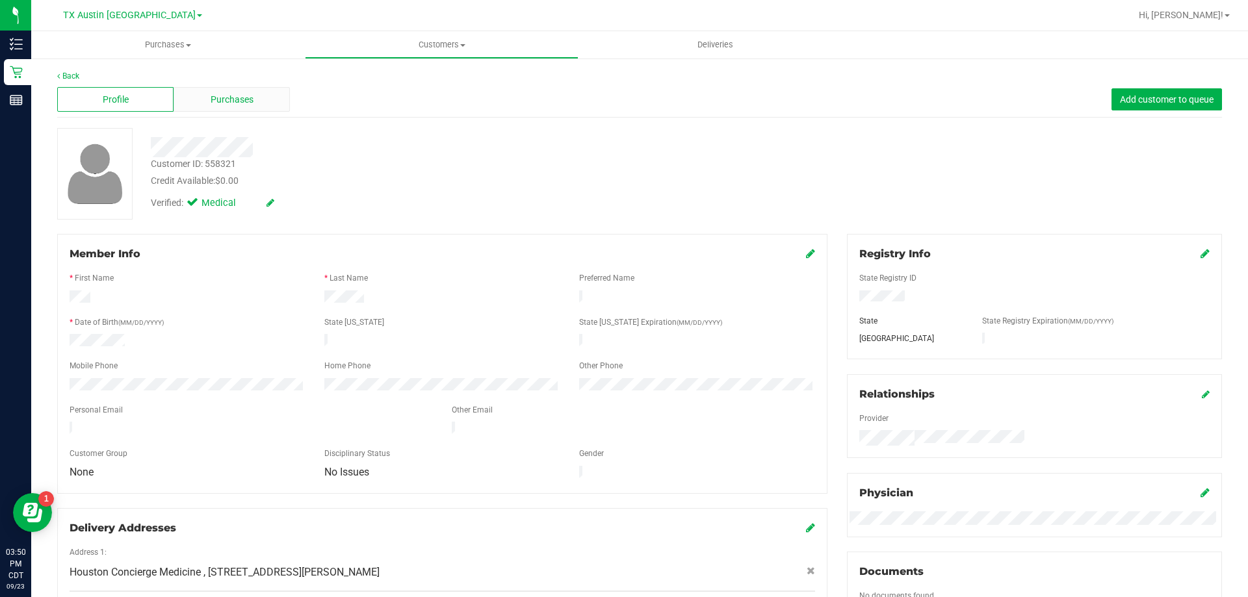
click at [268, 103] on div "Purchases" at bounding box center [232, 99] width 116 height 25
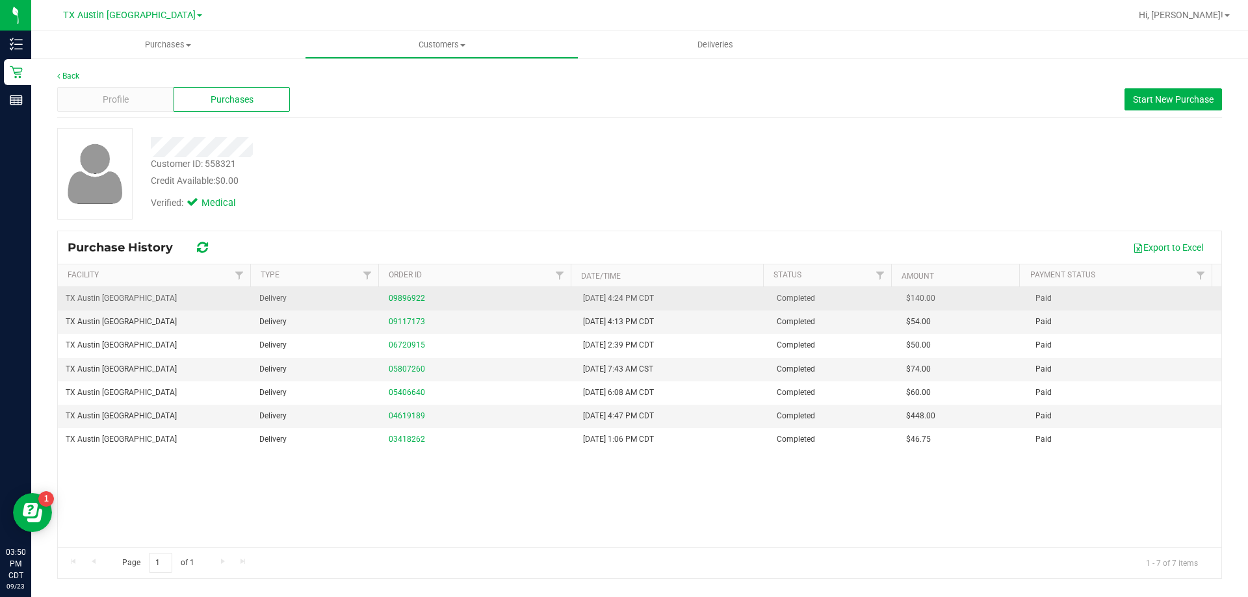
click at [404, 293] on div "09896922" at bounding box center [478, 299] width 178 height 12
click at [402, 302] on link "09896922" at bounding box center [407, 298] width 36 height 9
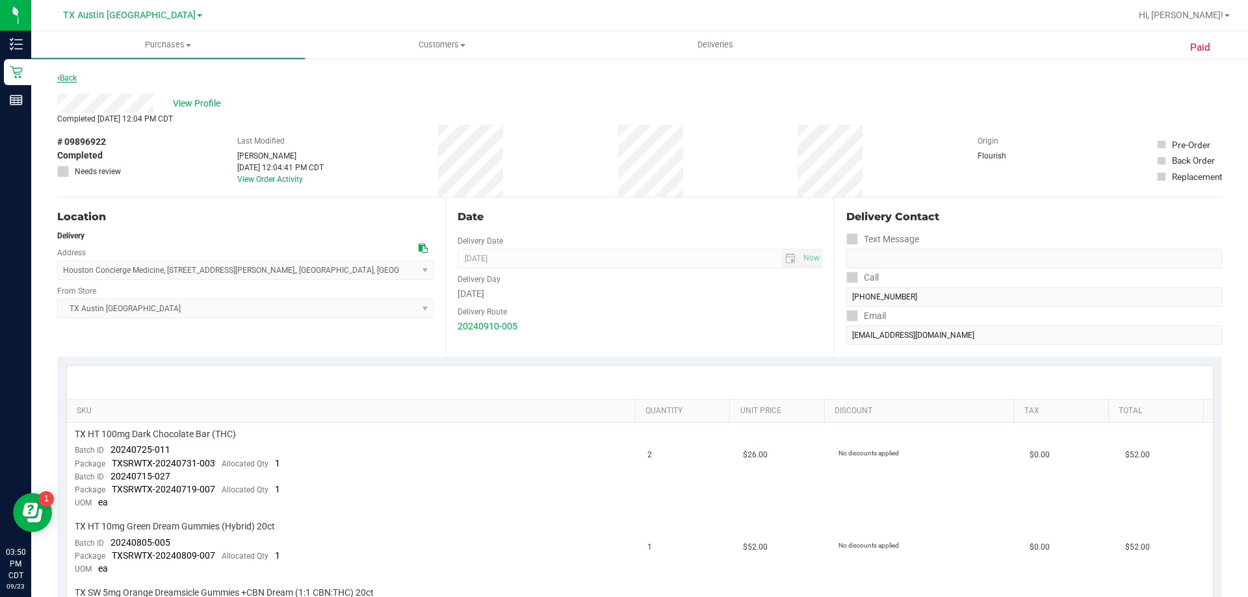
click at [75, 75] on link "Back" at bounding box center [67, 77] width 20 height 9
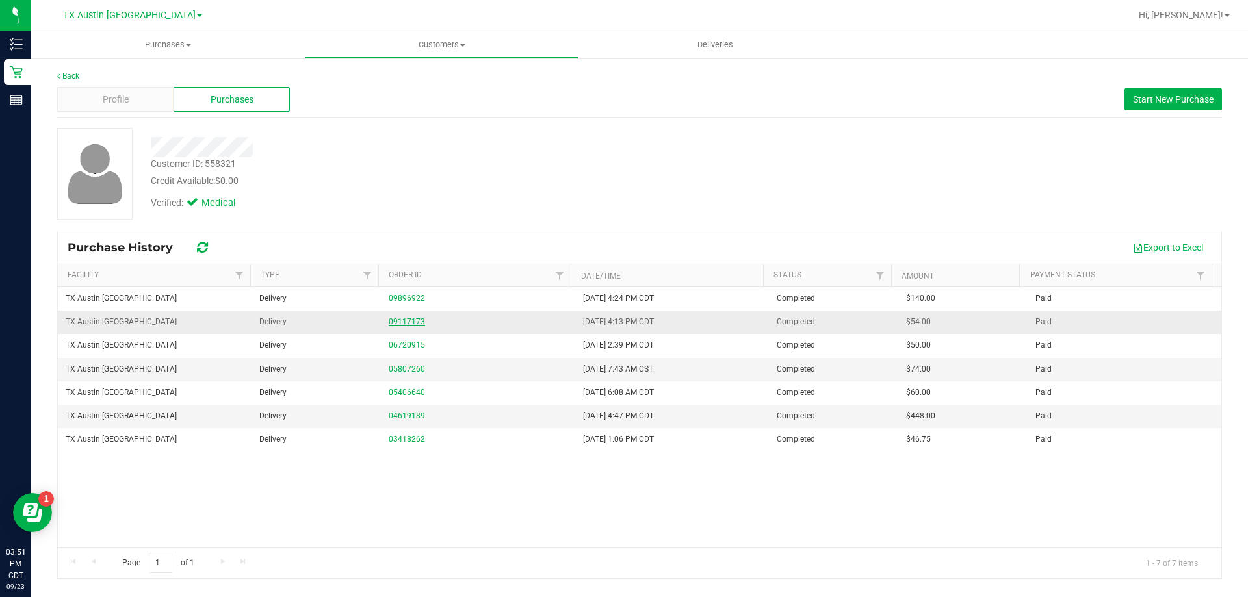
click at [404, 324] on link "09117173" at bounding box center [407, 321] width 36 height 9
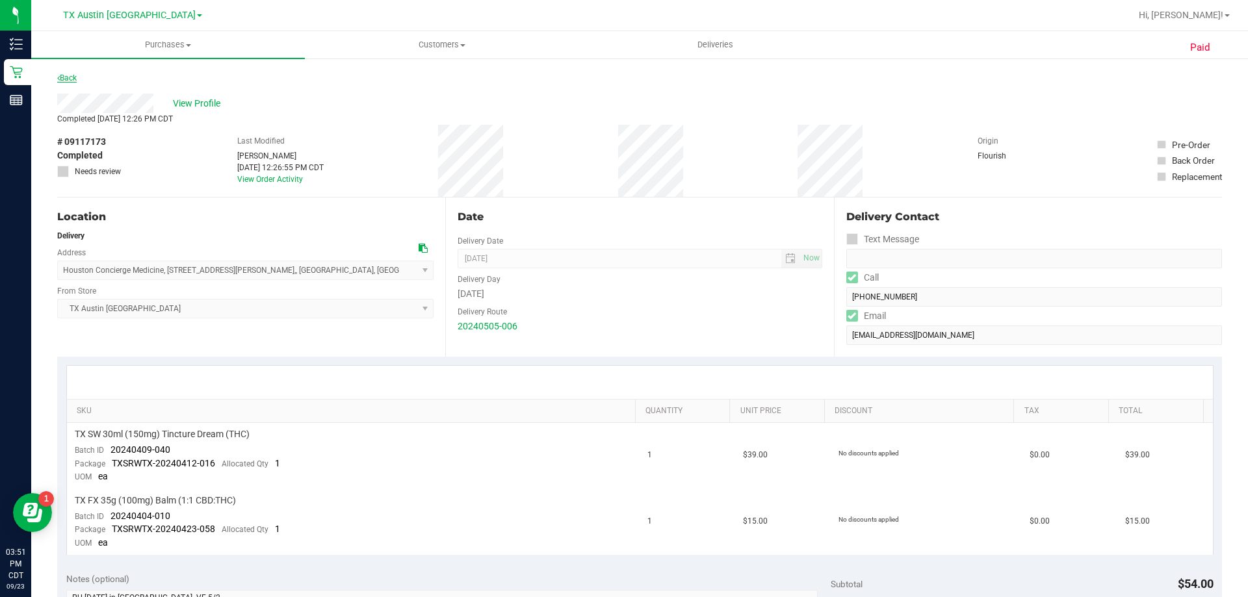
click at [69, 76] on link "Back" at bounding box center [67, 77] width 20 height 9
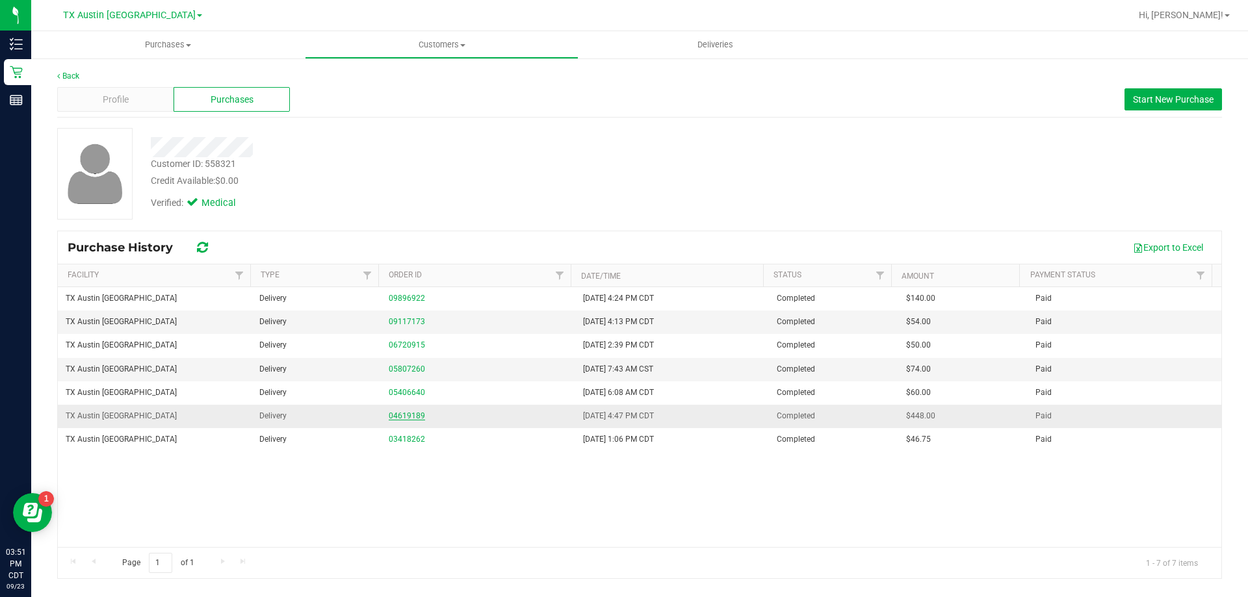
click at [411, 417] on link "04619189" at bounding box center [407, 415] width 36 height 9
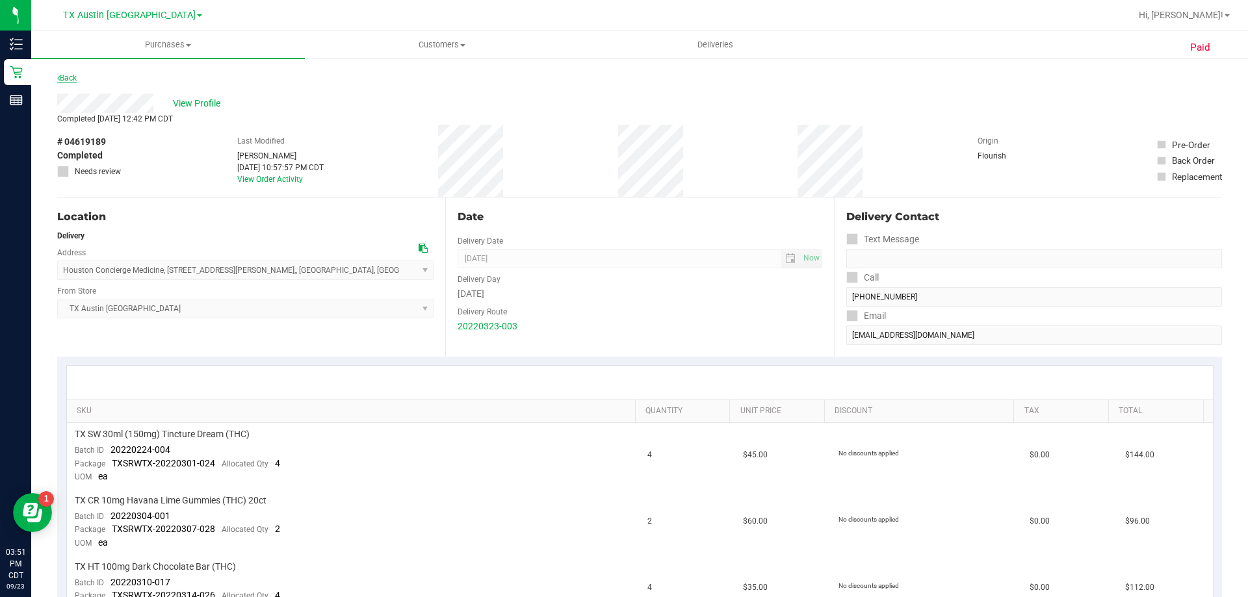
click at [68, 73] on link "Back" at bounding box center [67, 77] width 20 height 9
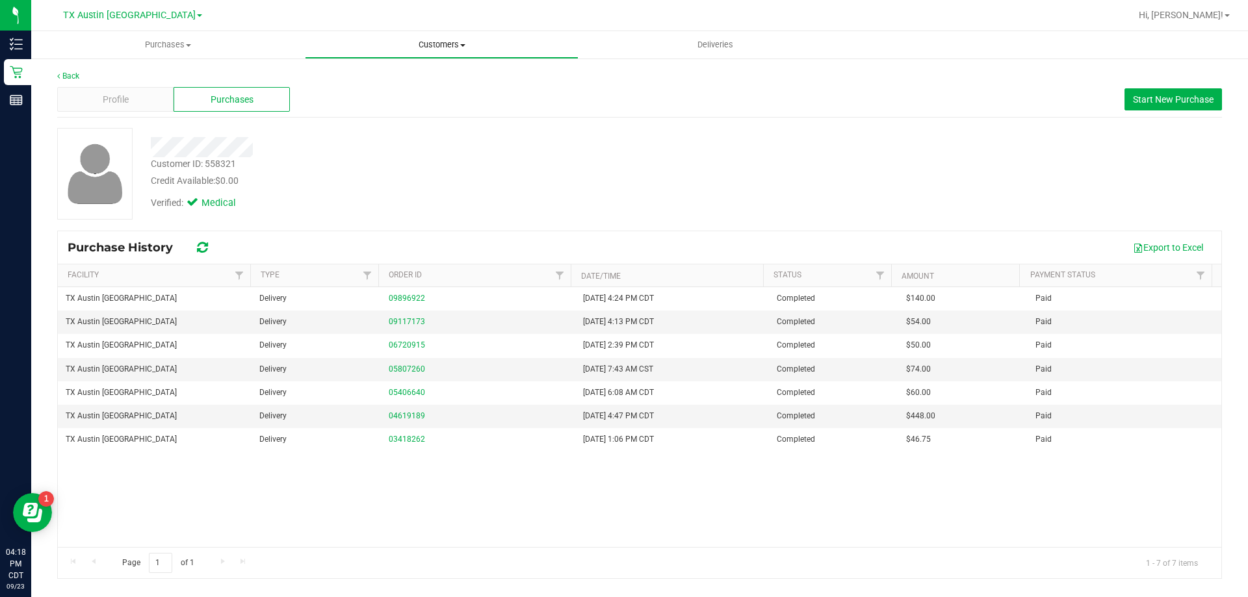
click at [456, 42] on span "Customers" at bounding box center [442, 45] width 272 height 12
click at [450, 81] on li "All customers" at bounding box center [442, 79] width 274 height 16
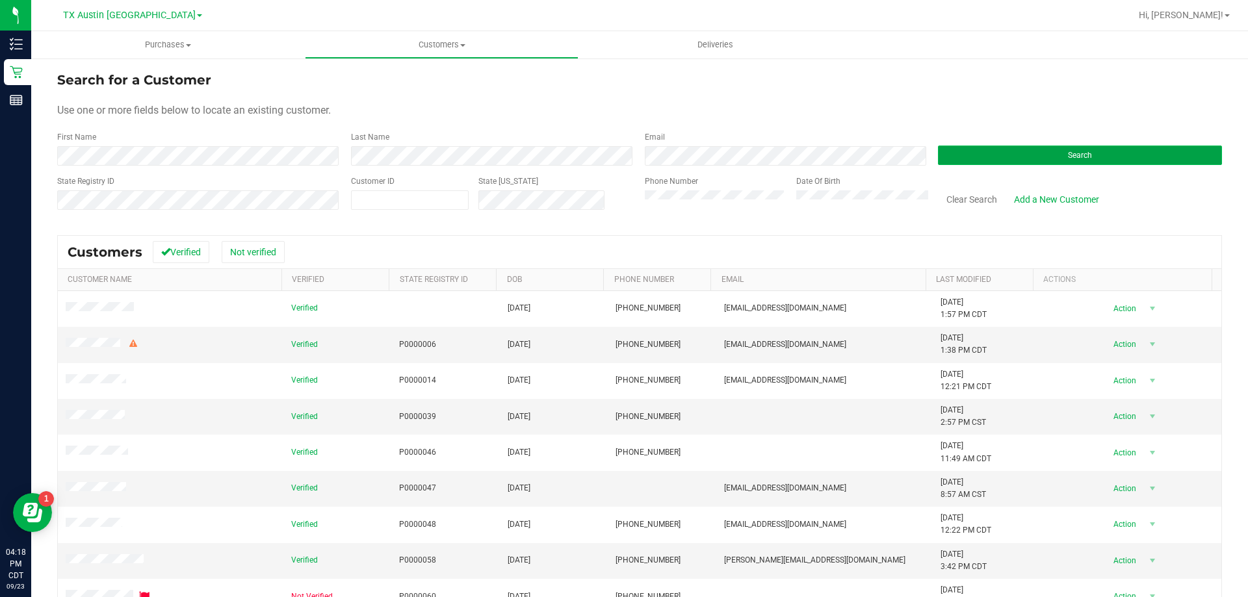
click at [1083, 164] on button "Search" at bounding box center [1080, 156] width 284 height 20
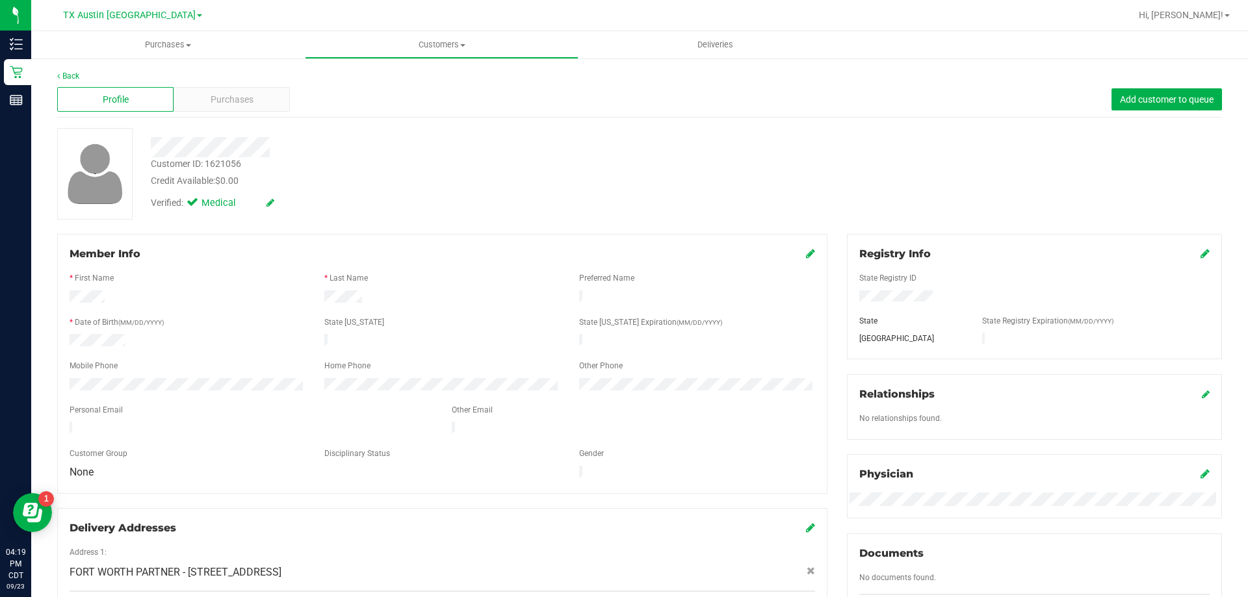
click at [593, 193] on div "Verified: Medical" at bounding box center [437, 202] width 592 height 29
click at [213, 103] on span "Purchases" at bounding box center [232, 100] width 43 height 14
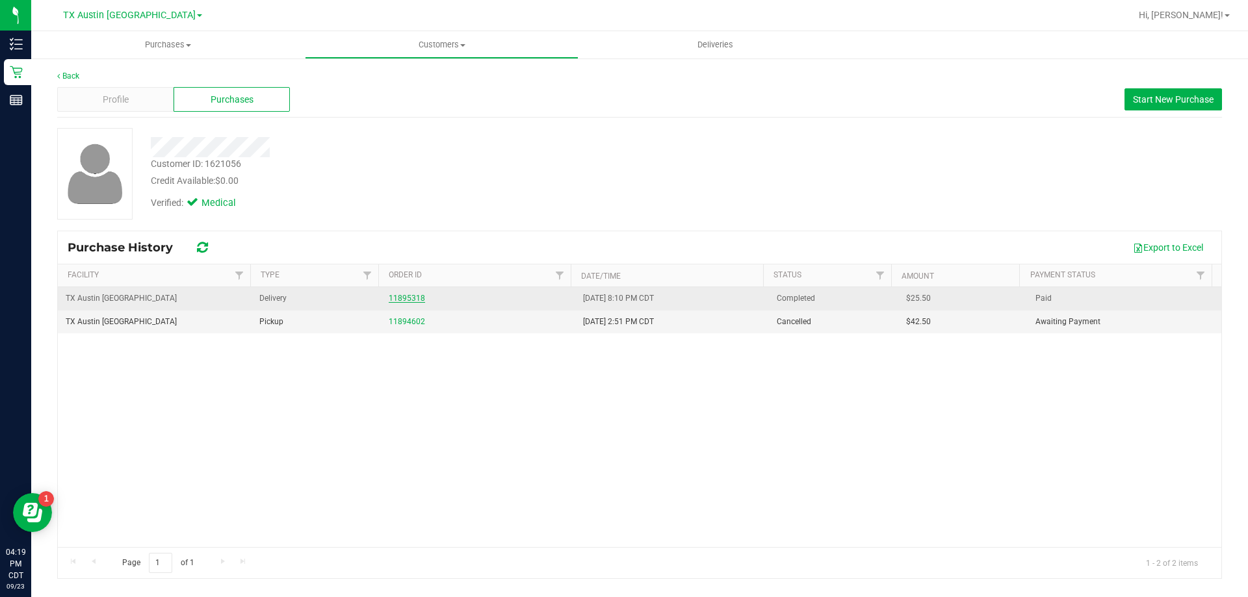
click at [399, 296] on link "11895318" at bounding box center [407, 298] width 36 height 9
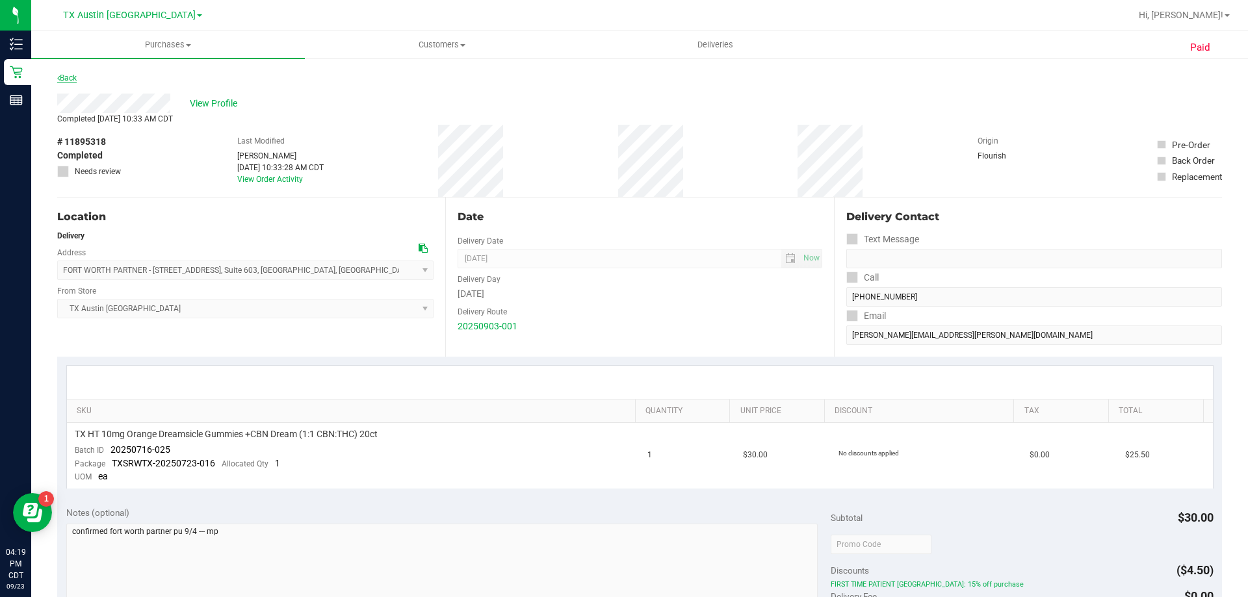
click at [68, 79] on link "Back" at bounding box center [67, 77] width 20 height 9
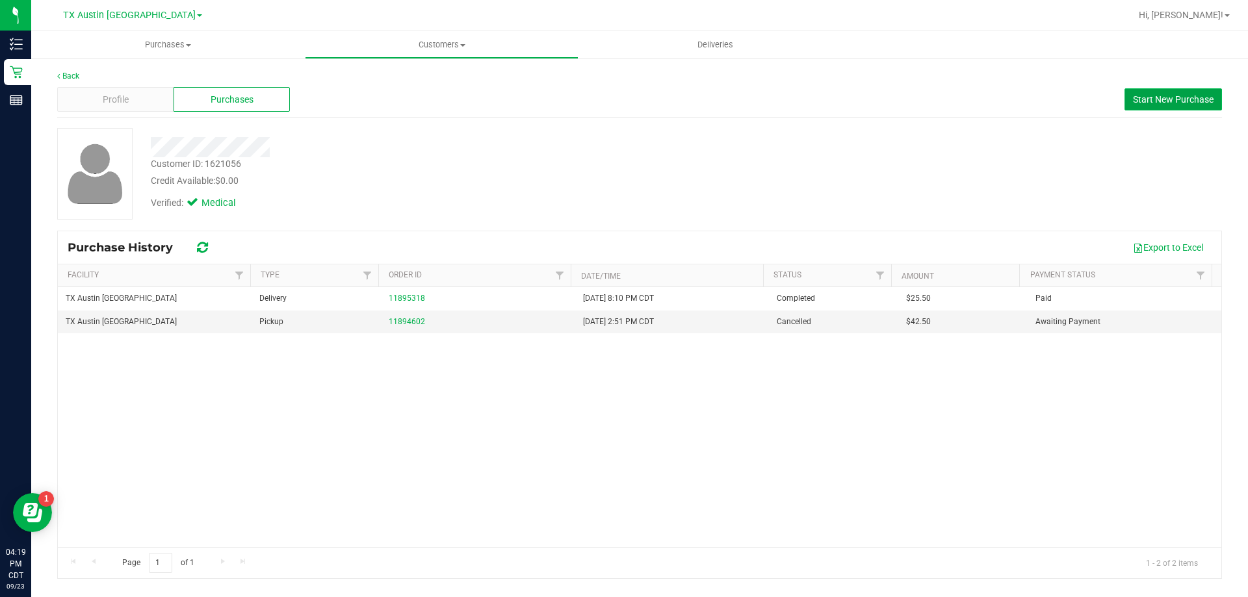
click at [1179, 105] on button "Start New Purchase" at bounding box center [1174, 99] width 98 height 22
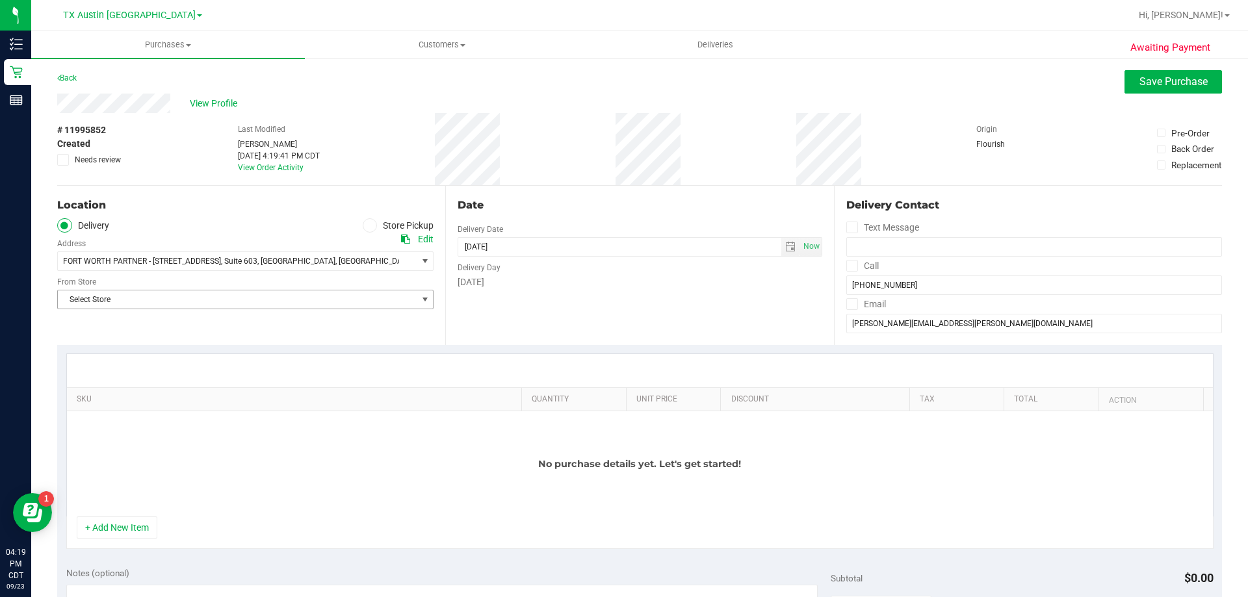
click at [217, 300] on span "Select Store" at bounding box center [237, 300] width 359 height 18
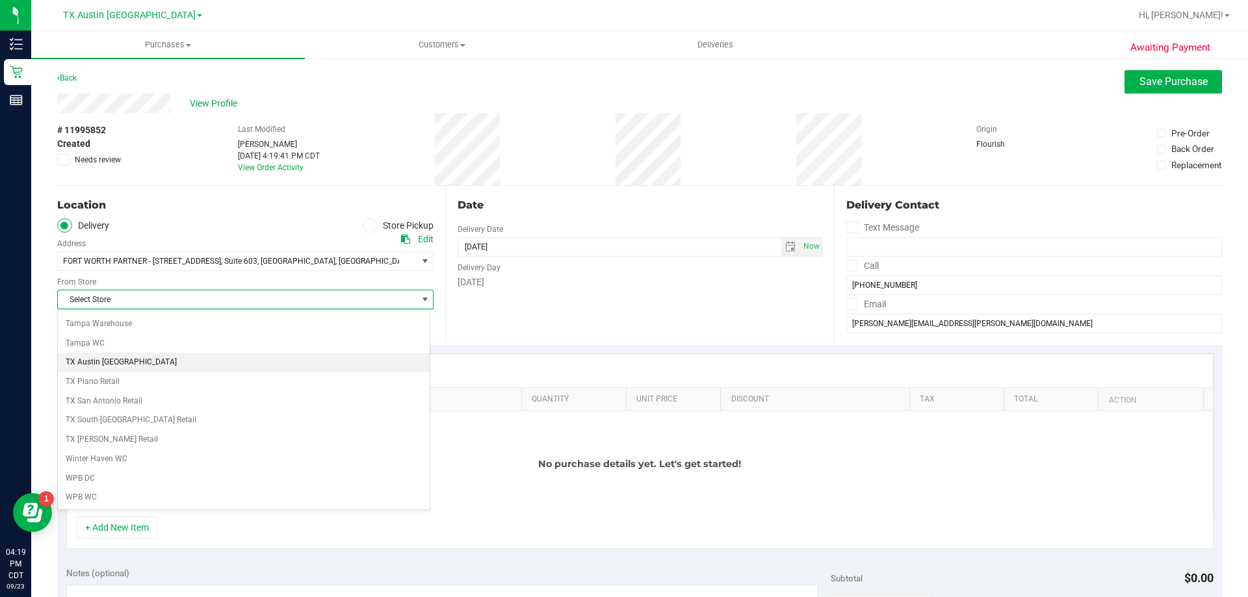
click at [118, 359] on li "TX Austin [GEOGRAPHIC_DATA]" at bounding box center [244, 363] width 372 height 20
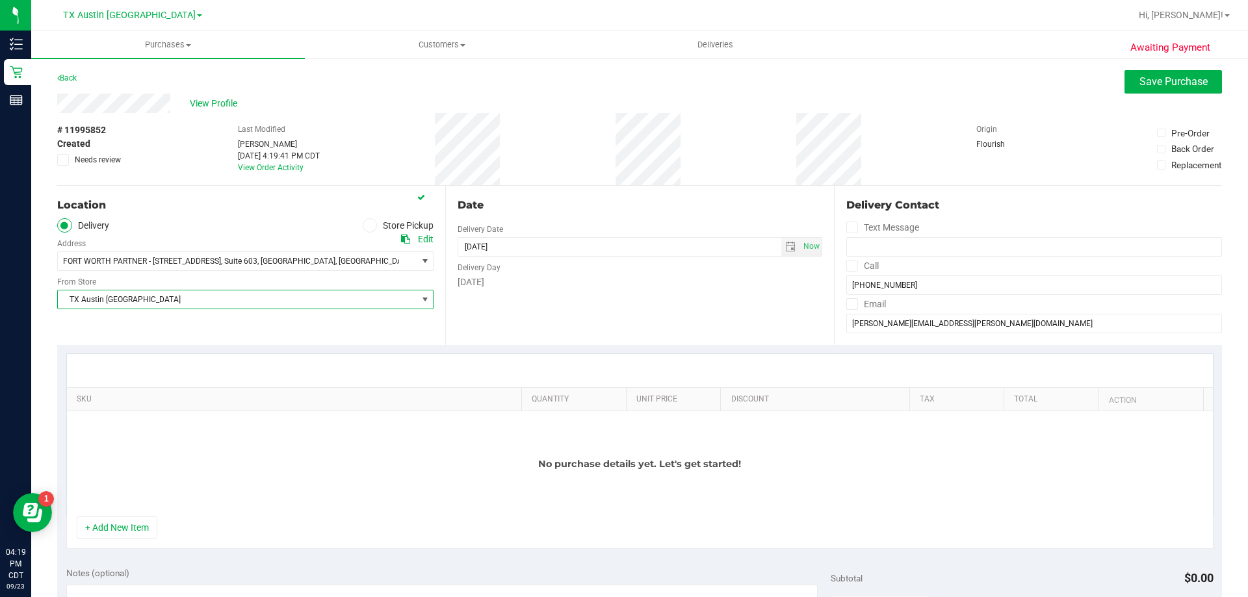
click at [836, 265] on div "Delivery Contact Text Message Call (817) 880-2661 Email charles.rushing@outlook…" at bounding box center [1028, 265] width 388 height 159
click at [848, 266] on icon at bounding box center [852, 266] width 8 height 0
click at [0, 0] on input "Call" at bounding box center [0, 0] width 0 height 0
click at [848, 304] on icon at bounding box center [852, 304] width 8 height 0
click at [0, 0] on input "Email" at bounding box center [0, 0] width 0 height 0
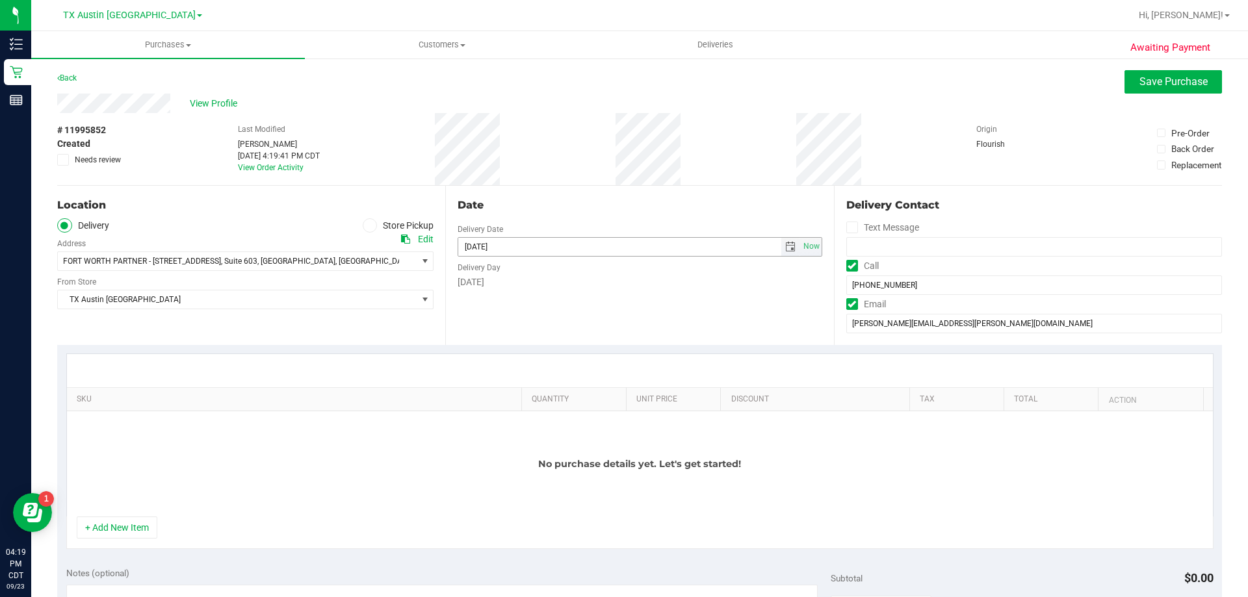
click at [787, 238] on span "select" at bounding box center [790, 247] width 19 height 18
click at [521, 374] on link "24" at bounding box center [523, 379] width 19 height 20
type input "[DATE]"
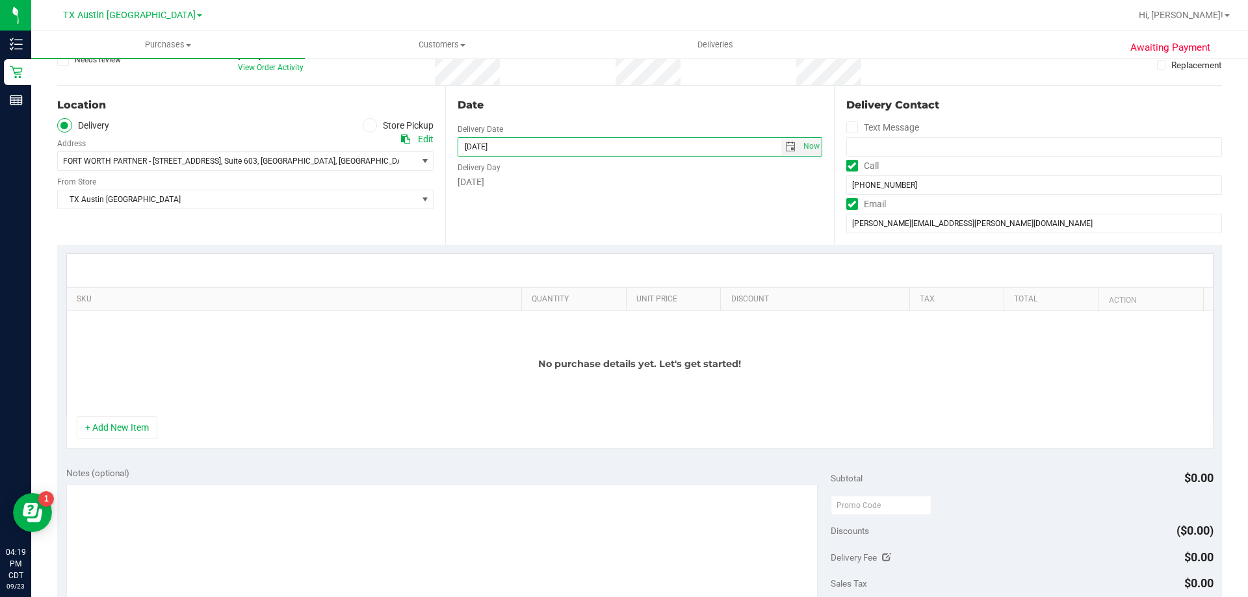
scroll to position [195, 0]
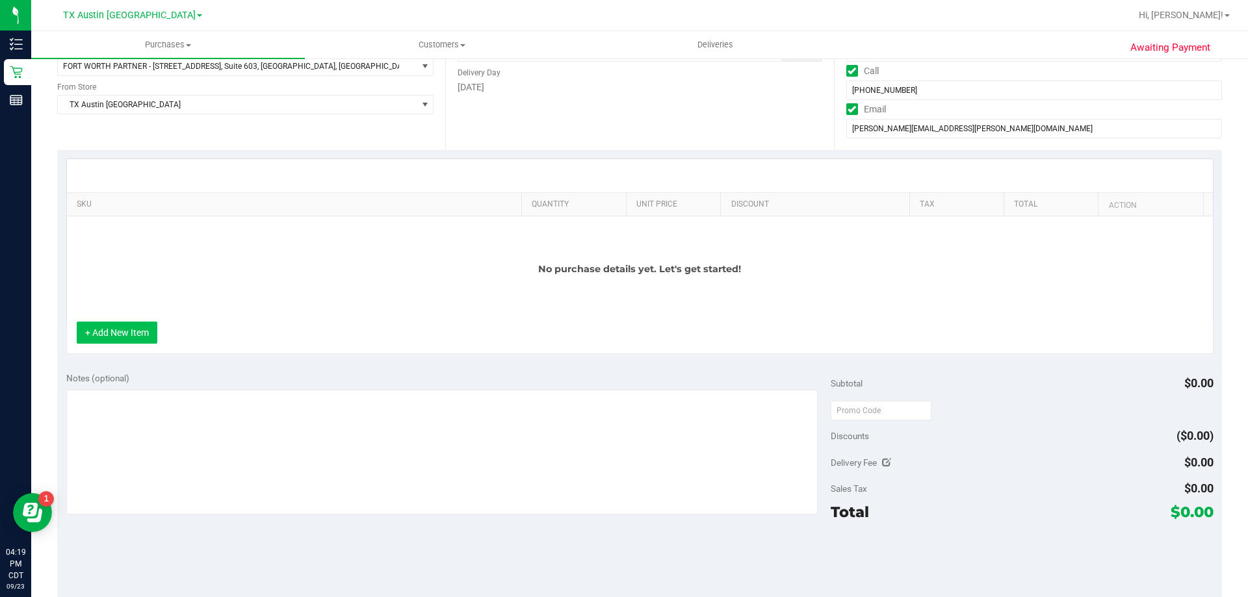
click at [99, 333] on button "+ Add New Item" at bounding box center [117, 333] width 81 height 22
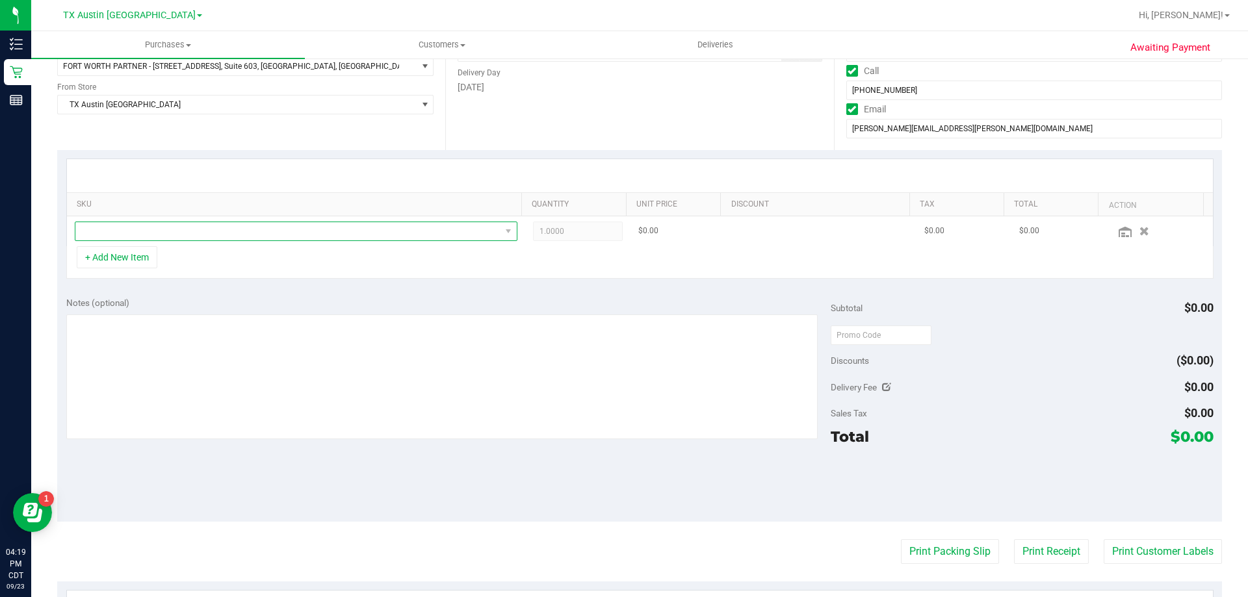
click at [185, 222] on span "NO DATA FOUND" at bounding box center [296, 232] width 443 height 20
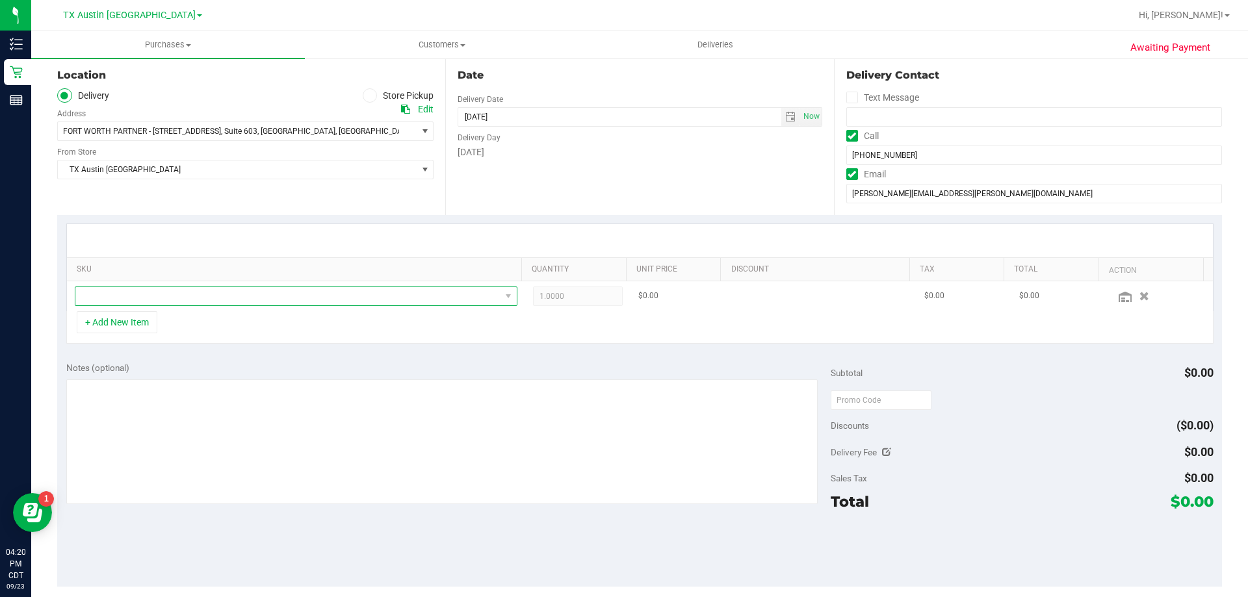
click at [326, 292] on span "NO DATA FOUND" at bounding box center [287, 296] width 425 height 18
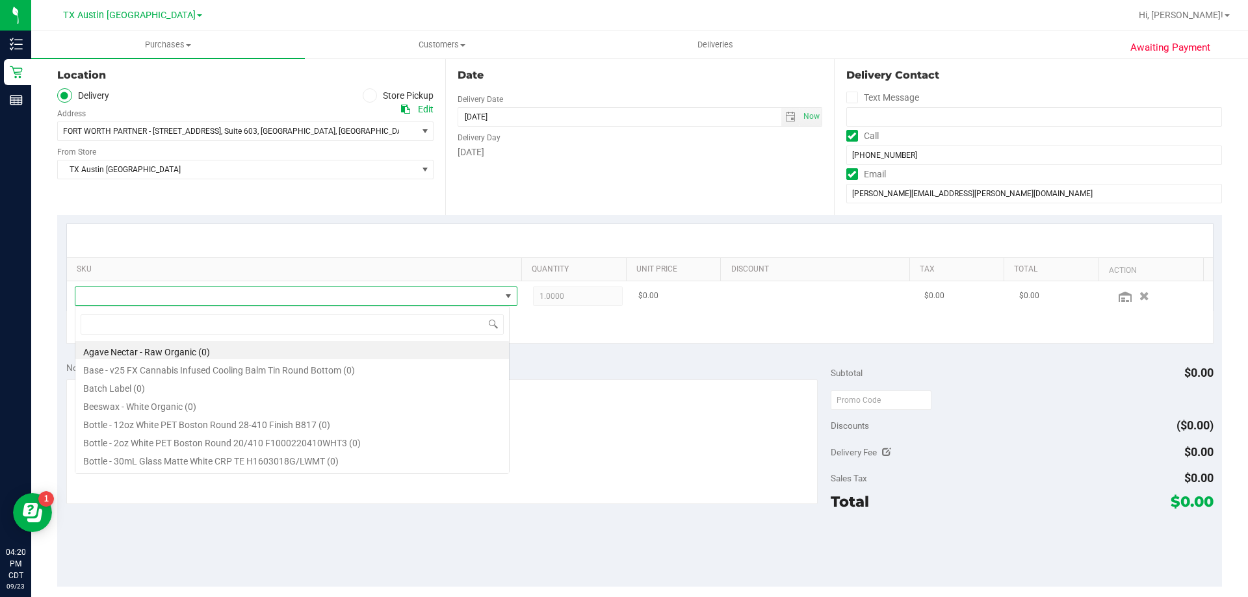
scroll to position [20, 435]
type input "orange dream"
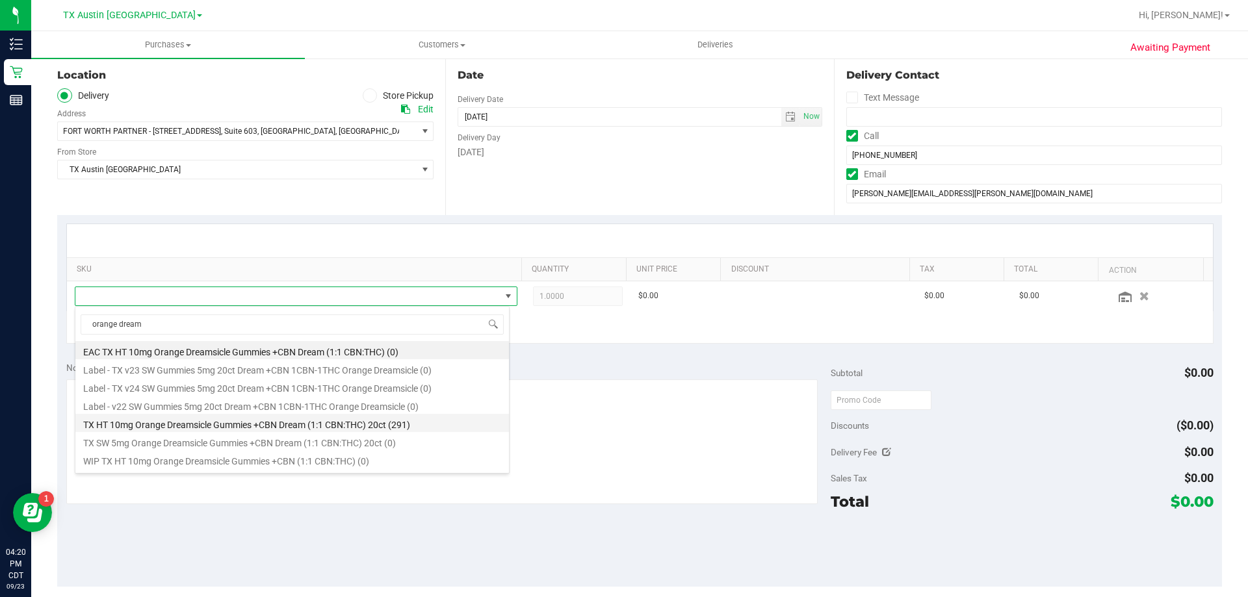
click at [247, 428] on li "TX HT 10mg Orange Dreamsicle Gummies +CBN Dream (1:1 CBN:THC) 20ct (291)" at bounding box center [292, 423] width 434 height 18
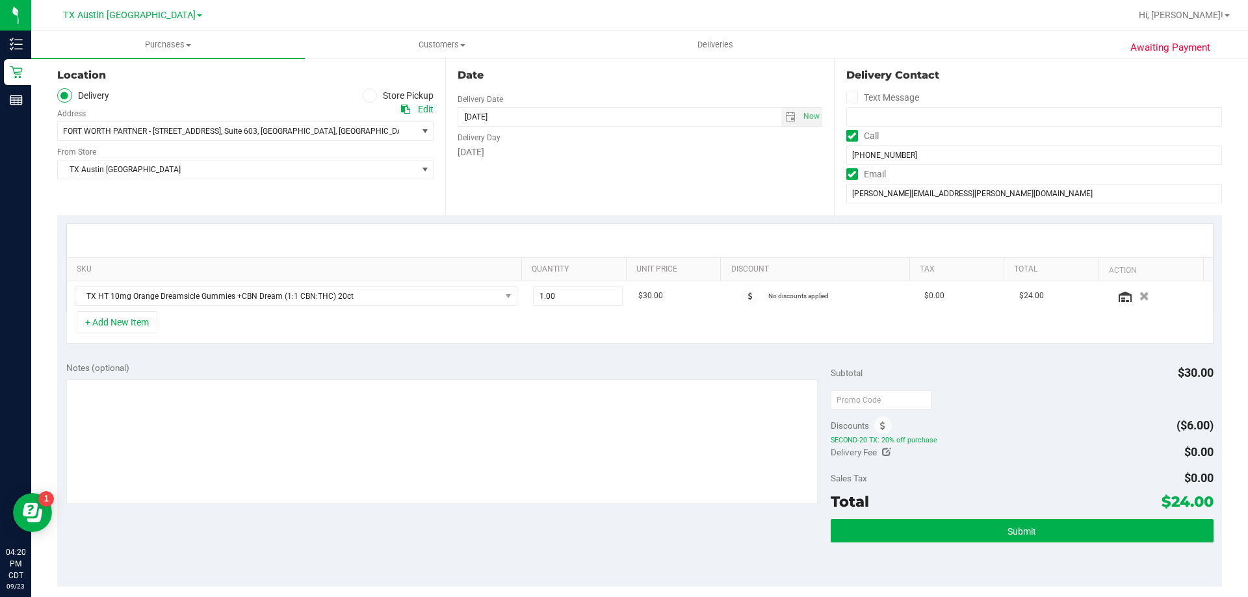
drag, startPoint x: 825, startPoint y: 443, endPoint x: 948, endPoint y: 441, distance: 123.5
click at [948, 441] on span "SECOND-20 TX: 20% off purchase" at bounding box center [1022, 440] width 382 height 9
click at [566, 299] on span "1.00 1" at bounding box center [578, 297] width 90 height 20
type input "2"
type input "2.00"
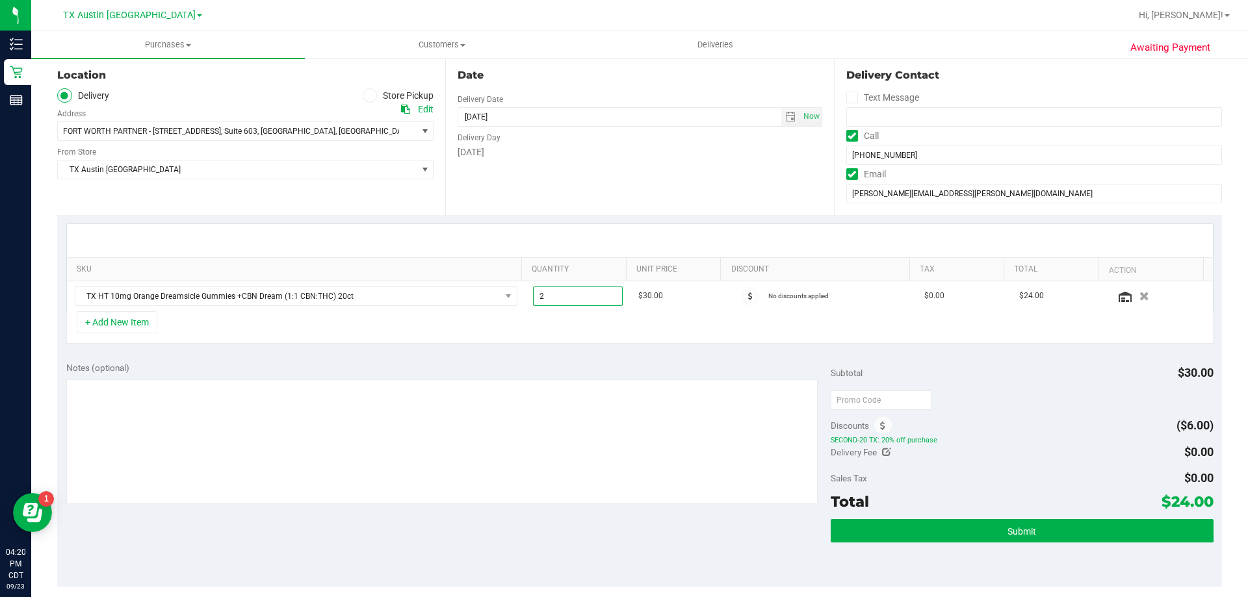
click at [592, 222] on div "SKU Quantity Unit Price Discount Tax Total Action TX HT 10mg Orange Dreamsicle …" at bounding box center [639, 284] width 1165 height 138
drag, startPoint x: 1162, startPoint y: 502, endPoint x: 1178, endPoint y: 501, distance: 15.7
click at [1178, 501] on span "$48.00" at bounding box center [1186, 502] width 53 height 18
click at [391, 404] on textarea at bounding box center [442, 442] width 752 height 125
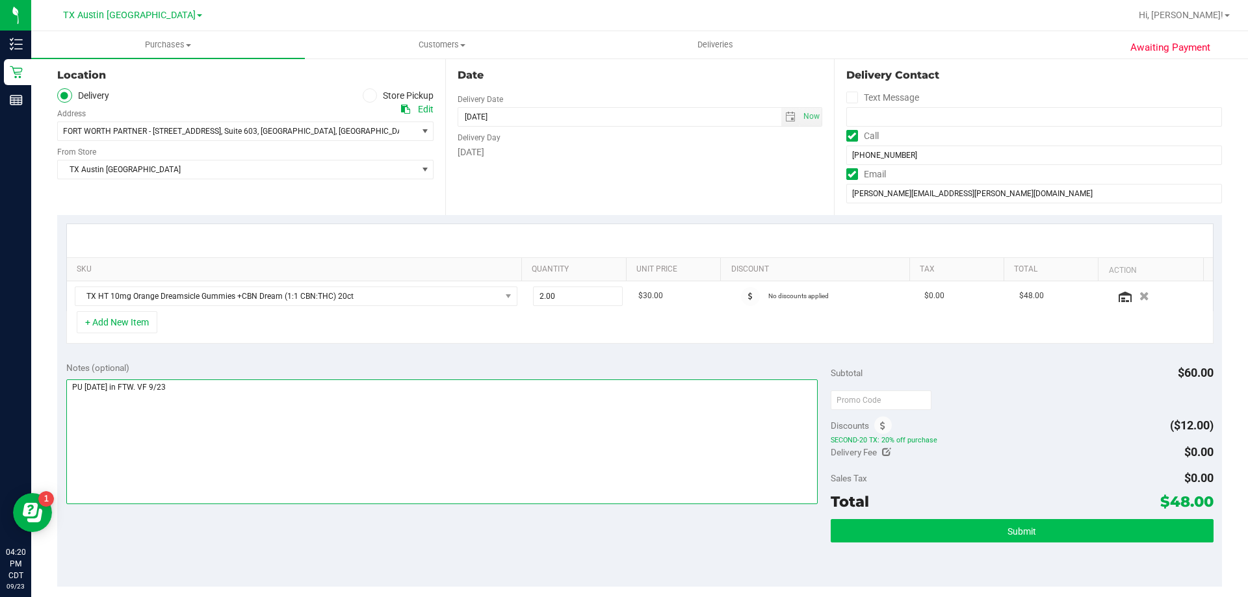
type textarea "PU Wed 9/24 in FTW. VF 9/23"
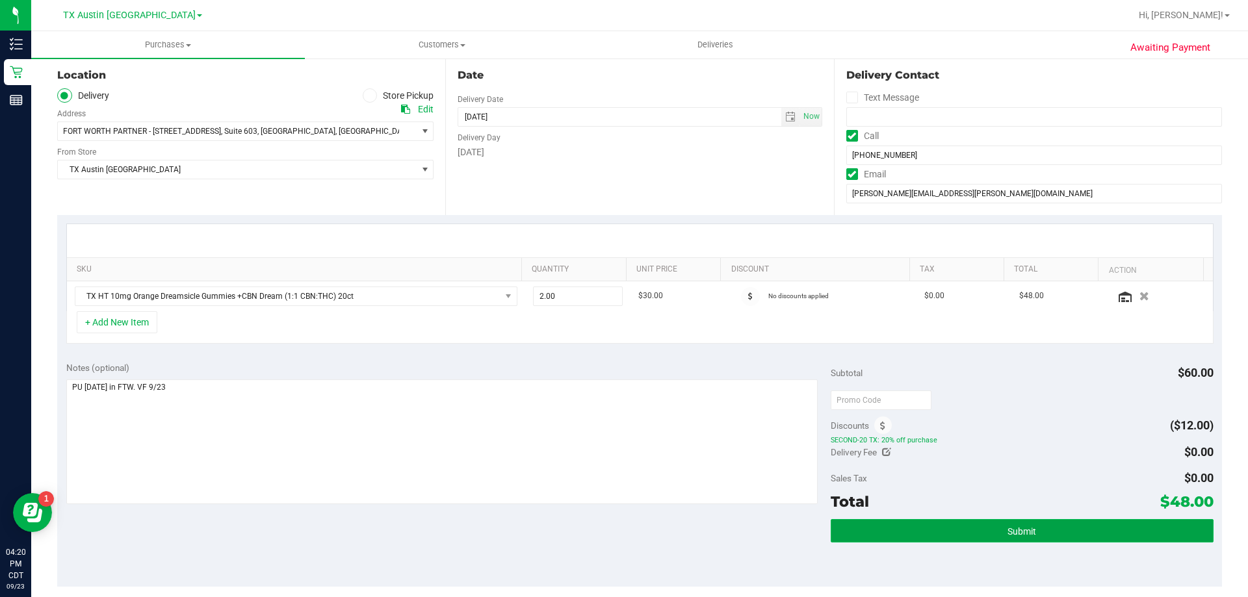
click at [998, 536] on button "Submit" at bounding box center [1022, 530] width 382 height 23
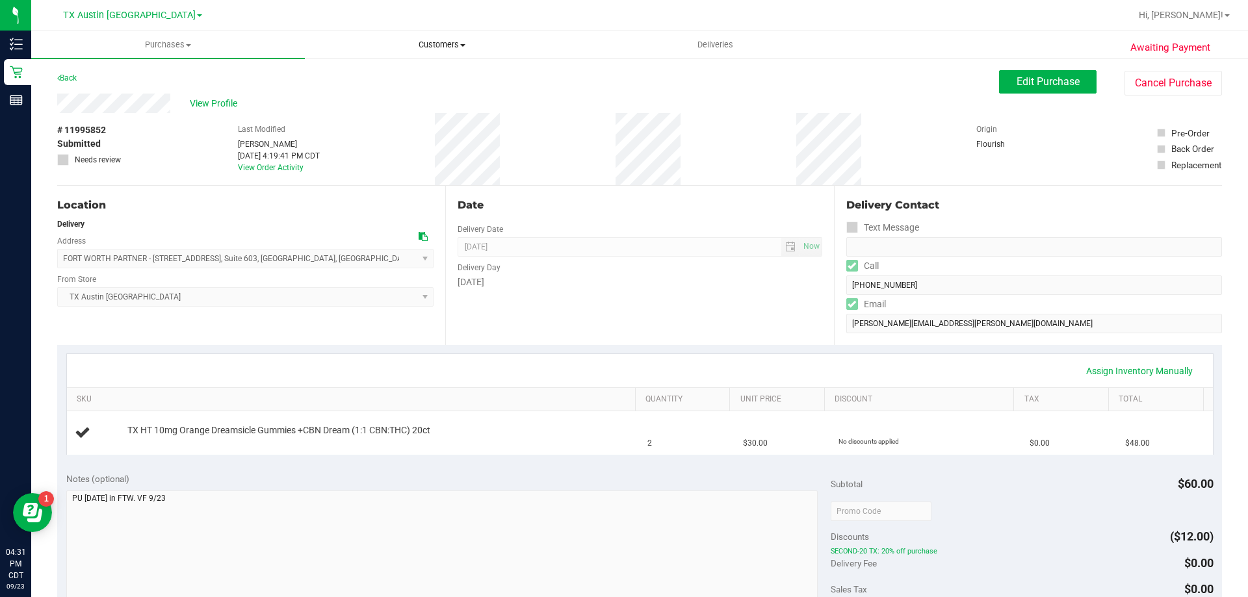
click at [454, 44] on span "Customers" at bounding box center [442, 45] width 272 height 12
click at [456, 76] on li "All customers" at bounding box center [442, 79] width 274 height 16
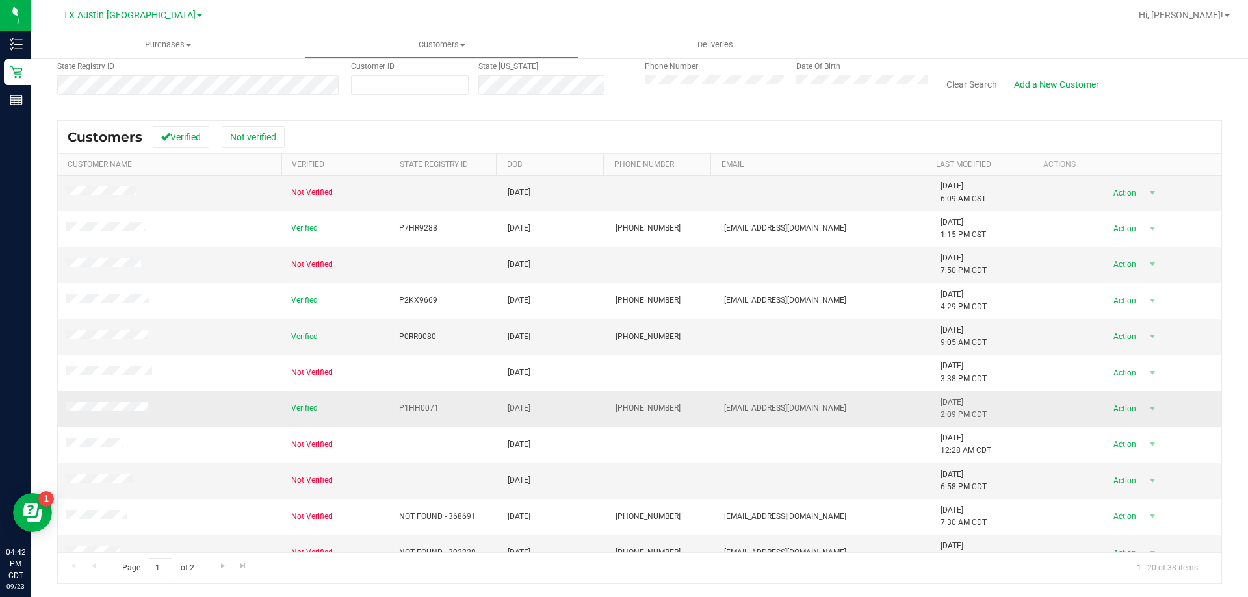
scroll to position [343, 0]
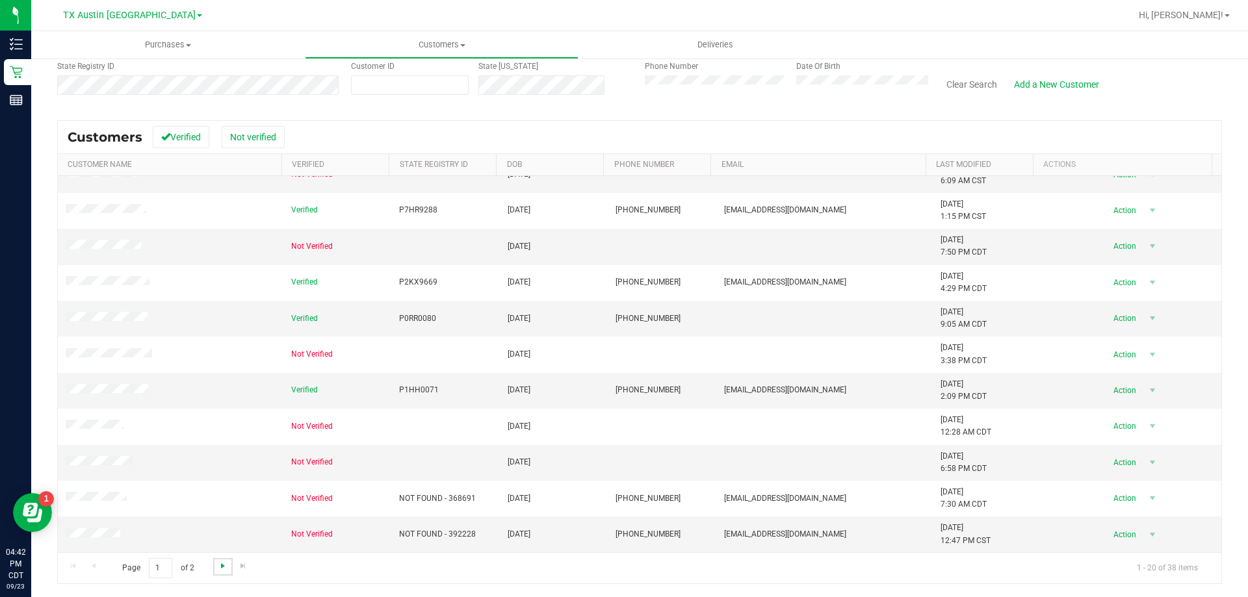
click at [223, 568] on span "Go to the next page" at bounding box center [223, 566] width 10 height 10
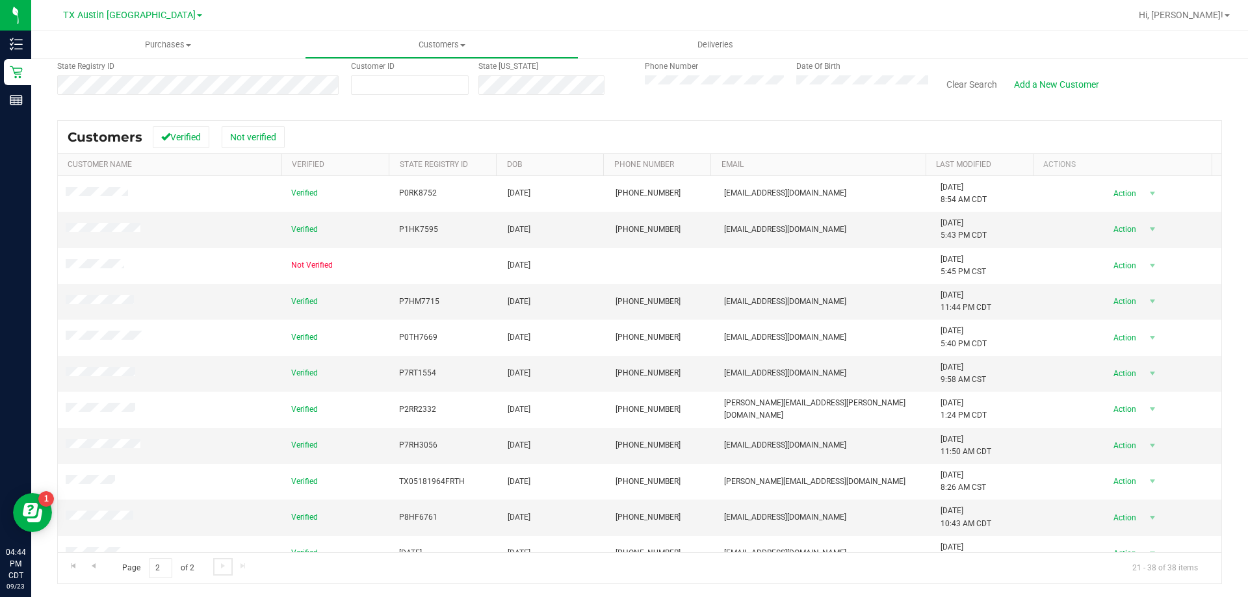
scroll to position [0, 0]
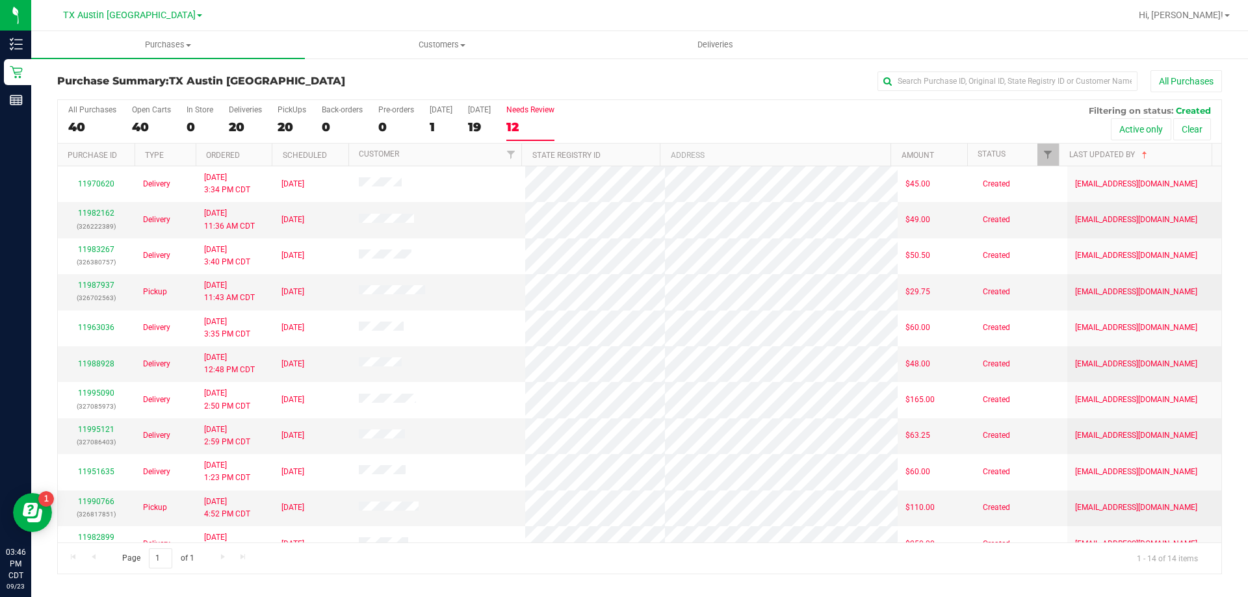
click at [539, 118] on label "Needs Review 12" at bounding box center [530, 123] width 48 height 36
click at [0, 0] on input "Needs Review 12" at bounding box center [0, 0] width 0 height 0
